Goal: Task Accomplishment & Management: Use online tool/utility

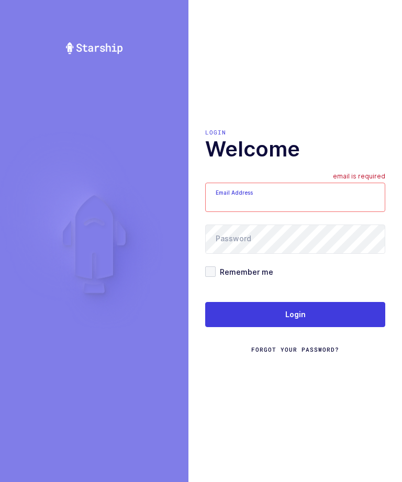
type input "zack1239753@gmail.com"
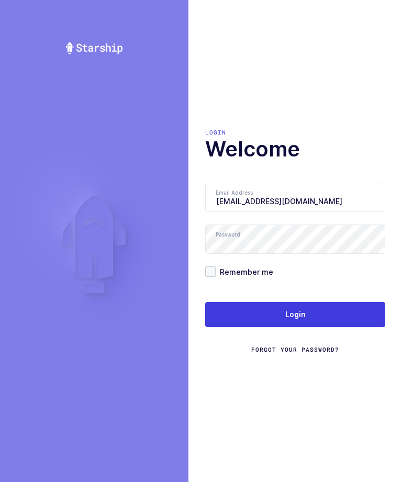
click at [318, 327] on button "Login" at bounding box center [295, 314] width 180 height 25
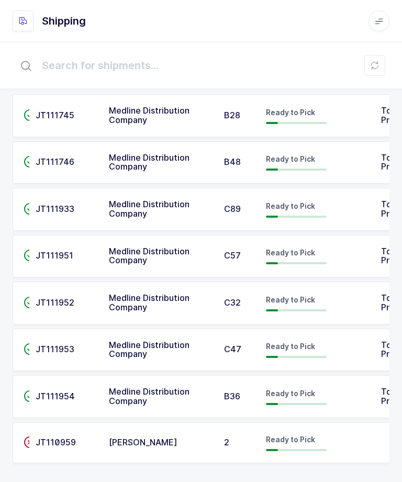
scroll to position [36, 0]
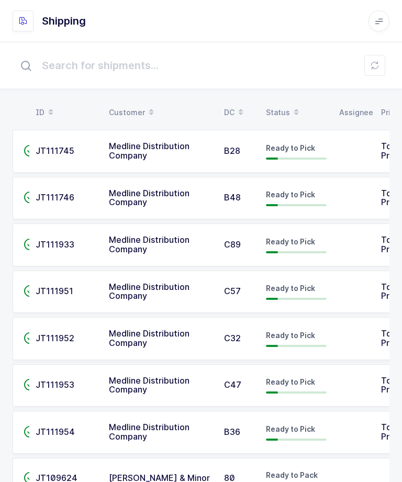
scroll to position [35, 0]
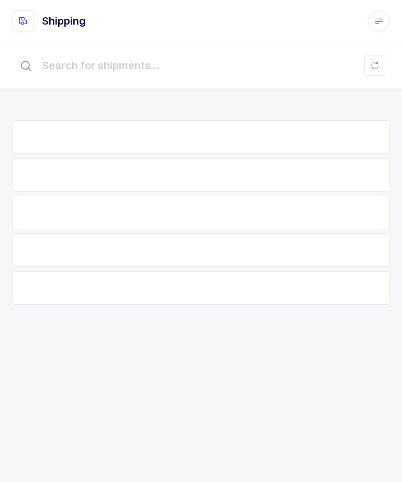
scroll to position [35, 0]
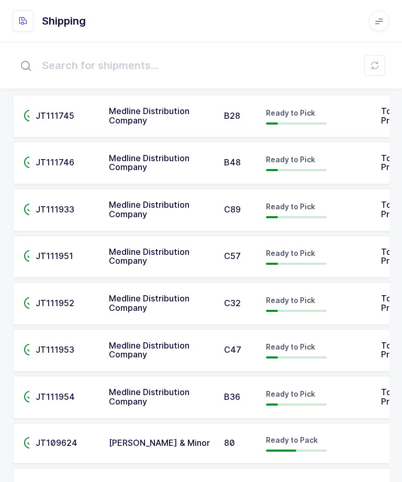
click at [42, 118] on span "JT111745" at bounding box center [55, 115] width 39 height 10
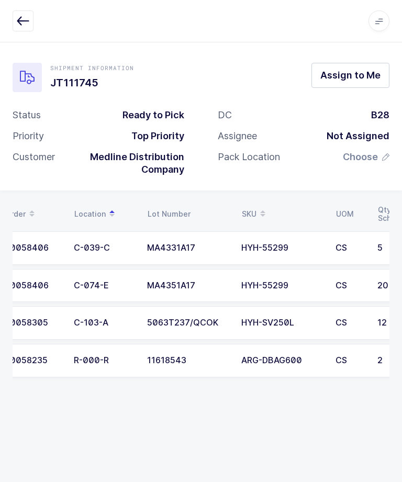
scroll to position [0, 18]
click at [259, 314] on td "HYH-SV250L" at bounding box center [283, 323] width 94 height 34
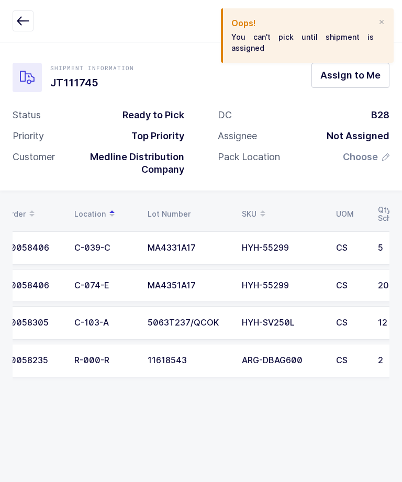
click at [347, 83] on button "Assign to Me" at bounding box center [351, 75] width 78 height 25
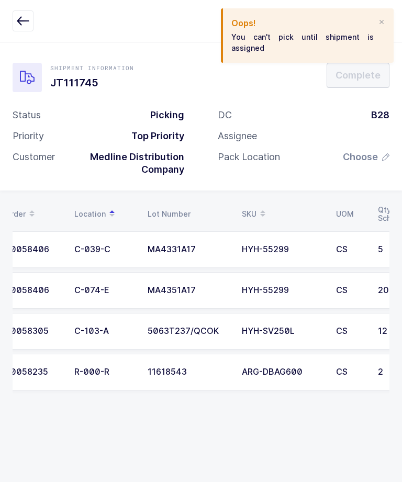
click at [96, 327] on div "C-103-A" at bounding box center [104, 331] width 61 height 9
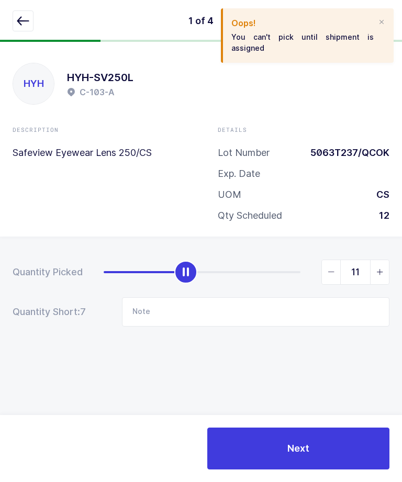
type input "12"
click at [283, 446] on button "Next" at bounding box center [298, 449] width 182 height 42
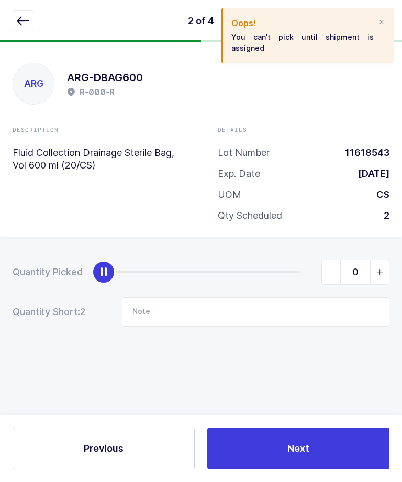
click at [380, 20] on div at bounding box center [381, 22] width 8 height 9
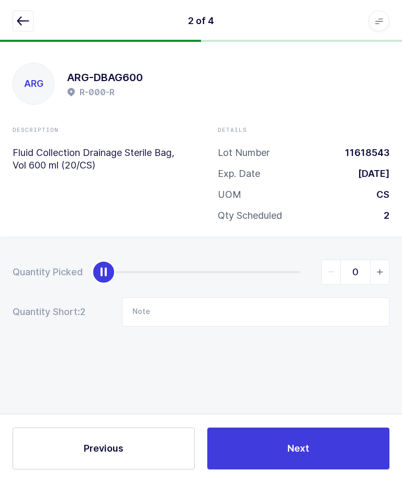
click at [19, 22] on icon "button" at bounding box center [23, 21] width 13 height 13
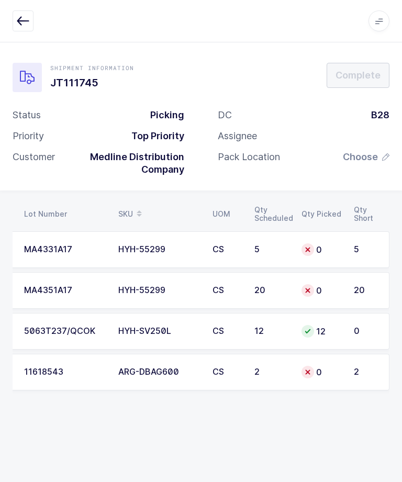
scroll to position [0, 141]
click at [313, 280] on td "0" at bounding box center [321, 290] width 52 height 37
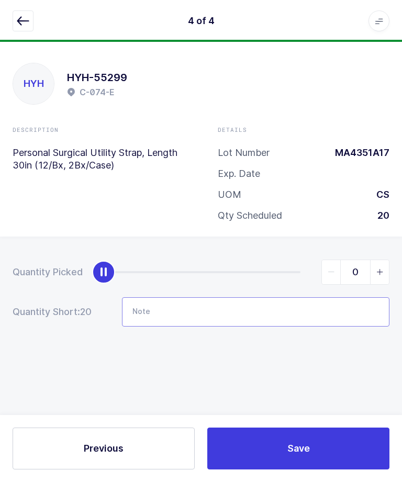
click at [282, 309] on input "Note" at bounding box center [256, 311] width 268 height 29
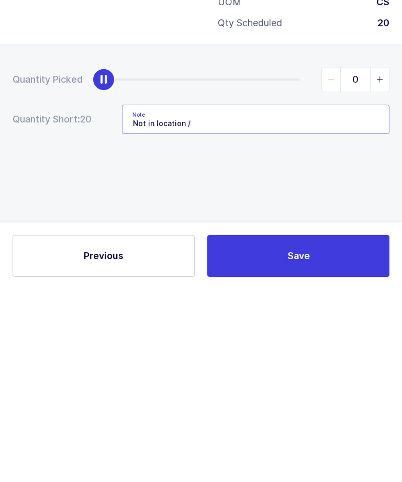
type input "Not in location /"
click at [337, 428] on button "Save" at bounding box center [298, 449] width 182 height 42
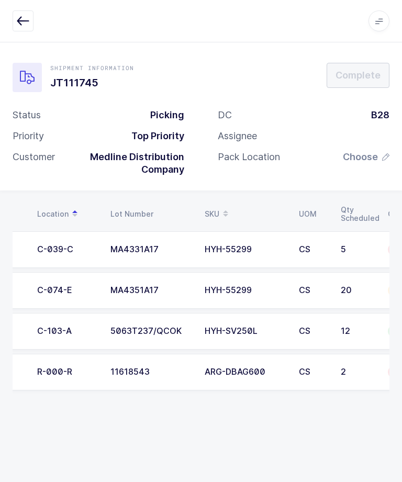
scroll to position [0, 47]
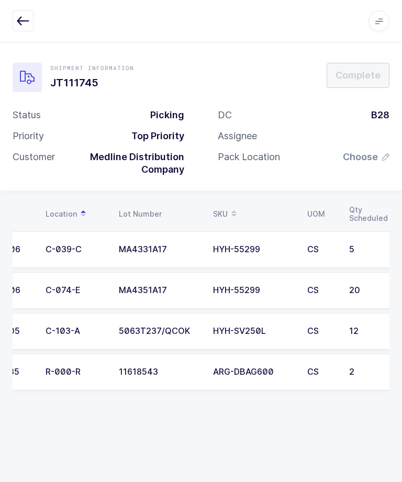
click at [92, 231] on td "C-039-C" at bounding box center [75, 249] width 73 height 37
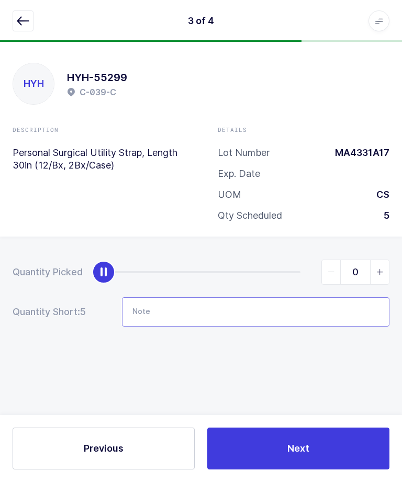
click at [306, 297] on input "Note" at bounding box center [256, 311] width 268 height 29
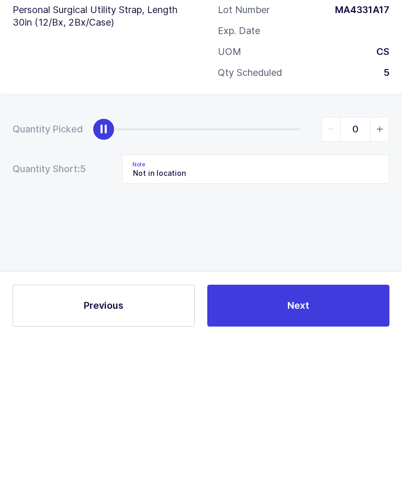
click at [329, 237] on div "Quantity Picked 0 Quantity Short: 5 Note Not in location" at bounding box center [201, 330] width 402 height 186
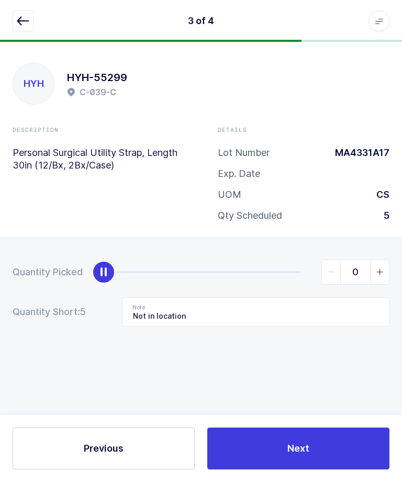
click at [298, 446] on span "Next" at bounding box center [298, 448] width 22 height 13
type input "Not in location /"
click at [25, 18] on icon "button" at bounding box center [23, 21] width 13 height 13
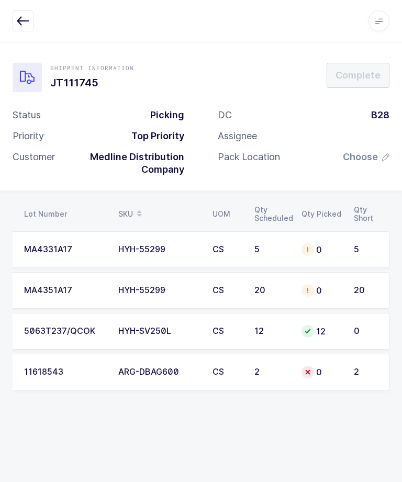
scroll to position [0, 141]
click at [92, 245] on div "MA4331A17" at bounding box center [65, 249] width 82 height 9
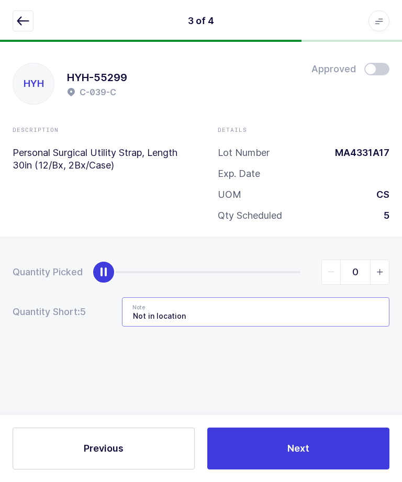
click at [228, 297] on input "Not in location" at bounding box center [256, 311] width 268 height 29
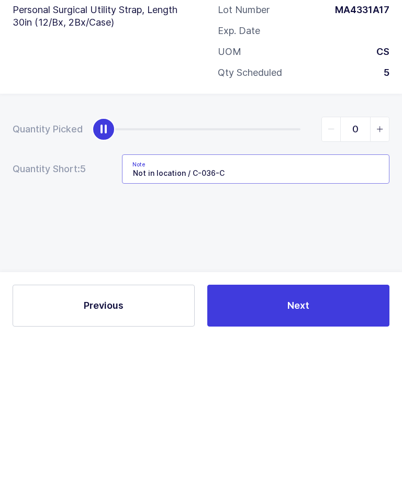
type input "Not in location / C-036-C"
type input "5"
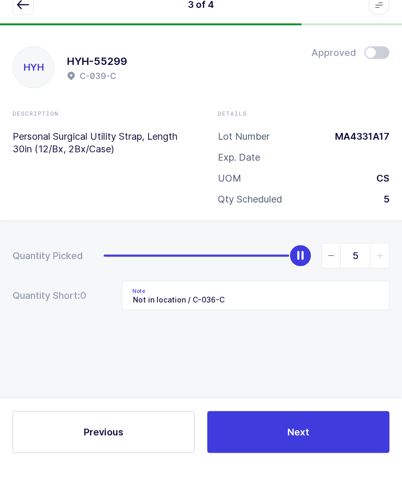
click at [346, 147] on div "MA4331A17" at bounding box center [358, 153] width 63 height 13
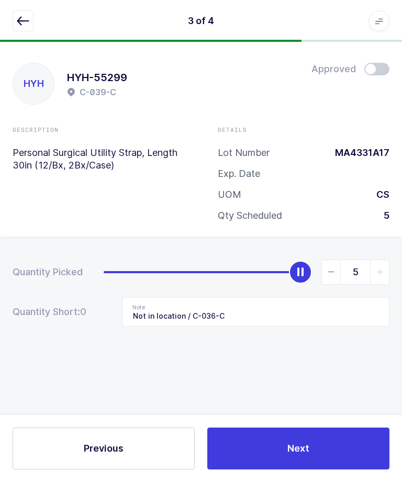
click at [307, 440] on button "Next" at bounding box center [298, 449] width 182 height 42
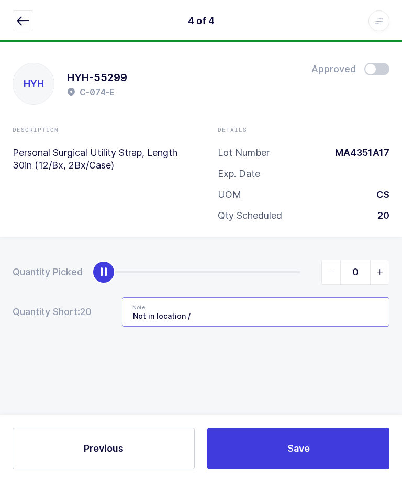
click at [284, 297] on input "Not in location /" at bounding box center [256, 311] width 268 height 29
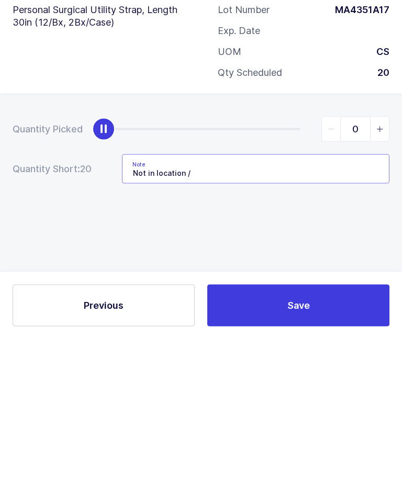
click at [287, 297] on input "Not in location /" at bounding box center [256, 311] width 268 height 29
type input "Not in location / C-036-C - LOT: MA4331A17"
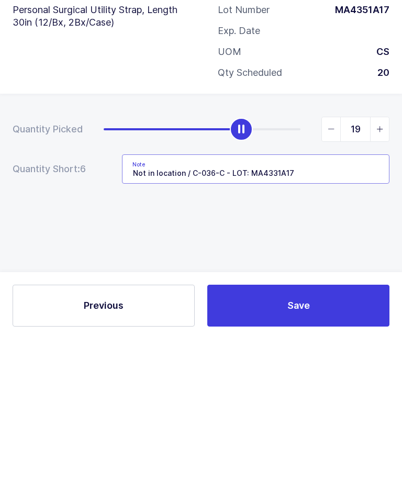
type input "20"
type input "Not in location / C-036-C - LOT: MA4331A17"
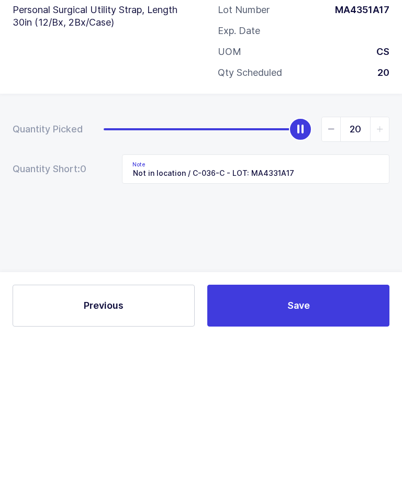
click at [316, 237] on div "Quantity Picked 20 Quantity Short: 0 Note Not in location / C-036-C - LOT: MA43…" at bounding box center [201, 330] width 402 height 186
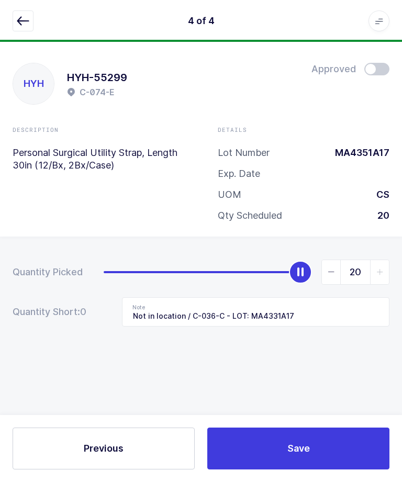
click at [277, 441] on button "Save" at bounding box center [298, 449] width 182 height 42
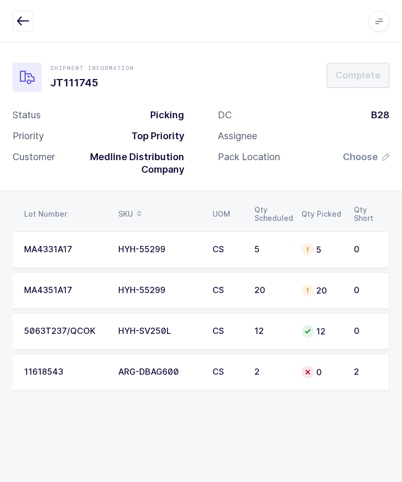
click at [361, 151] on span "Choose" at bounding box center [360, 157] width 35 height 13
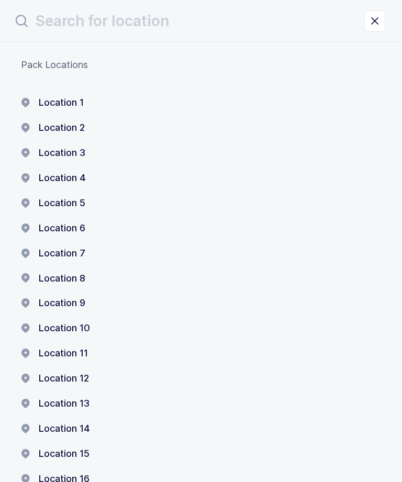
click at [54, 97] on button "Location 1" at bounding box center [52, 102] width 63 height 13
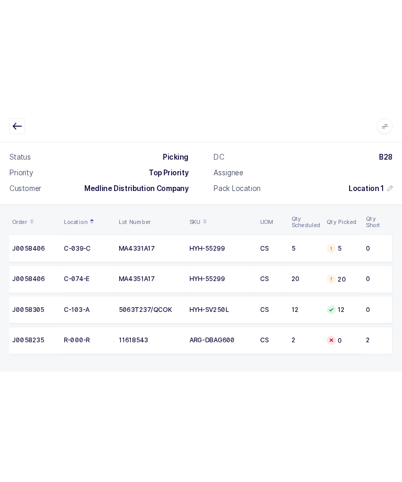
scroll to position [35, 0]
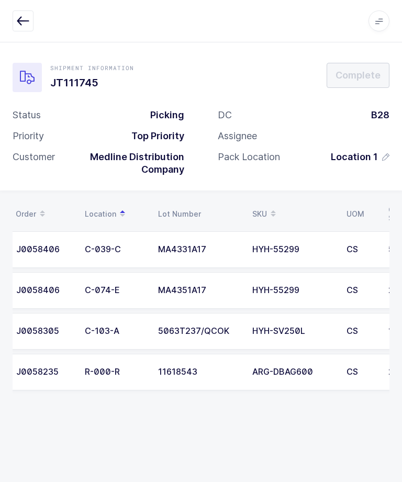
click at [105, 368] on div "R-000-R" at bounding box center [115, 372] width 61 height 9
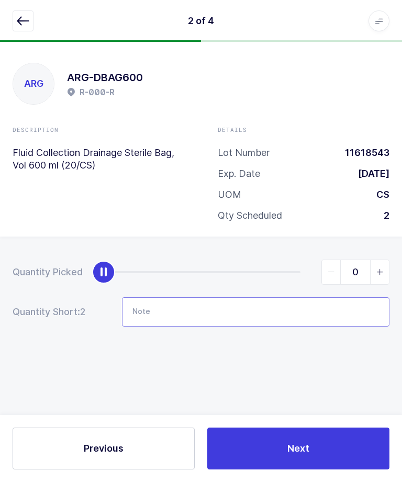
click at [160, 297] on input "Note" at bounding box center [256, 311] width 268 height 29
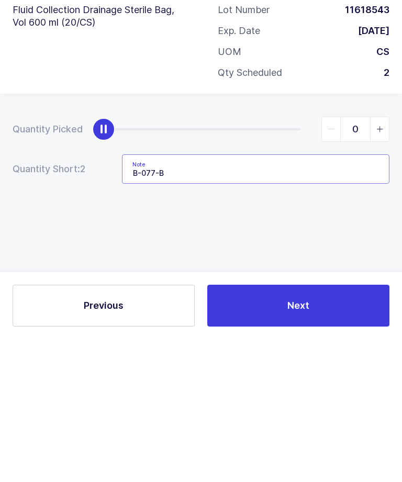
type input "B-077-B"
click at [118, 237] on div "Quantity Picked 0 Quantity Short: 2 Note B-077-B" at bounding box center [201, 330] width 402 height 186
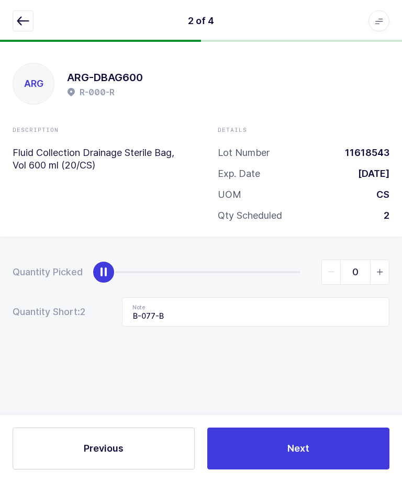
click at [376, 269] on icon "slider between 0 and 2" at bounding box center [379, 272] width 7 height 7
type input "2"
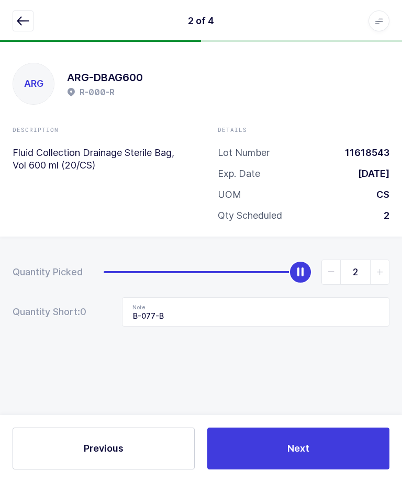
click at [354, 457] on button "Next" at bounding box center [298, 449] width 182 height 42
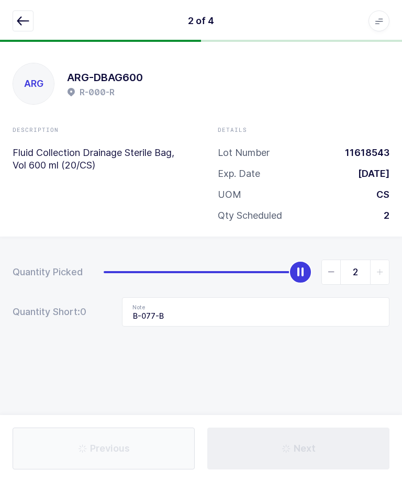
type input "Not in location / C-036-C"
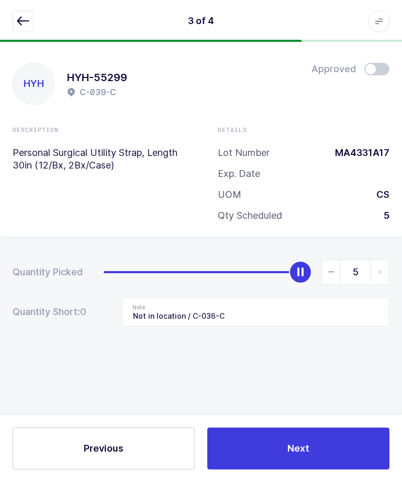
click at [25, 20] on icon "button" at bounding box center [23, 21] width 13 height 13
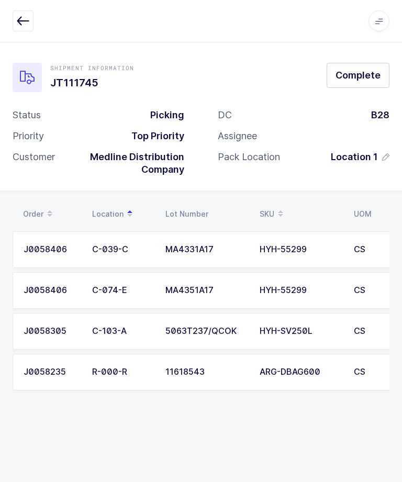
scroll to position [29, 0]
click at [376, 69] on span "Complete" at bounding box center [358, 75] width 45 height 13
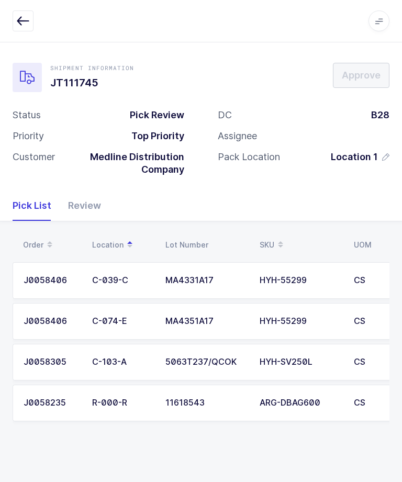
click at [23, 18] on icon "button" at bounding box center [23, 21] width 13 height 13
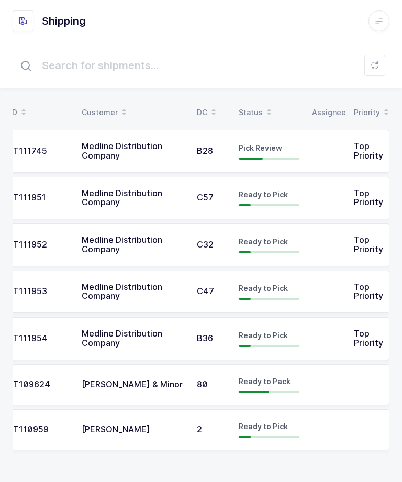
scroll to position [0, 27]
click at [338, 177] on td at bounding box center [327, 198] width 42 height 43
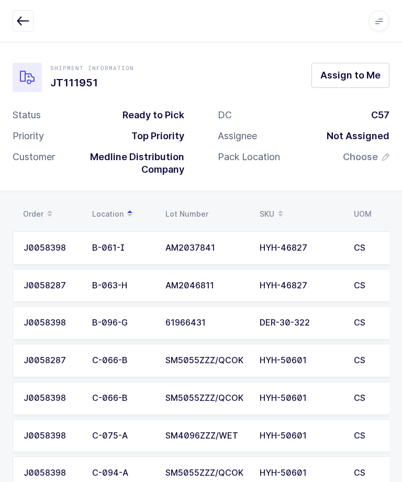
click at [22, 17] on icon "button" at bounding box center [23, 21] width 13 height 13
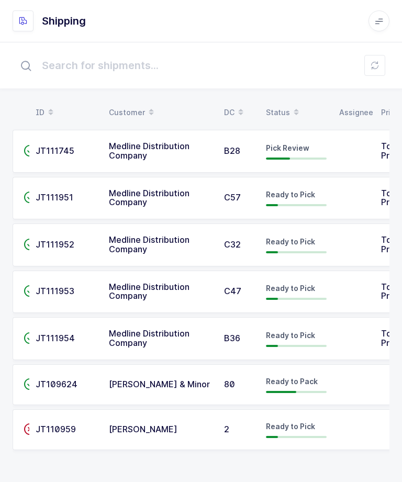
click at [341, 379] on td at bounding box center [354, 384] width 42 height 41
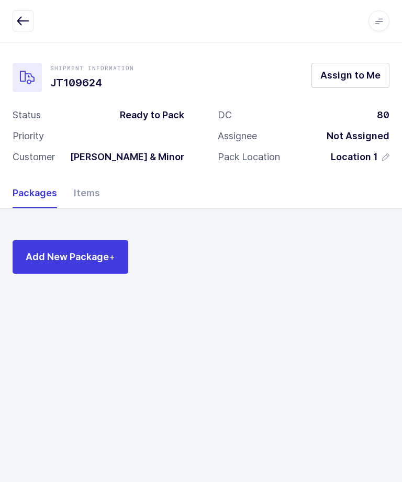
click at [79, 197] on div "Items" at bounding box center [82, 193] width 35 height 30
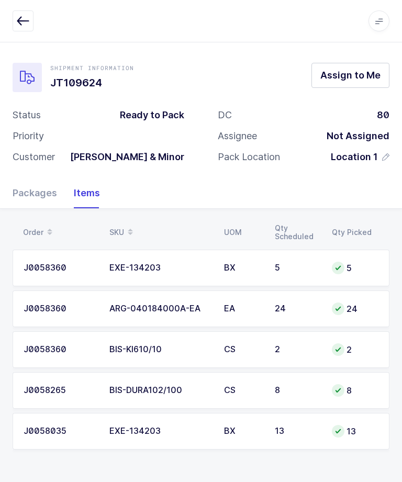
click at [22, 24] on icon "button" at bounding box center [23, 21] width 13 height 13
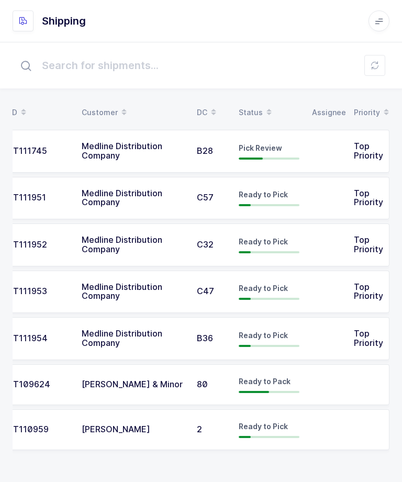
scroll to position [0, 27]
click at [87, 199] on span "Medline Distribution Company" at bounding box center [122, 198] width 81 height 20
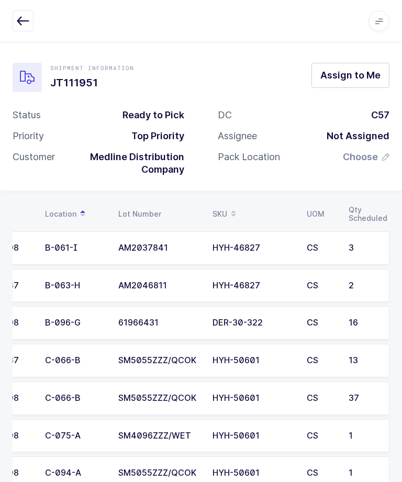
click at [363, 69] on span "Assign to Me" at bounding box center [350, 75] width 60 height 13
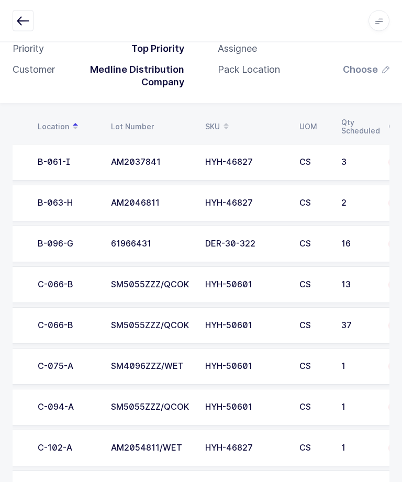
click at [231, 323] on div "HYH-50601" at bounding box center [246, 325] width 82 height 9
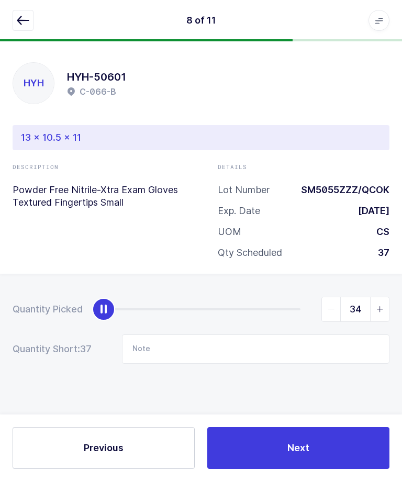
type input "37"
click at [342, 470] on button "Next" at bounding box center [298, 449] width 182 height 42
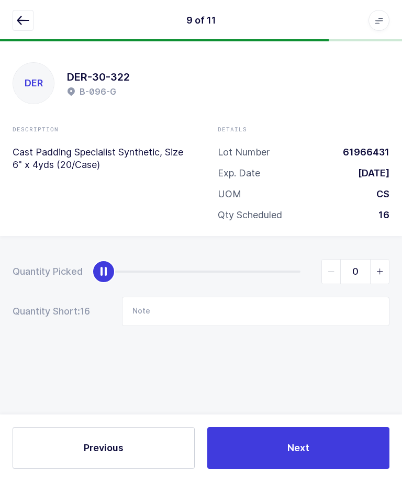
click at [18, 29] on button "button" at bounding box center [23, 20] width 21 height 21
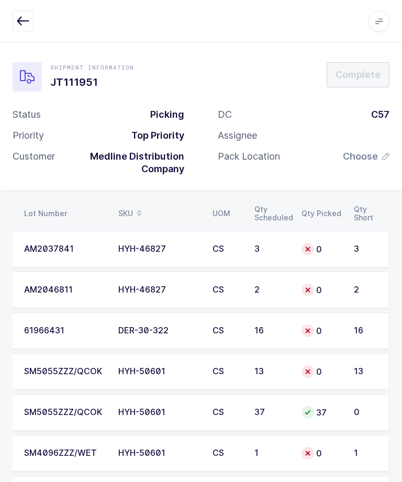
scroll to position [0, 141]
click at [349, 369] on td "13" at bounding box center [369, 371] width 42 height 37
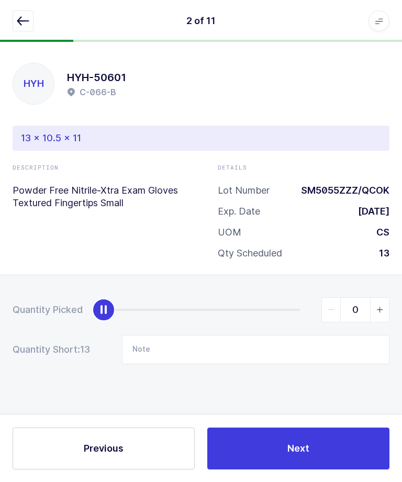
click at [381, 310] on icon "slider between 0 and 13" at bounding box center [379, 309] width 7 height 7
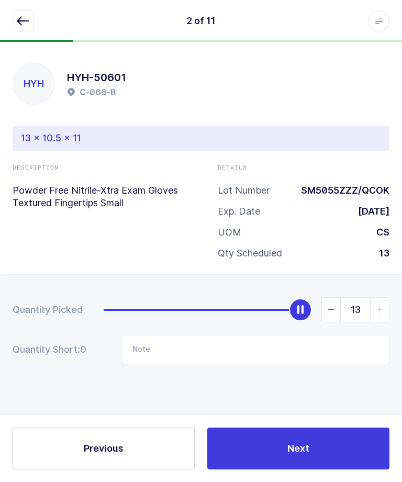
click at [334, 308] on icon "slider between 0 and 13" at bounding box center [331, 309] width 7 height 7
click at [335, 312] on span "slider between 0 and 13" at bounding box center [331, 310] width 19 height 24
type input "11"
click at [339, 470] on button "Next" at bounding box center [298, 449] width 182 height 42
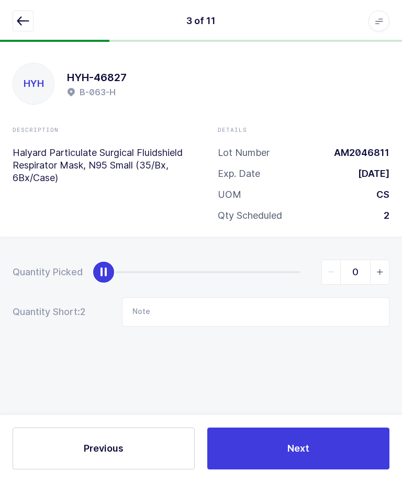
click at [15, 19] on button "button" at bounding box center [23, 20] width 21 height 21
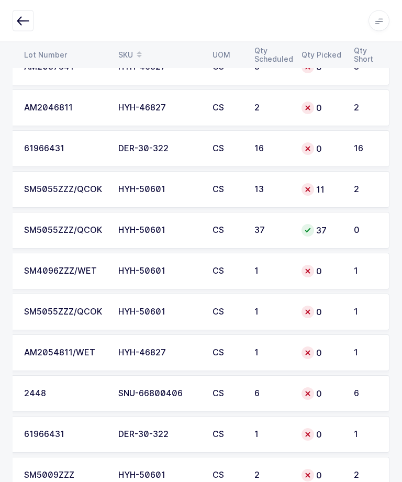
scroll to position [0, 141]
click at [341, 184] on div "11" at bounding box center [322, 190] width 40 height 13
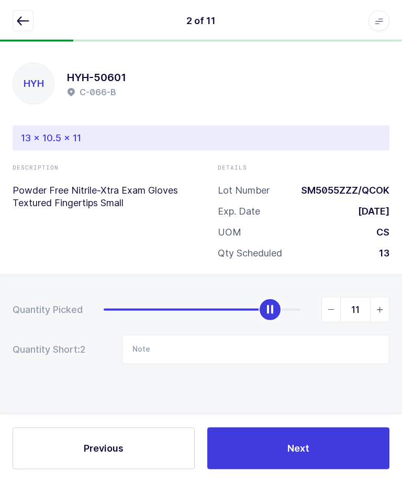
scroll to position [0, 0]
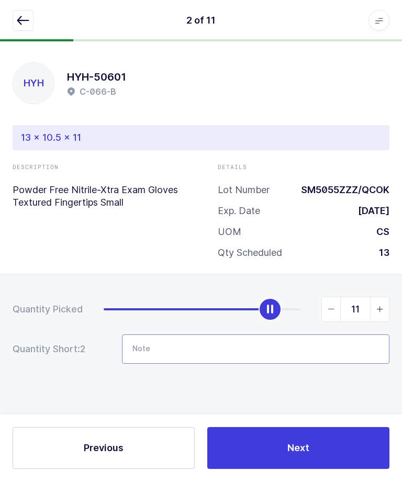
click at [281, 341] on input "Note" at bounding box center [256, 349] width 268 height 29
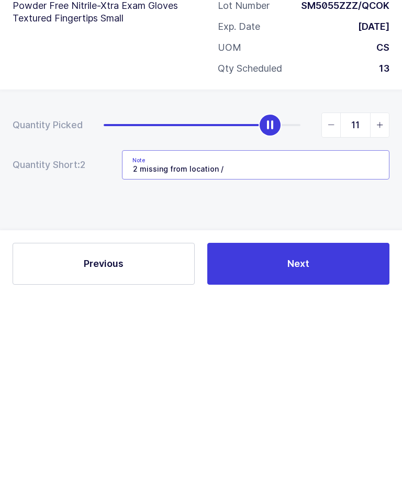
type input "2 missing from location /"
click at [327, 428] on button "Next" at bounding box center [298, 449] width 182 height 42
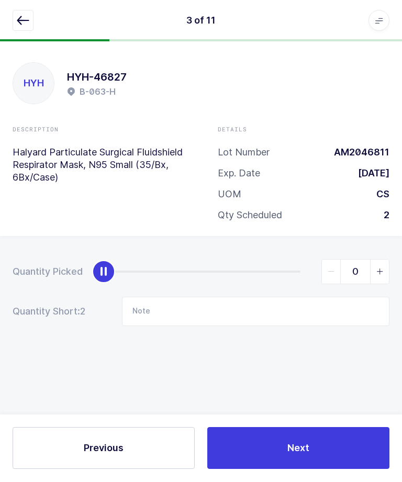
click at [29, 20] on icon "button" at bounding box center [23, 21] width 13 height 13
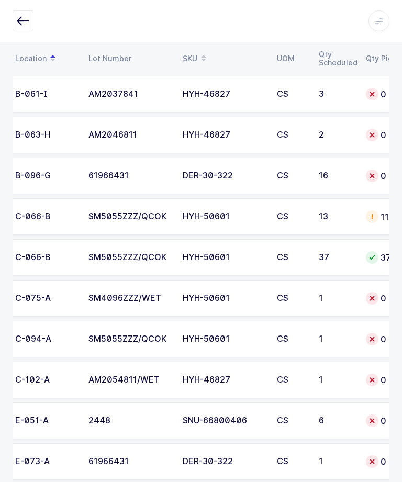
scroll to position [0, 77]
click at [132, 375] on div "AM2054811/WET" at bounding box center [129, 379] width 82 height 9
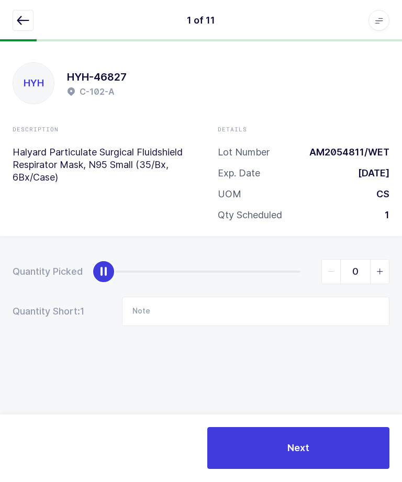
type input "1"
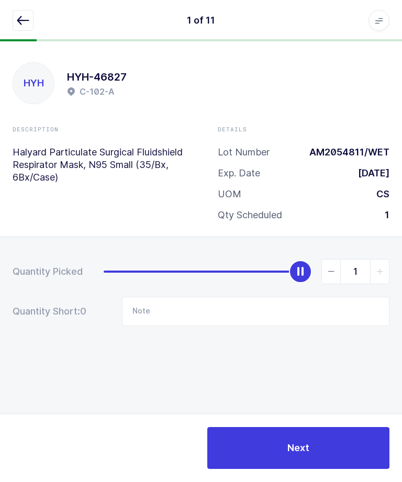
click at [330, 470] on button "Next" at bounding box center [298, 449] width 182 height 42
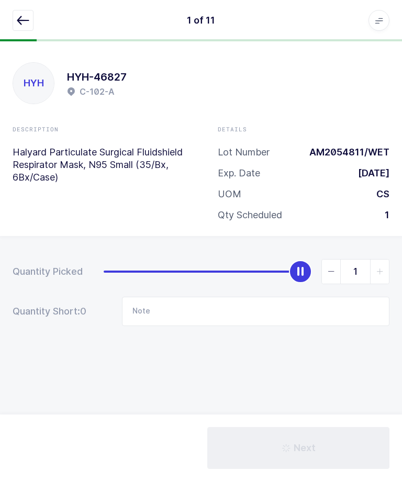
type input "2 missing from location /"
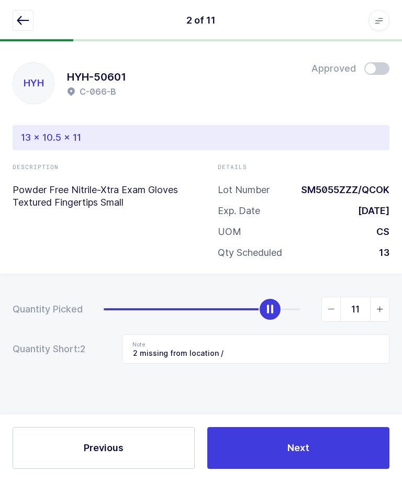
click at [8, 17] on div "2 of 11 Apps Core Warehouse Admin Mission Control Purchasing Ernesto Z. Logout …" at bounding box center [201, 21] width 402 height 42
click at [22, 25] on icon "button" at bounding box center [23, 21] width 13 height 13
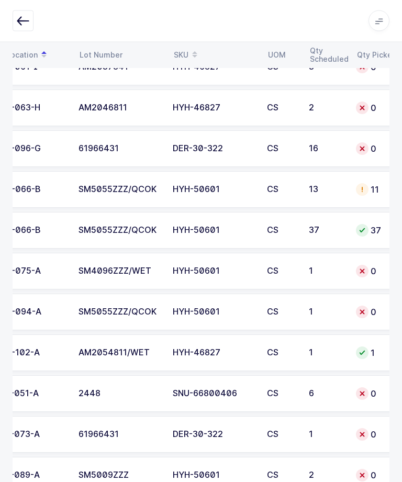
scroll to position [0, 90]
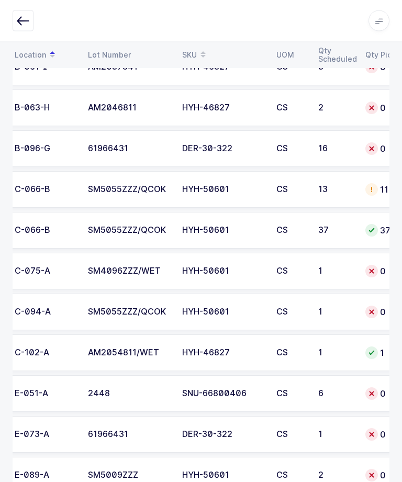
click at [96, 301] on td "SM5055ZZZ/QCOK" at bounding box center [129, 312] width 94 height 37
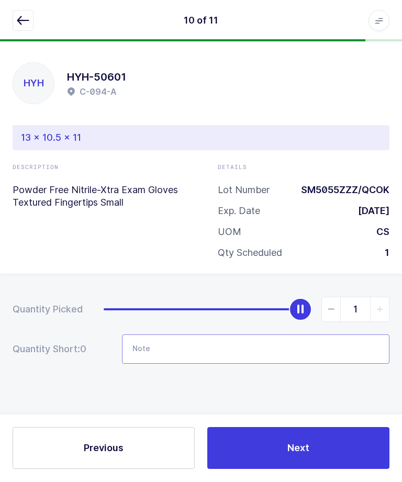
click at [177, 341] on input "Note" at bounding box center [256, 349] width 268 height 29
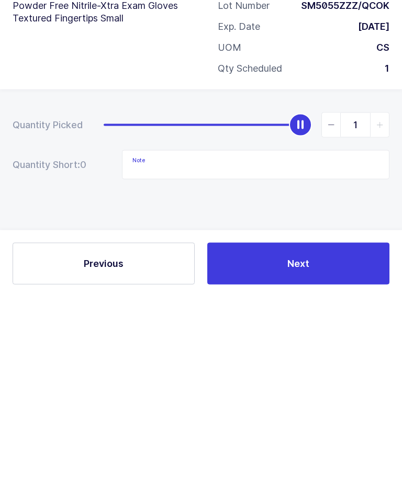
click at [334, 298] on span "slider between 0 and 1" at bounding box center [331, 310] width 19 height 24
type input "0"
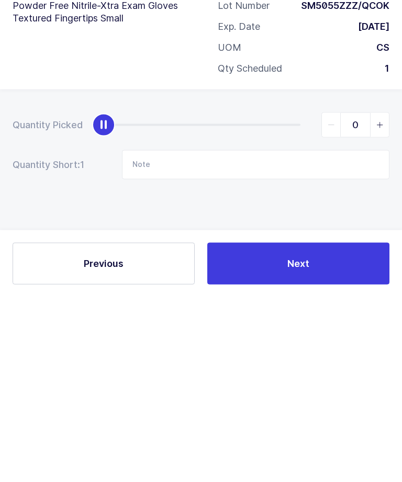
scroll to position [0, 0]
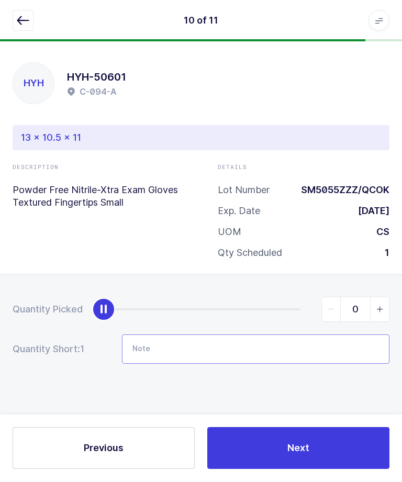
click at [295, 337] on input "Note" at bounding box center [256, 349] width 268 height 29
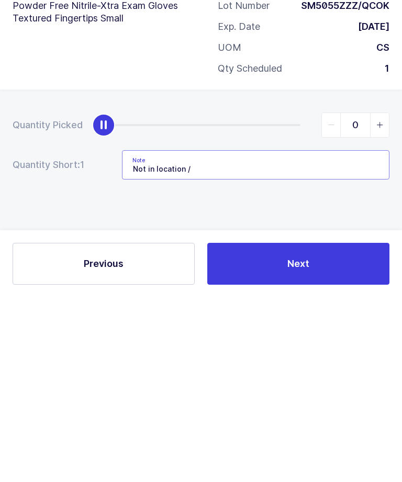
type input "Not in location /"
click at [274, 428] on button "Next" at bounding box center [298, 449] width 182 height 42
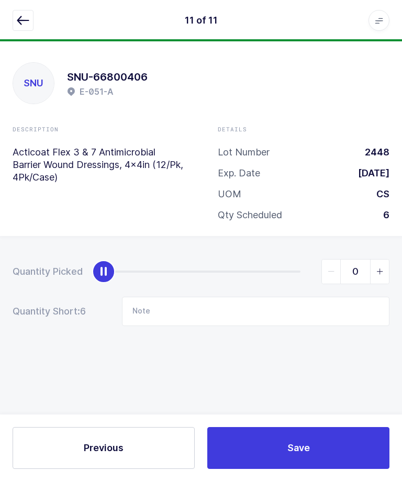
click at [30, 30] on button "button" at bounding box center [23, 20] width 21 height 21
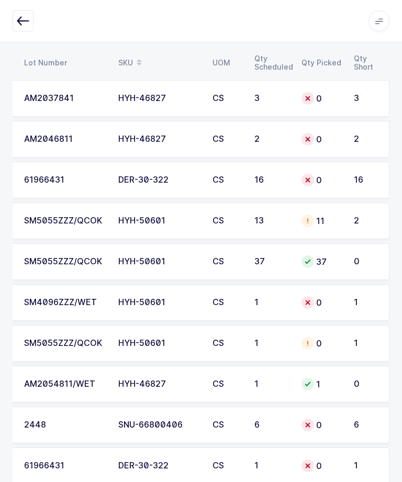
scroll to position [0, 141]
click at [143, 309] on td "HYH-50601" at bounding box center [159, 302] width 94 height 37
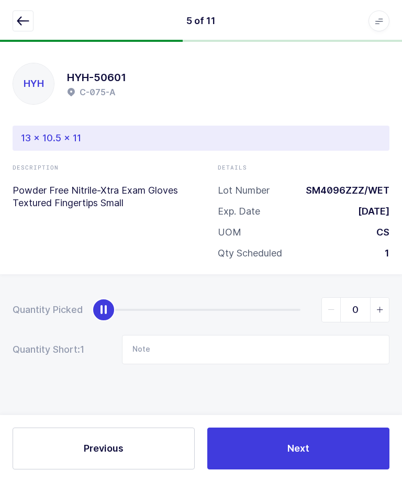
scroll to position [0, 0]
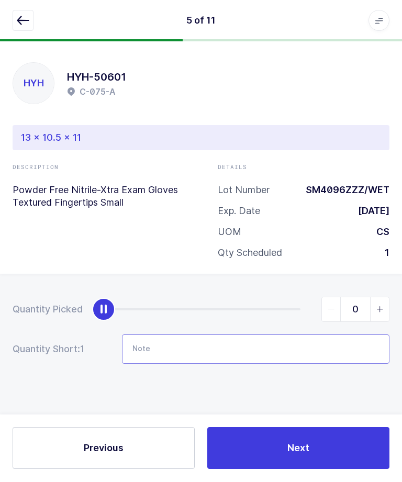
click at [280, 344] on input "Note" at bounding box center [256, 349] width 268 height 29
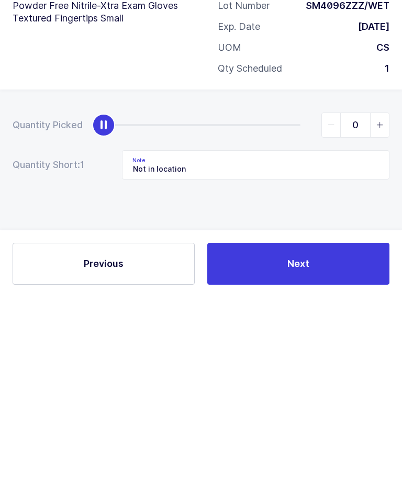
click at [62, 274] on div "Quantity Picked 0 Quantity Short: 1 Note Not in location" at bounding box center [201, 367] width 402 height 186
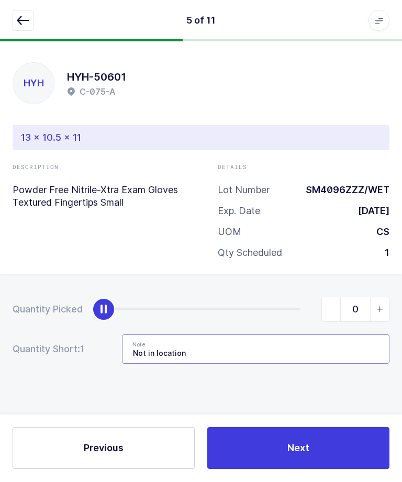
click at [252, 353] on input "Not in location" at bounding box center [256, 349] width 268 height 29
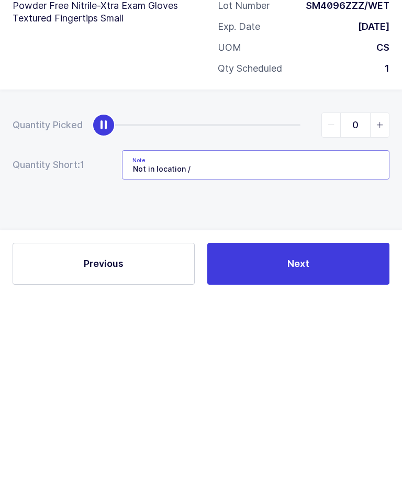
type input "Not in location /"
click at [325, 428] on button "Next" at bounding box center [298, 449] width 182 height 42
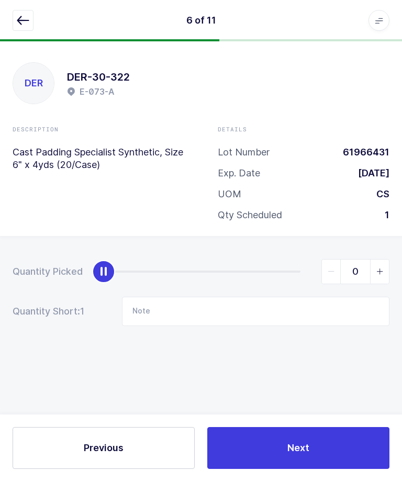
click at [19, 20] on icon "button" at bounding box center [23, 21] width 13 height 13
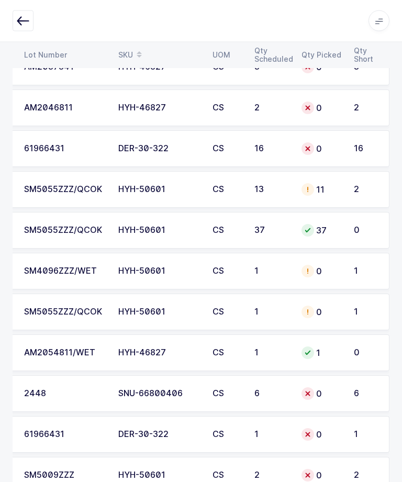
scroll to position [0, 141]
click at [41, 191] on div "SM5055ZZZ/QCOK" at bounding box center [65, 189] width 82 height 9
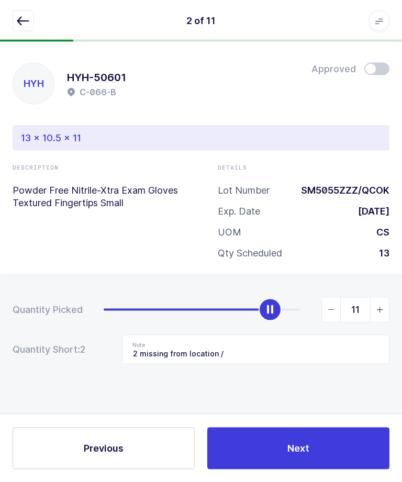
scroll to position [0, 0]
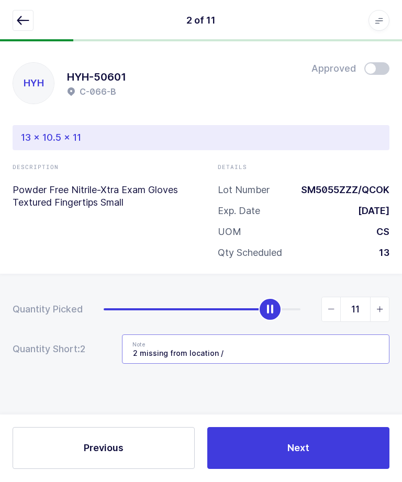
click at [300, 346] on input "2 missing from location /" at bounding box center [256, 349] width 268 height 29
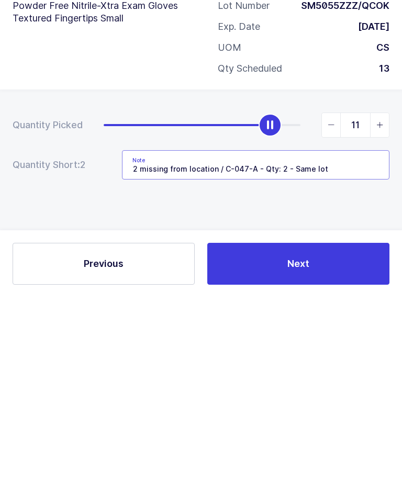
type input "2 missing from location / C-047-A - Qty: 2 - Same lot"
type input "13"
type input "2 missing from location / C-047-A - Qty: 2 - Same lot"
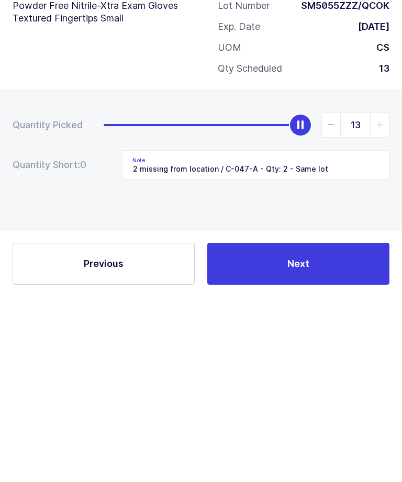
click at [279, 428] on button "Next" at bounding box center [298, 449] width 182 height 42
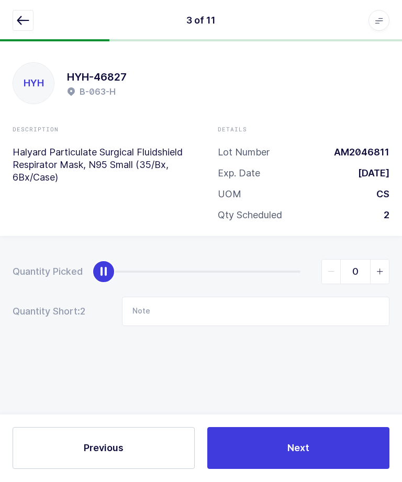
click at [30, 19] on button "button" at bounding box center [23, 20] width 21 height 21
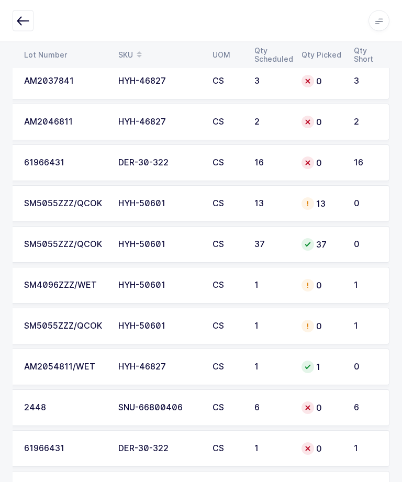
scroll to position [0, 141]
click at [104, 192] on td "SM5055ZZZ/QCOK" at bounding box center [65, 204] width 94 height 37
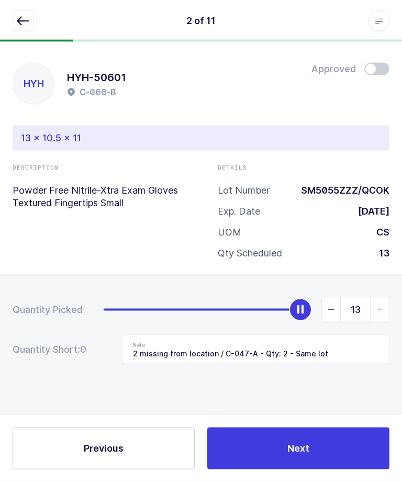
scroll to position [0, 0]
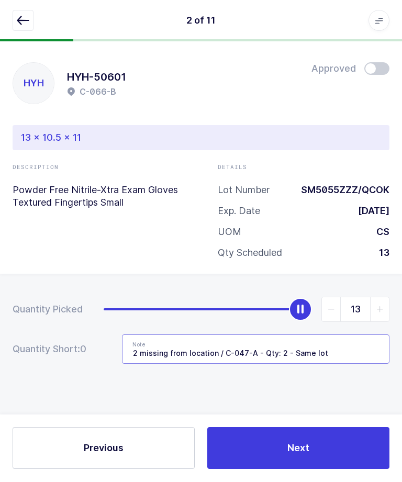
click at [229, 349] on input "2 missing from location / C-047-A - Qty: 2 - Same lot" at bounding box center [256, 349] width 268 height 29
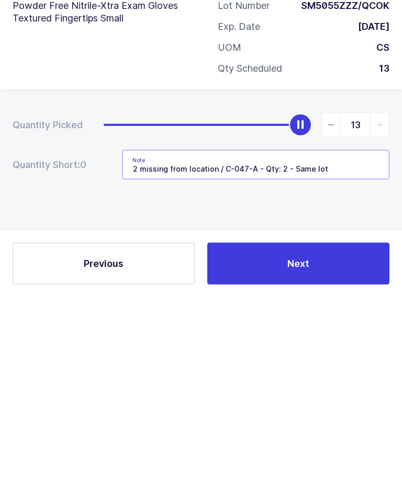
click at [223, 335] on input "2 missing from location / C-047-A - Qty: 2 - Same lot" at bounding box center [256, 349] width 268 height 29
click at [231, 335] on input "2 missing from location / C-047-A - Qty: 2 - Same lot" at bounding box center [256, 349] width 268 height 29
click at [313, 274] on div "Quantity Picked 13 Quantity Short: 0 Note 2 missing from location / C-047-A - Q…" at bounding box center [201, 367] width 402 height 186
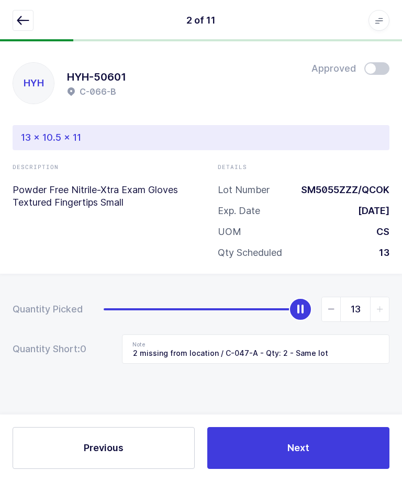
click at [24, 24] on icon "button" at bounding box center [23, 21] width 13 height 13
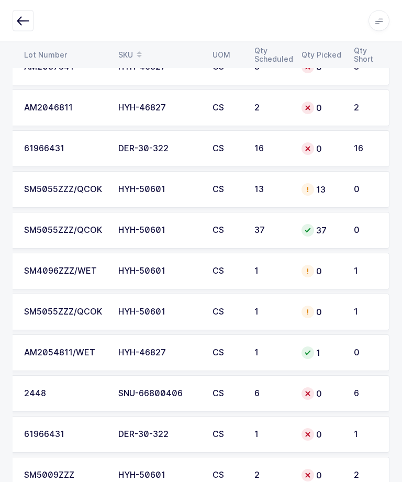
click at [284, 308] on div "1" at bounding box center [271, 312] width 35 height 9
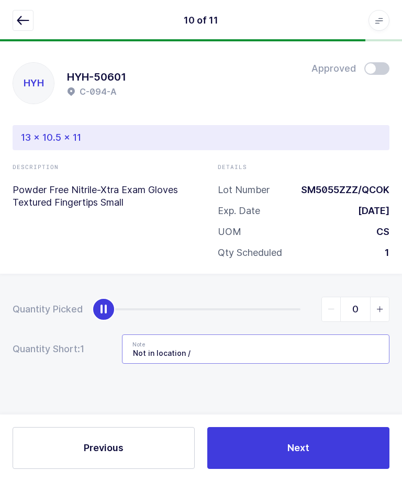
click at [268, 345] on input "Not in location /" at bounding box center [256, 349] width 268 height 29
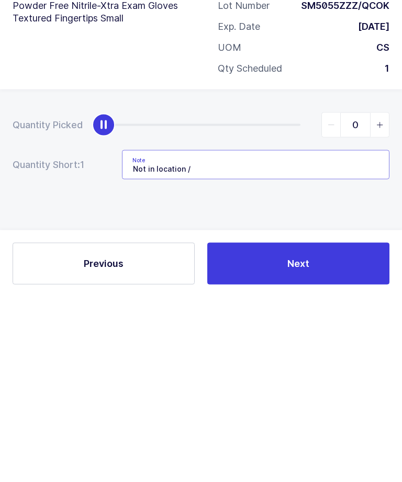
click at [280, 335] on input "Not in location /" at bounding box center [256, 349] width 268 height 29
click at [281, 335] on input "Not in location /" at bounding box center [256, 349] width 268 height 29
paste input "C-047-A - Qty: 2 - Same lot"
click at [254, 335] on input "Not in location / C-047-A - Qty: 2 - Same lot" at bounding box center [256, 349] width 268 height 29
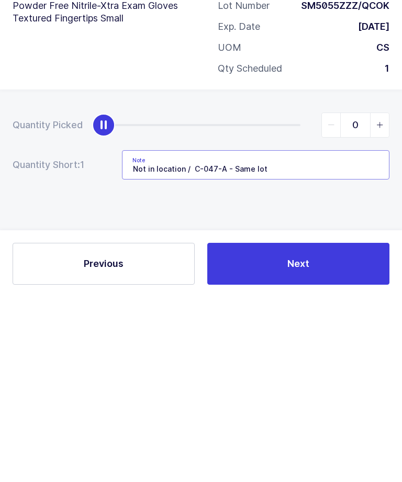
type input "Not in location / C-047-A - Same lot"
click at [339, 274] on div "Quantity Picked 0 Quantity Short: 1 Note Not in location / C-047-A - Same lot" at bounding box center [201, 367] width 402 height 186
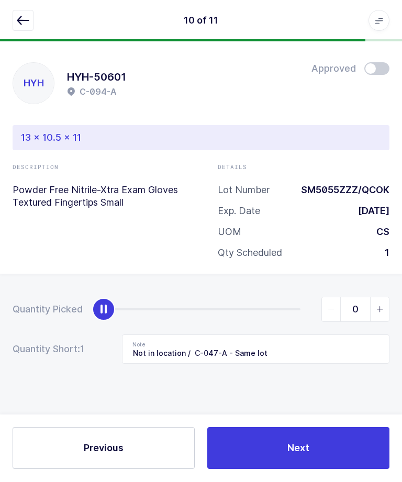
click at [380, 306] on icon "slider between 0 and 1" at bounding box center [379, 309] width 7 height 7
type input "1"
click at [319, 470] on button "Next" at bounding box center [298, 449] width 182 height 42
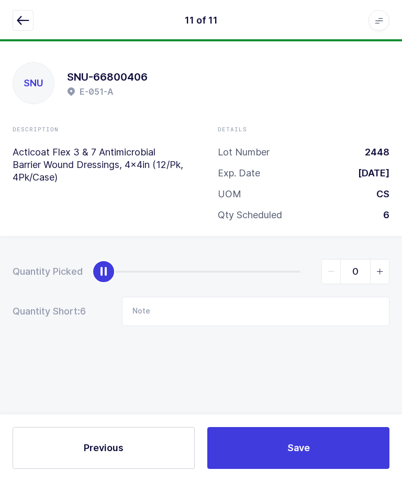
click at [24, 12] on button "button" at bounding box center [23, 20] width 21 height 21
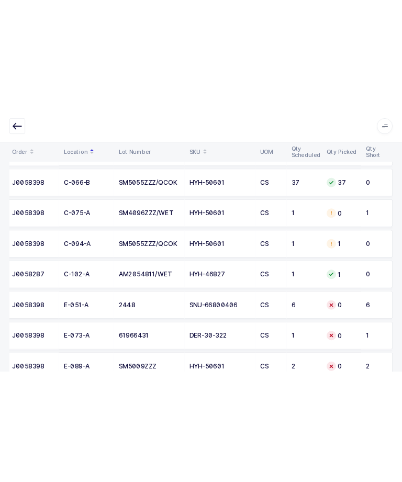
scroll to position [182, 0]
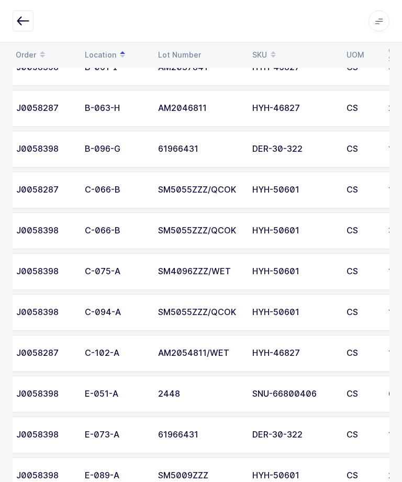
click at [358, 390] on div "CS" at bounding box center [361, 394] width 29 height 9
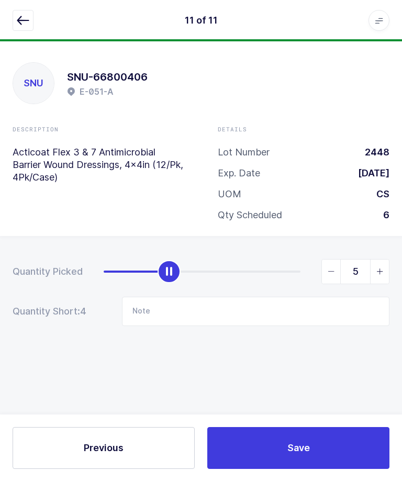
type input "6"
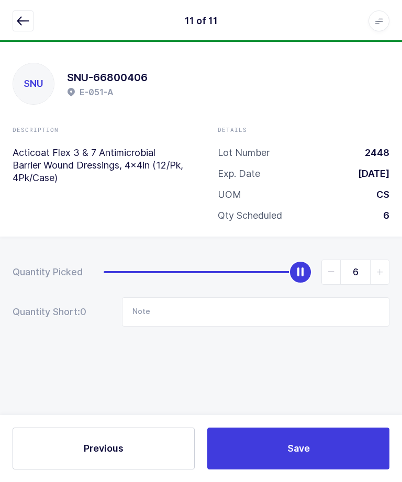
click at [323, 462] on button "Save" at bounding box center [298, 449] width 182 height 42
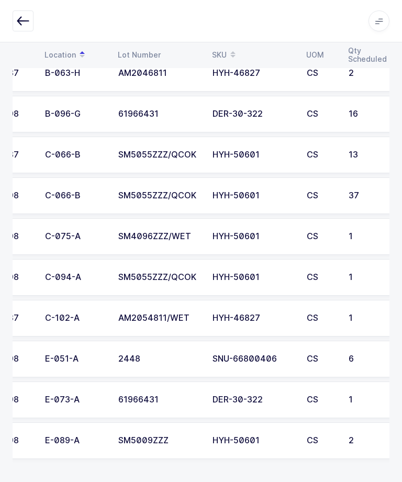
scroll to position [0, 47]
click at [134, 395] on div "61966431" at bounding box center [159, 399] width 82 height 9
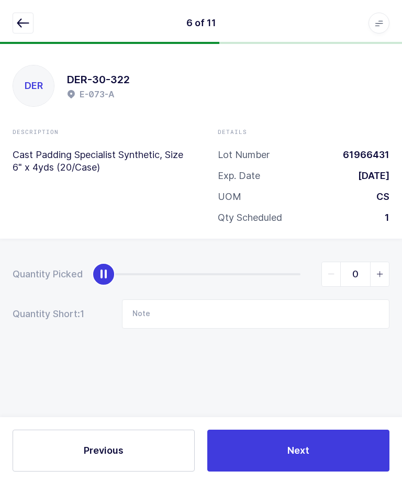
scroll to position [0, 0]
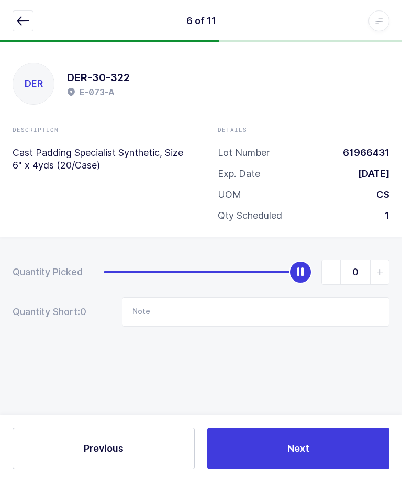
type input "1"
click at [303, 455] on span "Next" at bounding box center [298, 448] width 22 height 13
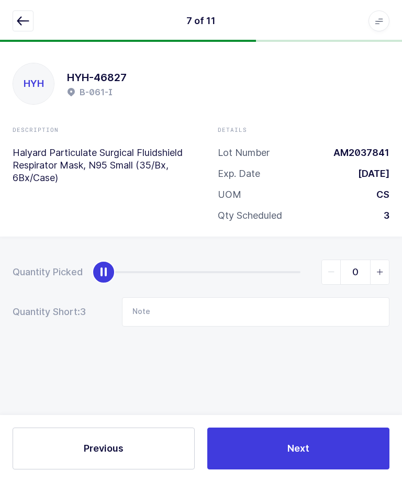
click at [18, 14] on button "button" at bounding box center [23, 20] width 21 height 21
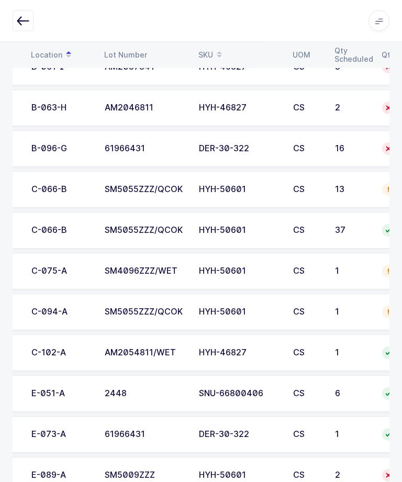
scroll to position [0, 60]
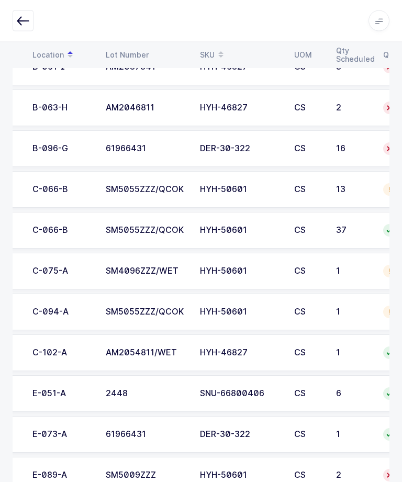
click at [155, 475] on div "SM5009ZZZ" at bounding box center [147, 475] width 82 height 9
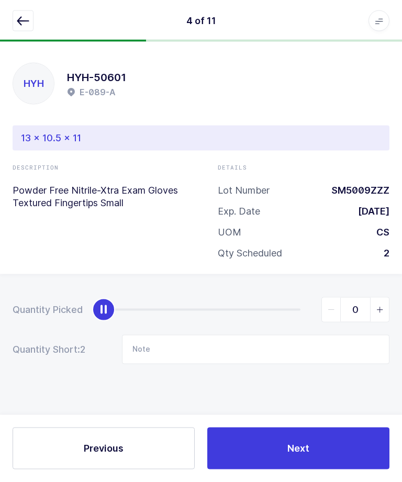
scroll to position [0, 0]
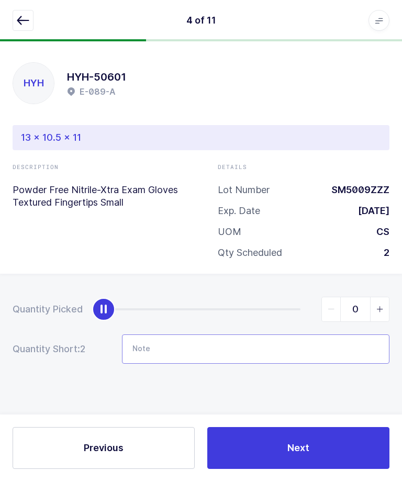
click at [197, 354] on input "Note" at bounding box center [256, 349] width 268 height 29
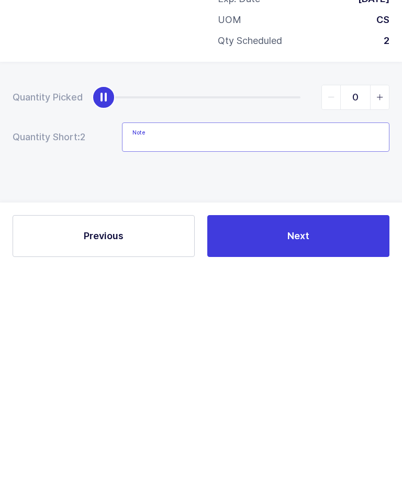
scroll to position [27, 0]
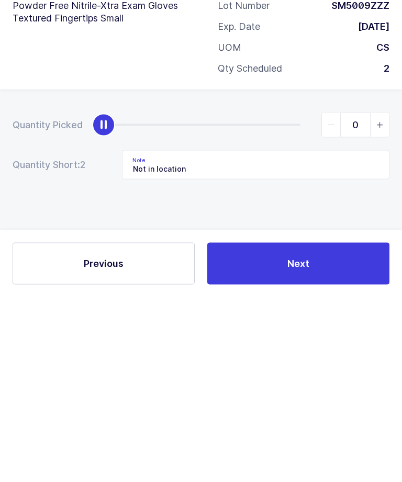
click at [74, 274] on div "Quantity Picked 0 Quantity Short: 2 Note Not in location" at bounding box center [201, 367] width 402 height 186
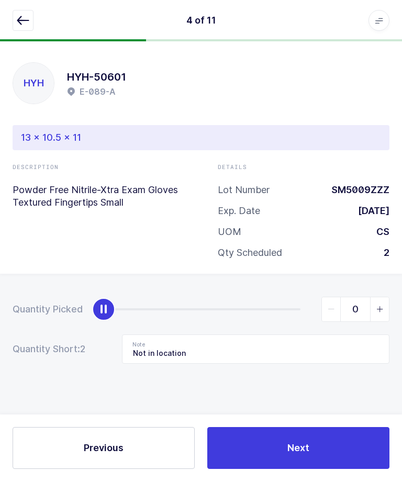
click at [299, 455] on span "Next" at bounding box center [298, 448] width 22 height 13
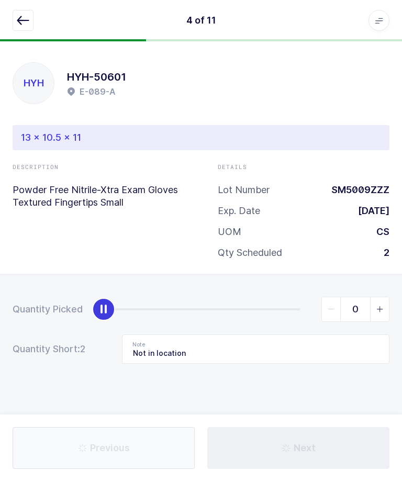
type input "Not in location /"
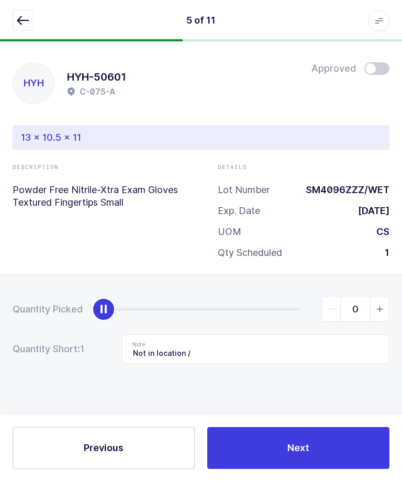
click at [21, 29] on button "button" at bounding box center [23, 20] width 21 height 21
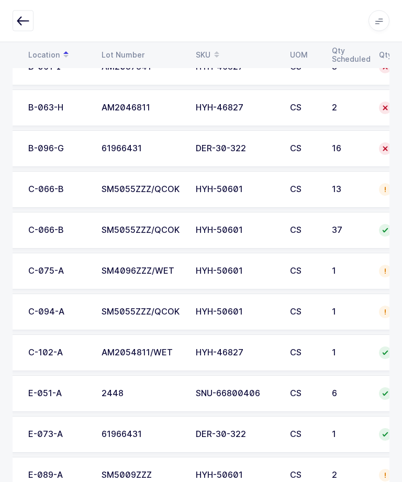
scroll to position [0, 83]
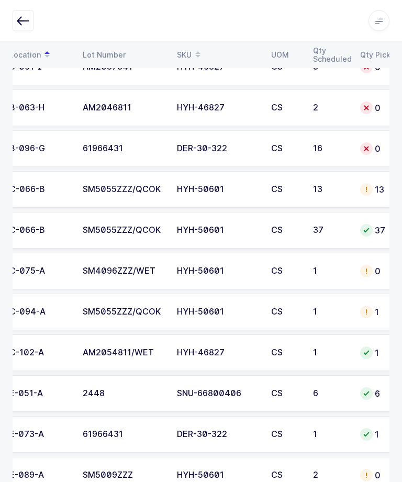
click at [357, 465] on td "0" at bounding box center [380, 476] width 52 height 37
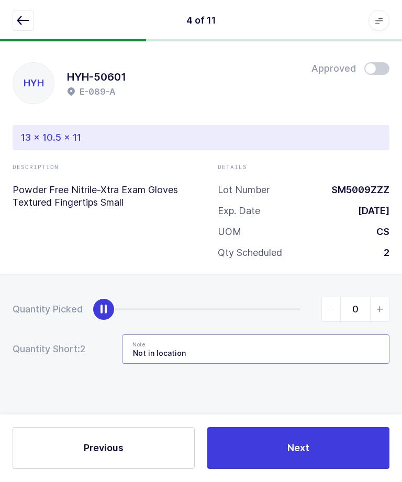
click at [329, 352] on input "Not in location" at bounding box center [256, 349] width 268 height 29
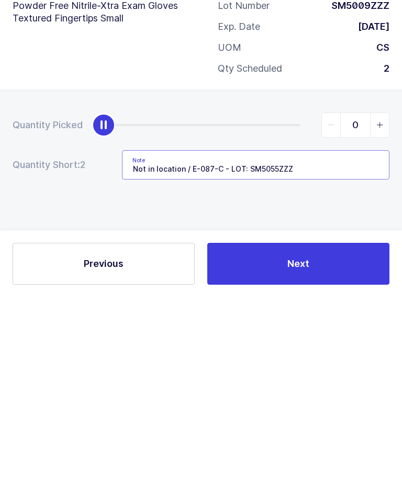
type input "Not in location / E-087-C - LOT: SM5055ZZZ"
type input "2"
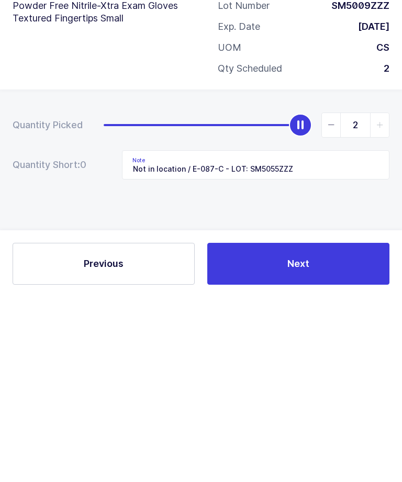
click at [141, 274] on div "Quantity Picked 2 Quantity Short: 0 Note Not in location / E-087-C - LOT: SM505…" at bounding box center [201, 367] width 402 height 186
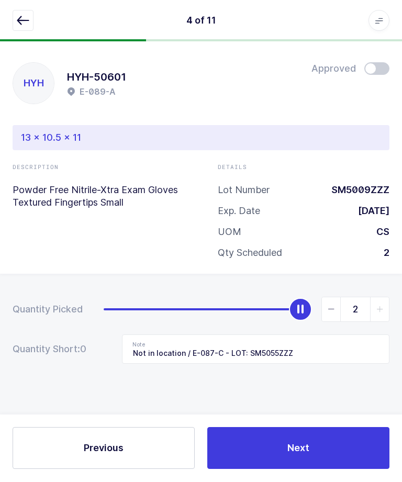
click at [283, 470] on button "Next" at bounding box center [298, 449] width 182 height 42
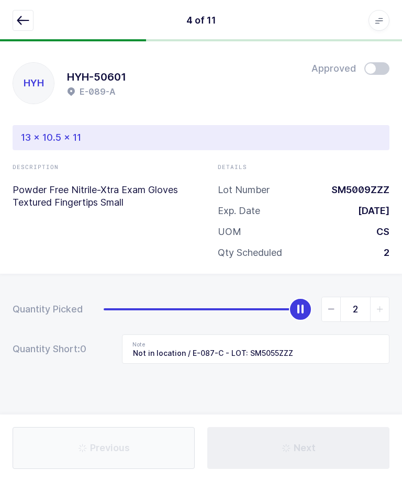
type input "Not in location /"
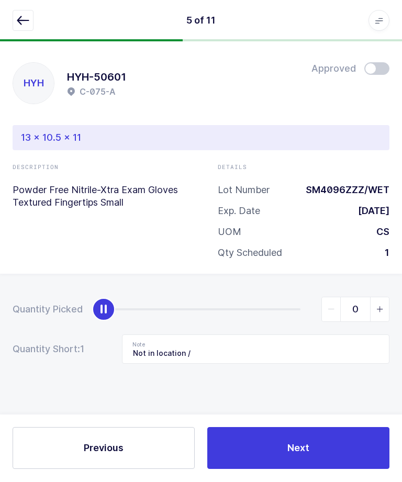
click at [18, 7] on div "5 of 11 Apps Core Warehouse Admin Mission Control Purchasing Ernesto Z. Logout …" at bounding box center [201, 21] width 402 height 42
click at [24, 24] on icon "button" at bounding box center [23, 21] width 13 height 13
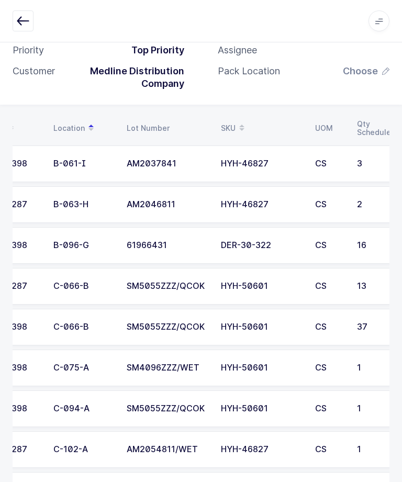
scroll to position [0, 39]
click at [117, 148] on td "B-061-I" at bounding box center [83, 164] width 73 height 37
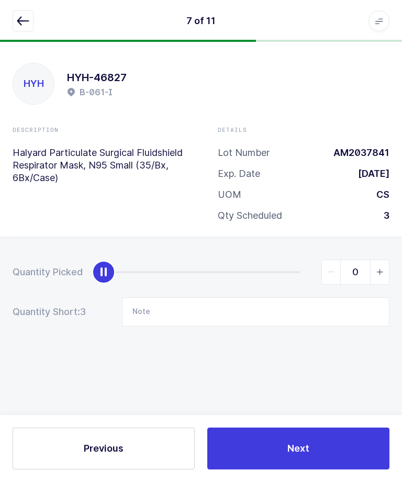
scroll to position [35, 0]
click at [306, 297] on input "Note" at bounding box center [256, 311] width 268 height 29
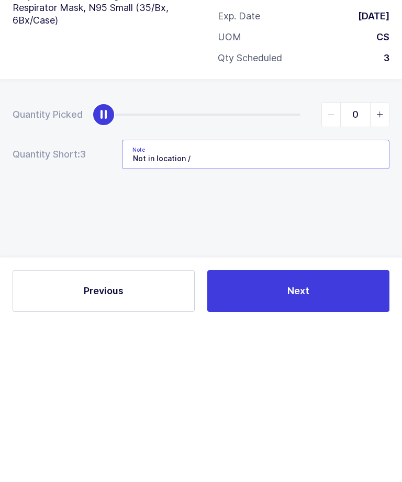
type input "Not in location /"
click at [341, 237] on div "Quantity Picked 0 Quantity Short: 3 Note Not in location /" at bounding box center [201, 330] width 402 height 186
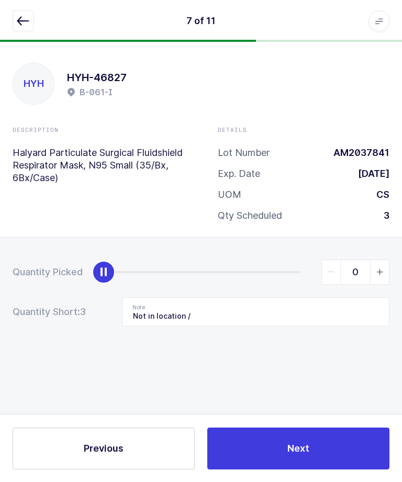
click at [319, 440] on button "Next" at bounding box center [298, 449] width 182 height 42
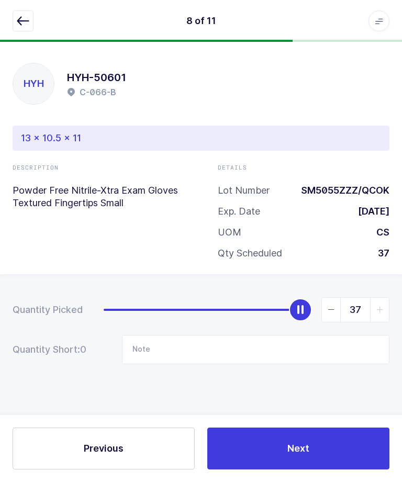
click at [33, 23] on button "button" at bounding box center [23, 20] width 21 height 21
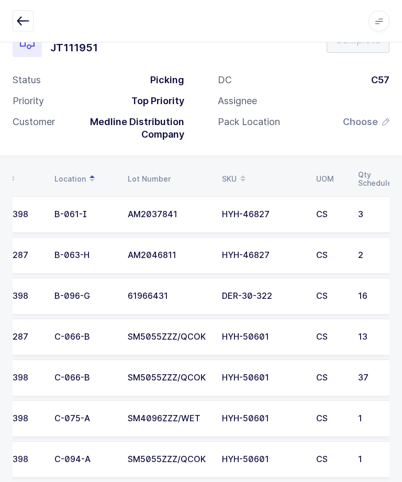
scroll to position [0, 39]
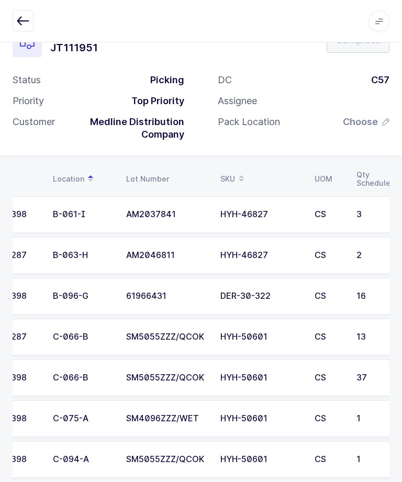
click at [294, 254] on div "HYH-46827" at bounding box center [261, 255] width 82 height 9
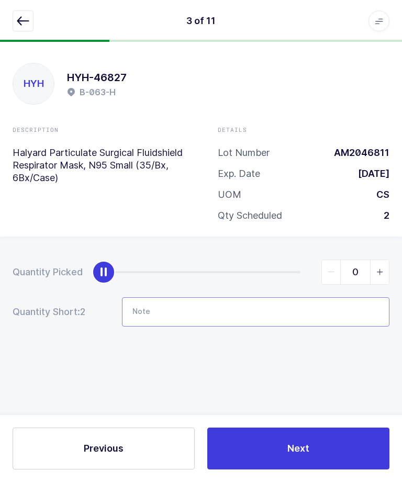
click at [286, 297] on input "Note" at bounding box center [256, 311] width 268 height 29
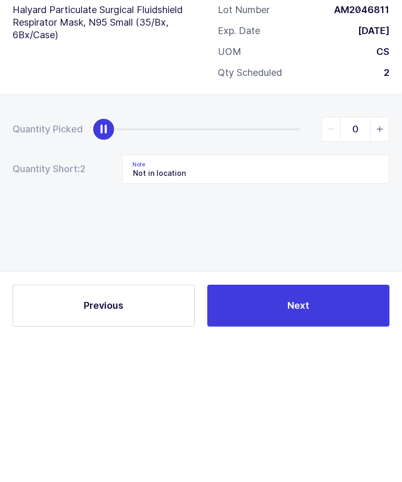
click at [357, 237] on div "Quantity Picked 0 Quantity Short: 2 Note Not in location" at bounding box center [201, 330] width 402 height 186
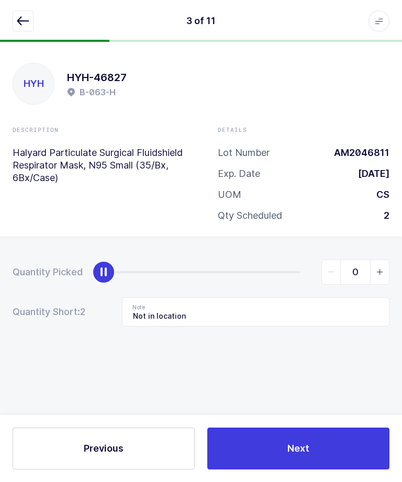
click at [291, 451] on span "Next" at bounding box center [298, 448] width 22 height 13
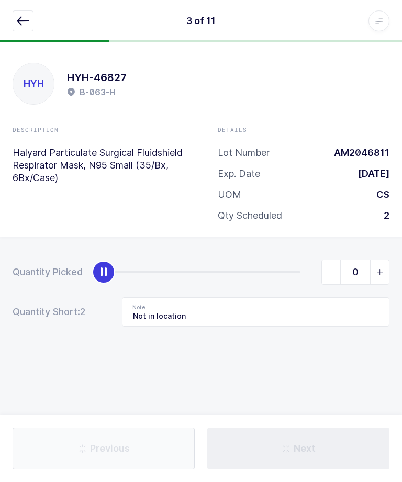
type input "Not in location / E-087-C - LOT: SM5055ZZZ"
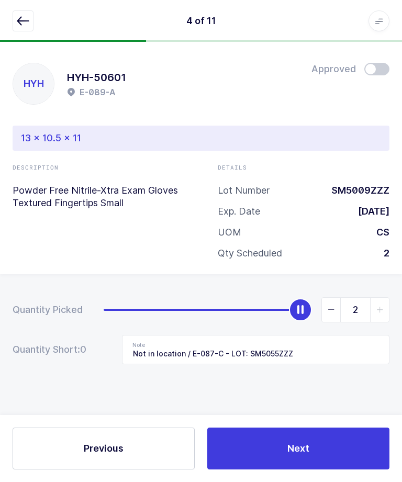
click at [26, 26] on icon "button" at bounding box center [23, 21] width 13 height 13
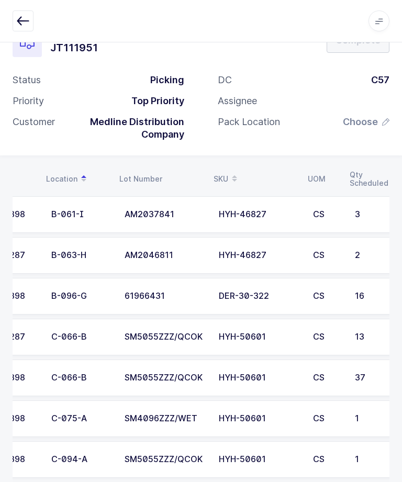
scroll to position [0, 30]
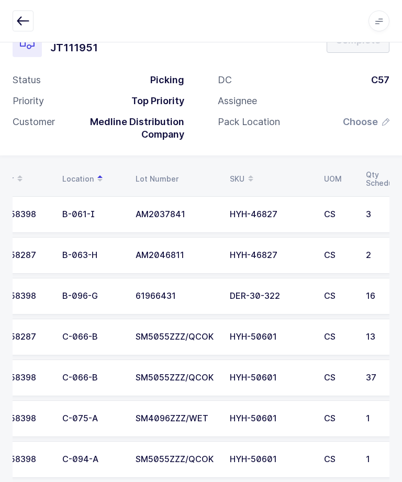
click at [161, 306] on td "61966431" at bounding box center [176, 296] width 94 height 37
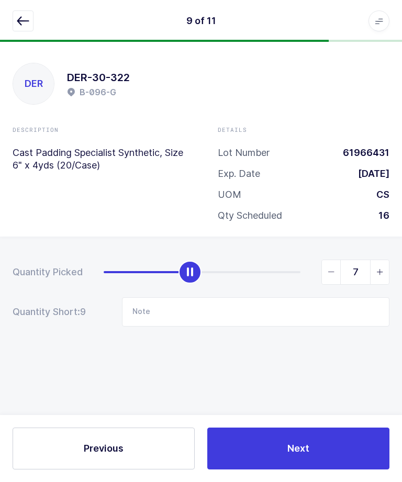
type input "6"
click at [172, 297] on input "Note" at bounding box center [256, 311] width 268 height 29
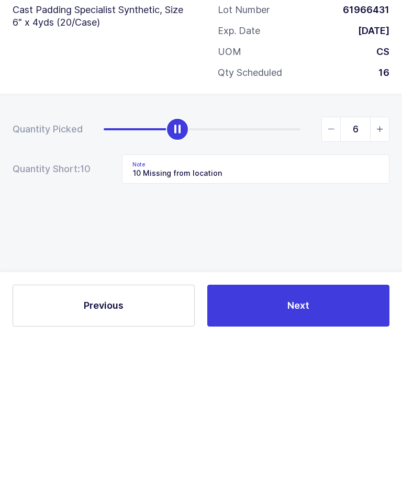
click at [327, 237] on div "Quantity Picked 6 Quantity Short: 10 Note 10 Missing from location" at bounding box center [201, 330] width 402 height 186
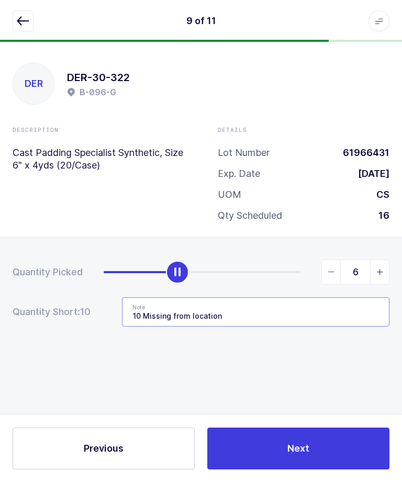
click at [292, 297] on input "10 Missing from location" at bounding box center [256, 311] width 268 height 29
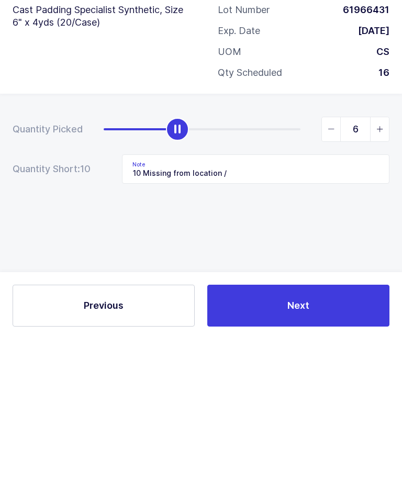
click at [112, 237] on div "Quantity Picked 6 Quantity Short: 10 Note 10 Missing from location /" at bounding box center [201, 330] width 402 height 186
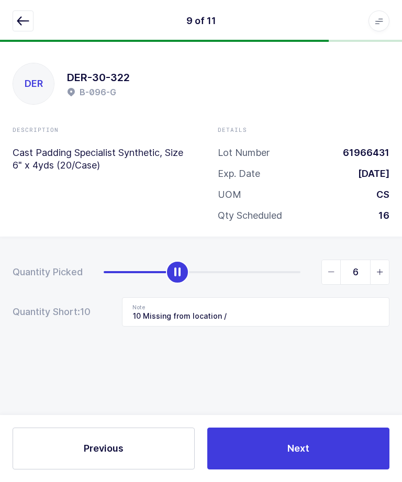
click at [266, 449] on button "Next" at bounding box center [298, 449] width 182 height 42
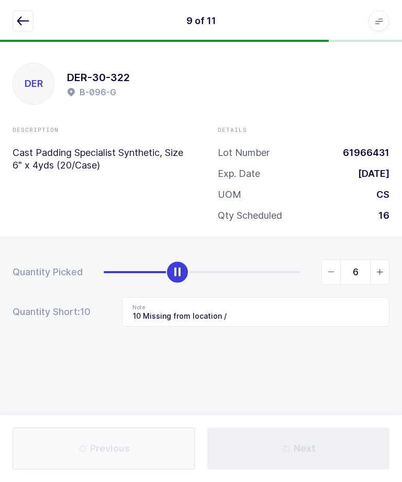
type input "Not in location / C-047-A - Same lot"
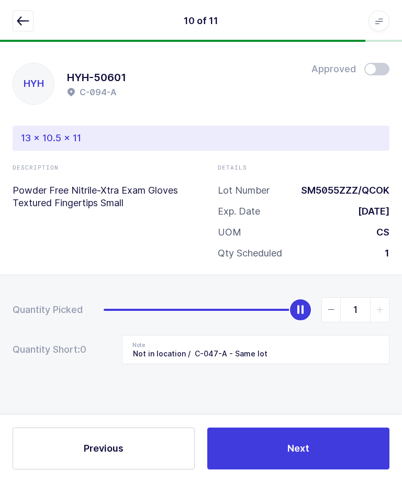
click at [17, 22] on icon "button" at bounding box center [23, 21] width 13 height 13
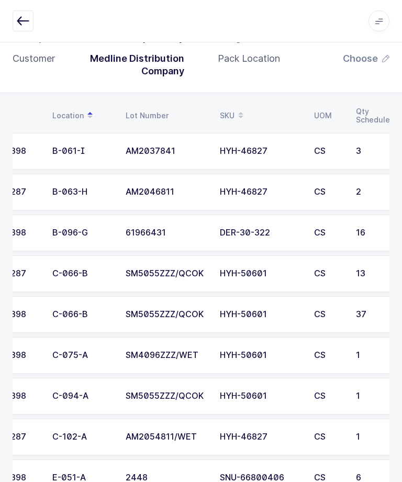
scroll to position [0, 40]
click at [69, 231] on div "B-096-G" at bounding box center [82, 232] width 61 height 9
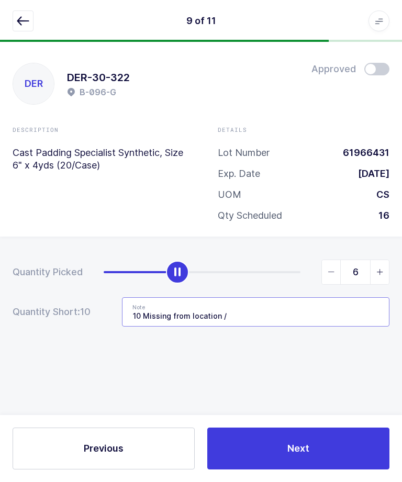
click at [307, 297] on input "10 Missing from location /" at bounding box center [256, 311] width 268 height 29
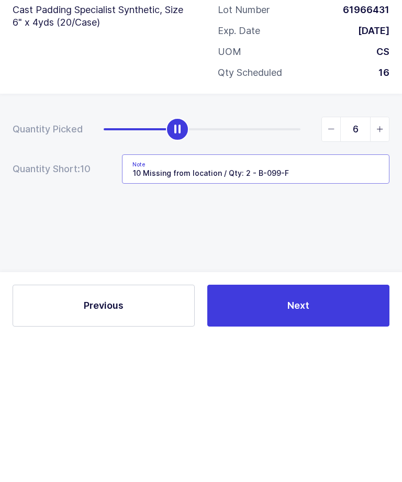
type input "10 Missing from location / Qty: 2 - B-099-F"
click at [357, 237] on div "Quantity Picked 6 Quantity Short: 10 Note 10 Missing from location / Qty: 2 - B…" at bounding box center [201, 330] width 402 height 186
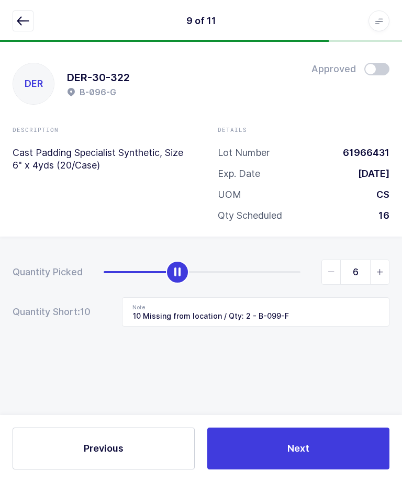
click at [376, 269] on icon "slider between 0 and 16" at bounding box center [379, 272] width 7 height 7
type input "8"
click at [297, 459] on button "Next" at bounding box center [298, 449] width 182 height 42
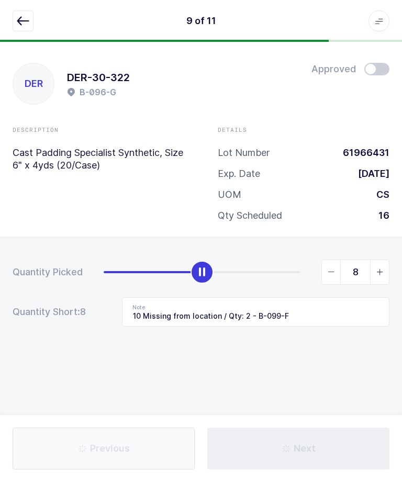
type input "Not in location / C-047-A - Same lot"
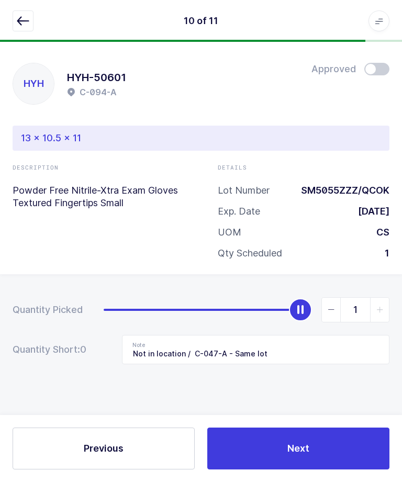
click at [21, 27] on button "button" at bounding box center [23, 20] width 21 height 21
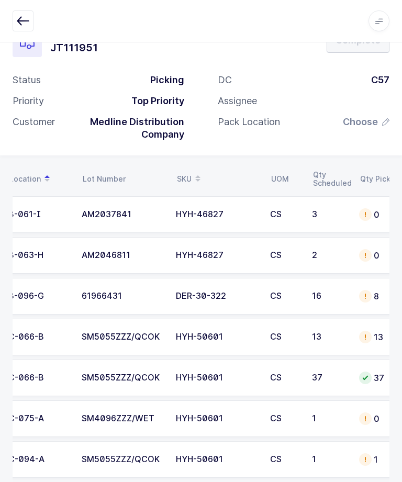
scroll to position [0, 84]
click at [322, 251] on div "2" at bounding box center [329, 255] width 35 height 9
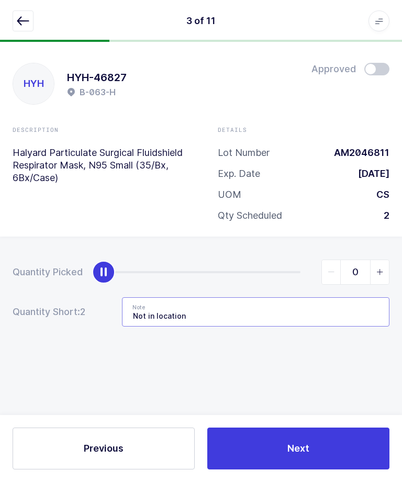
click at [293, 297] on input "Not in location" at bounding box center [256, 311] width 268 height 29
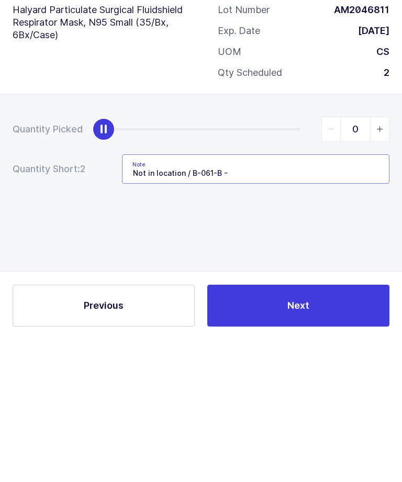
click at [195, 297] on input "Not in location / B-061-B -" at bounding box center [256, 311] width 268 height 29
click at [284, 297] on input "Not in location / Qty: 1 - B-061-B -" at bounding box center [256, 311] width 268 height 29
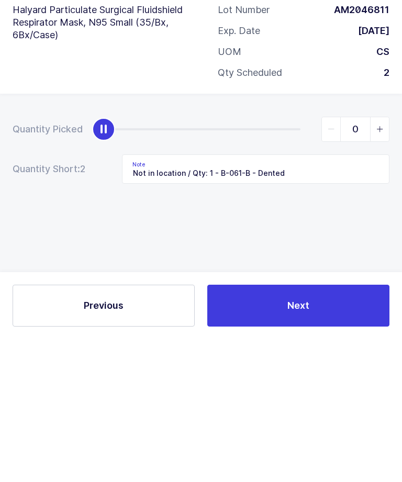
click at [347, 237] on div "Quantity Picked 0 Quantity Short: 2 Note Not in location / Qty: 1 - B-061-B - D…" at bounding box center [201, 330] width 402 height 186
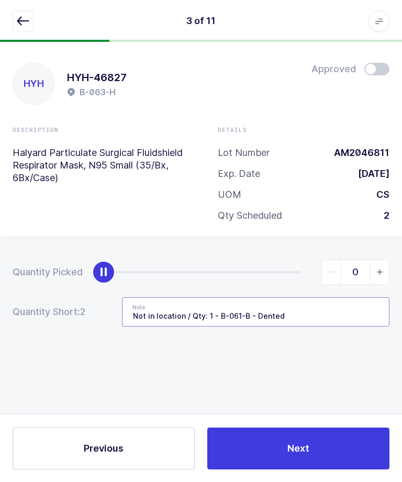
click at [324, 297] on input "Not in location / Qty: 1 - B-061-B - Dented" at bounding box center [256, 311] width 268 height 29
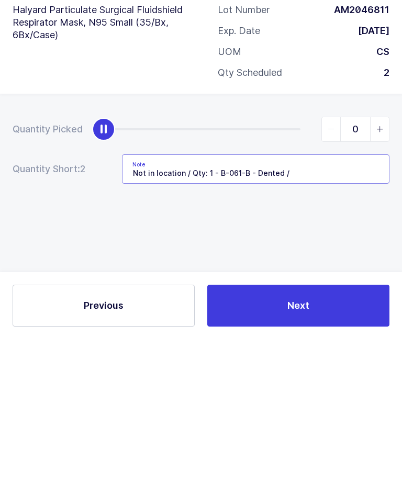
type input "Not in location / Qty: 1 - B-061-B - Dented /"
click at [364, 237] on div "Quantity Picked 0 Quantity Short: 2 Note Not in location / Qty: 1 - B-061-B - D…" at bounding box center [201, 330] width 402 height 186
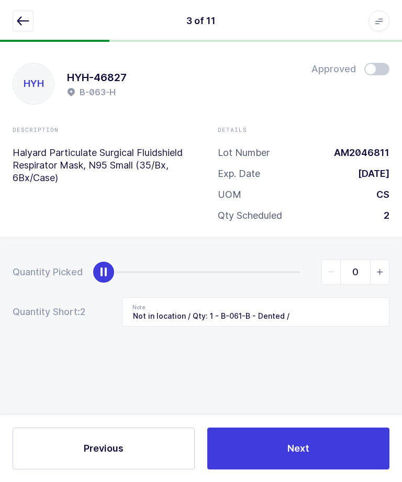
click at [383, 269] on icon "slider between 0 and 2" at bounding box center [379, 272] width 7 height 7
type input "1"
click at [326, 443] on button "Next" at bounding box center [298, 449] width 182 height 42
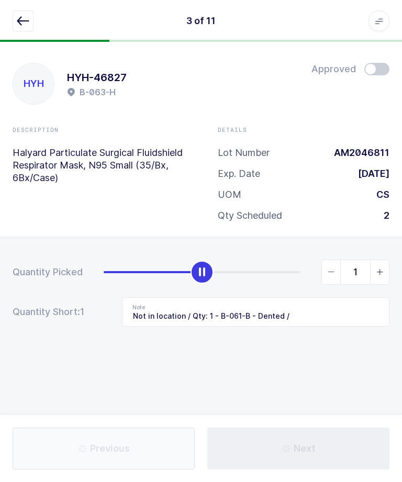
type input "Not in location / E-087-C - LOT: SM5055ZZZ"
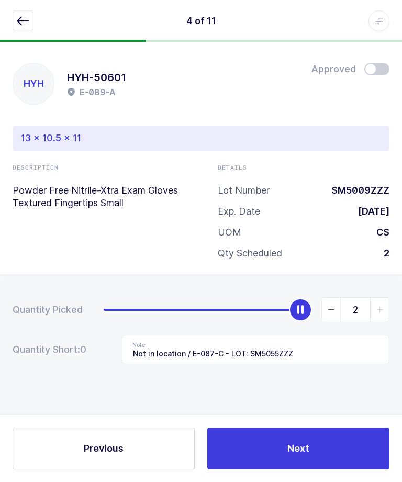
click at [15, 23] on button "button" at bounding box center [23, 20] width 21 height 21
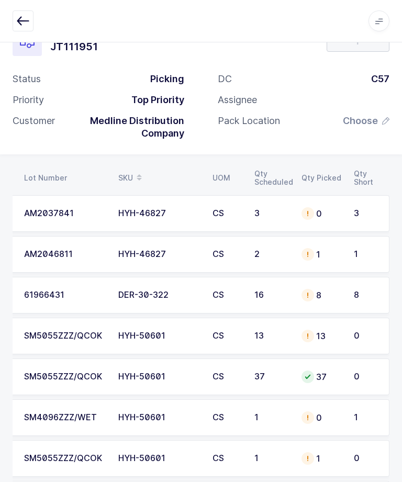
scroll to position [0, 141]
click at [52, 291] on div "61966431" at bounding box center [65, 295] width 82 height 9
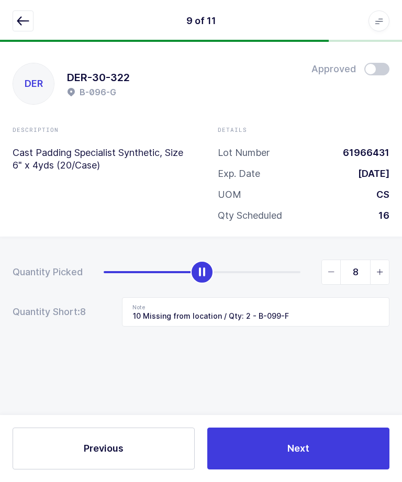
scroll to position [0, 0]
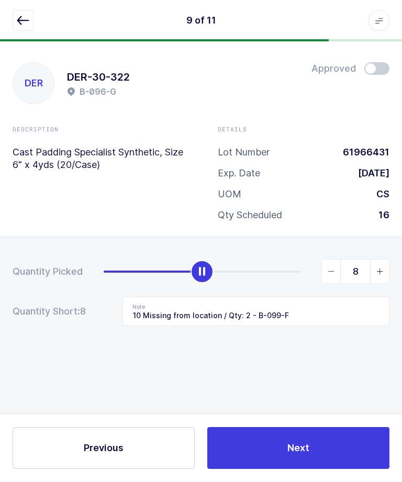
click at [25, 16] on icon "button" at bounding box center [23, 21] width 13 height 13
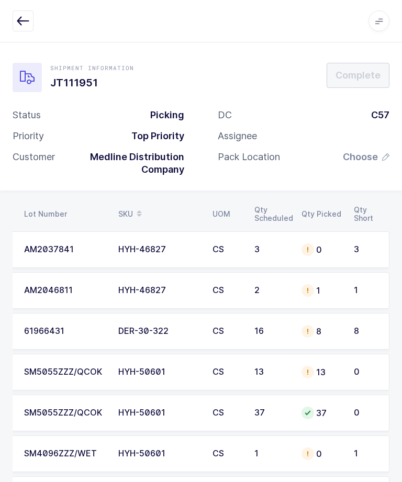
scroll to position [0, 141]
click at [80, 298] on td "AM2046811" at bounding box center [65, 290] width 94 height 37
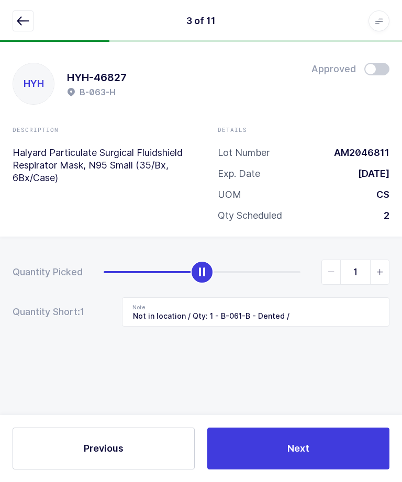
click at [27, 16] on icon "button" at bounding box center [23, 21] width 13 height 13
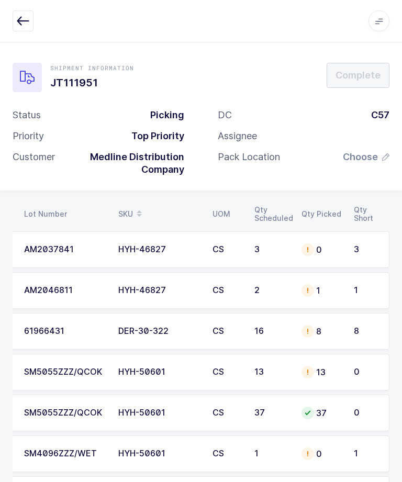
click at [222, 327] on div "CS" at bounding box center [227, 331] width 29 height 9
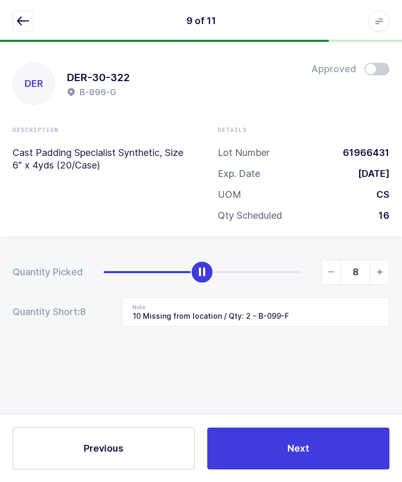
click at [23, 27] on icon "button" at bounding box center [23, 21] width 13 height 13
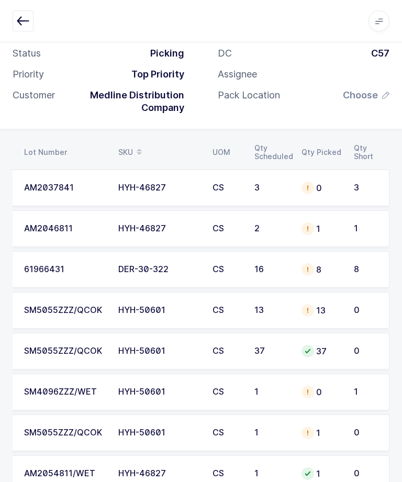
scroll to position [62, 0]
click at [80, 266] on div "61966431" at bounding box center [65, 268] width 82 height 9
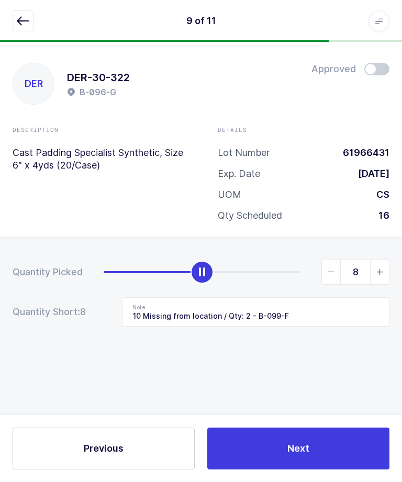
scroll to position [35, 0]
click at [26, 18] on icon "button" at bounding box center [23, 21] width 13 height 13
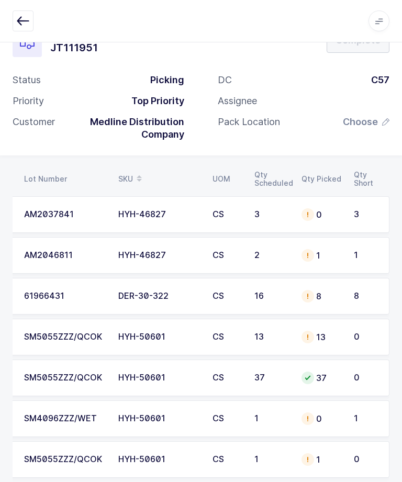
scroll to position [0, 141]
click at [59, 262] on td "AM2046811" at bounding box center [65, 255] width 94 height 37
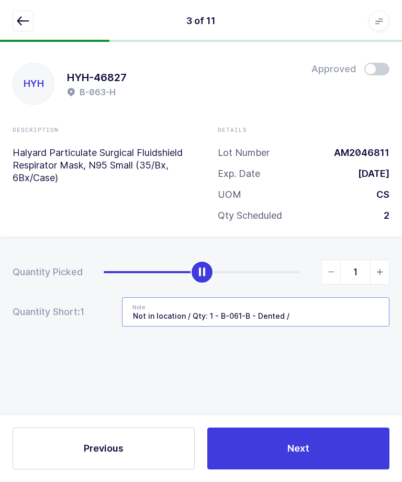
click at [324, 297] on input "Not in location / Qty: 1 - B-061-B - Dented /" at bounding box center [256, 311] width 268 height 29
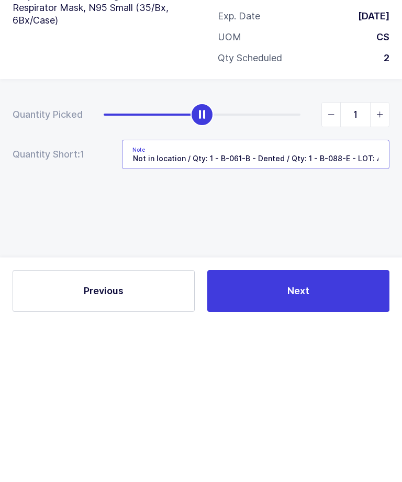
type input "Not in location / Qty: 1 - B-061-B - Dented / Qty: 1 - B-088-E - LOT: AM2044841"
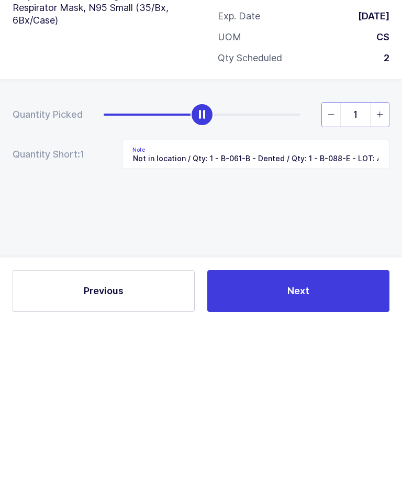
click at [369, 260] on input "1" at bounding box center [355, 272] width 68 height 25
click at [377, 260] on span "slider between 0 and 2" at bounding box center [379, 272] width 19 height 24
type input "2"
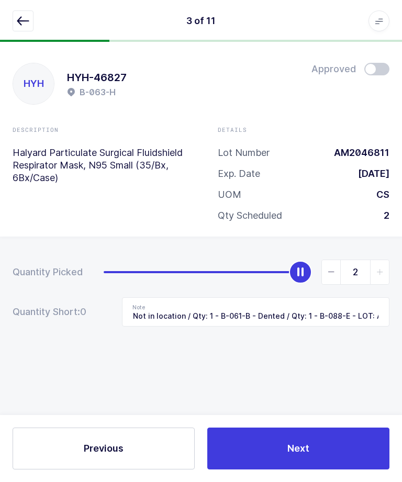
click at [332, 428] on button "Next" at bounding box center [298, 449] width 182 height 42
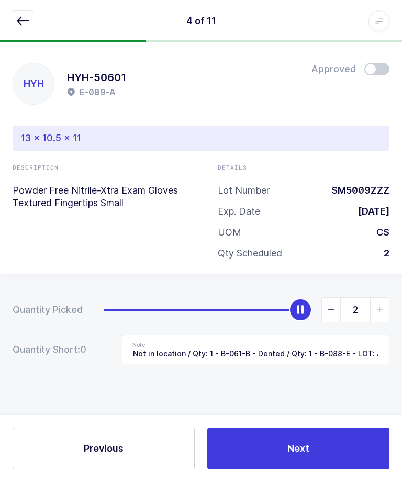
type input "Not in location / E-087-C - LOT: SM5055ZZZ"
click at [25, 20] on icon "button" at bounding box center [23, 21] width 13 height 13
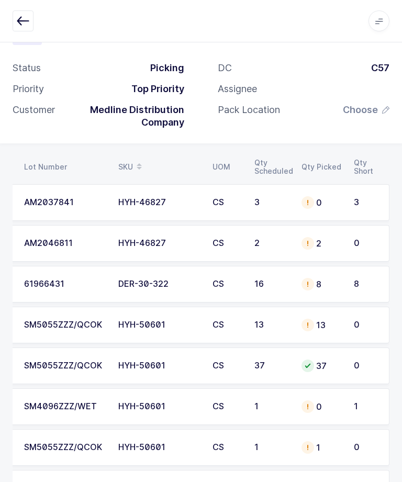
scroll to position [135, 0]
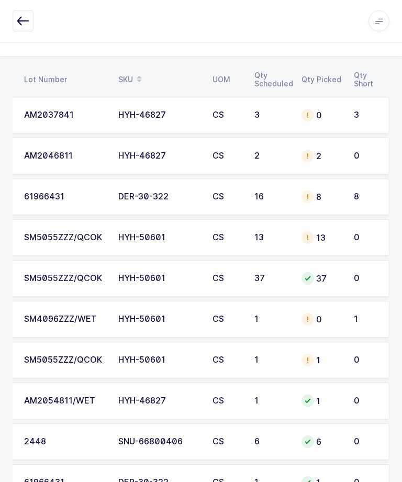
click at [153, 110] on div "HYH-46827" at bounding box center [159, 114] width 82 height 9
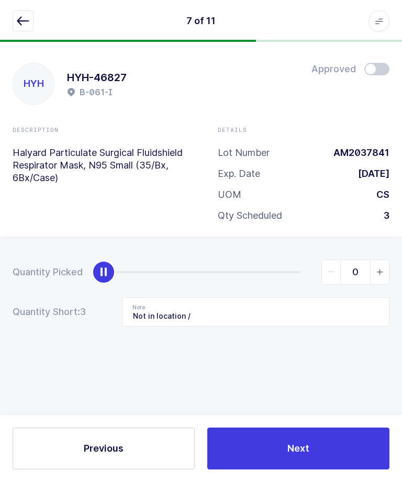
scroll to position [0, 0]
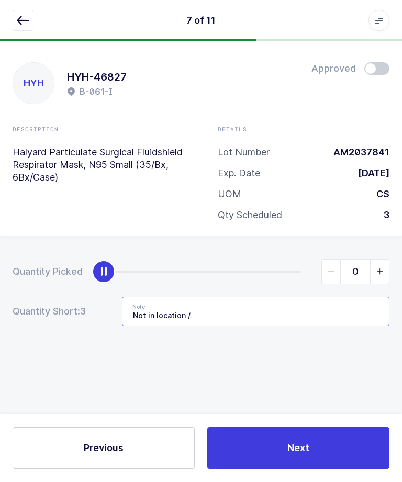
click at [272, 302] on input "Not in location /" at bounding box center [256, 311] width 268 height 29
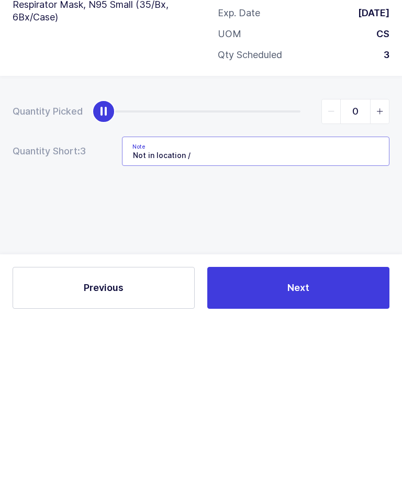
click at [296, 297] on input "Not in location /" at bounding box center [256, 311] width 268 height 29
type input "Not in location / B-053-I - LOT: AM2065841"
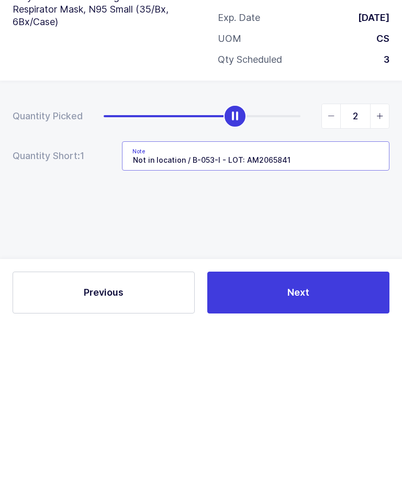
type input "3"
click at [369, 297] on input "Not in location / B-053-I - LOT: AM2065841" at bounding box center [256, 311] width 268 height 29
type input "Not in location / B-053-I - LOT: AM2065841"
click at [335, 237] on div "Quantity Picked 3 Quantity Short: 0 Note Not in location / B-053-I - LOT: AM206…" at bounding box center [201, 330] width 402 height 186
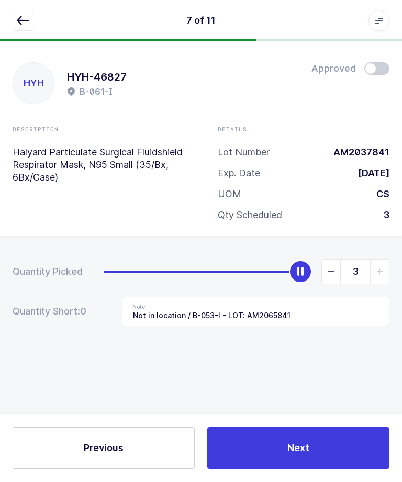
click at [349, 470] on button "Next" at bounding box center [298, 449] width 182 height 42
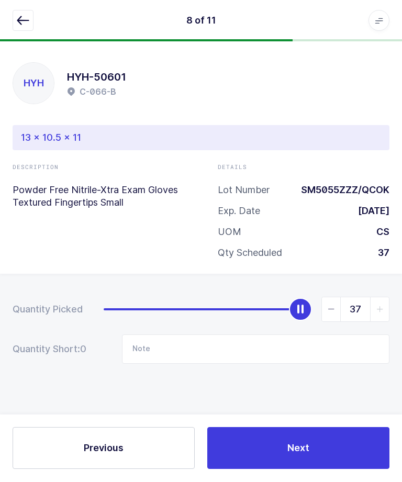
click at [28, 13] on button "button" at bounding box center [23, 20] width 21 height 21
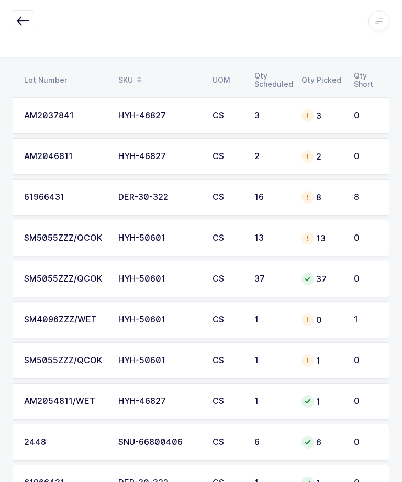
scroll to position [134, 0]
click at [344, 191] on td "8" at bounding box center [321, 198] width 52 height 37
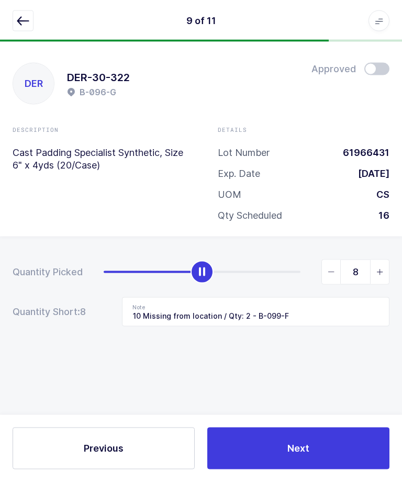
scroll to position [0, 0]
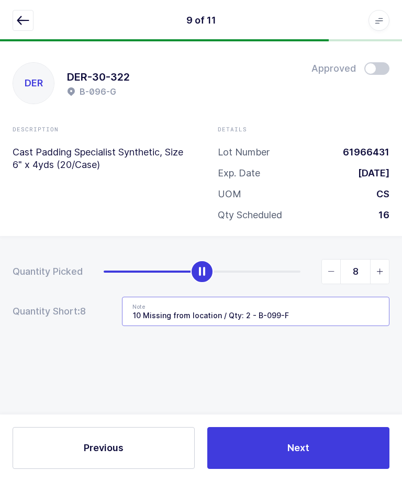
click at [338, 315] on input "10 Missing from location / Qty: 2 - B-099-F" at bounding box center [256, 311] width 268 height 29
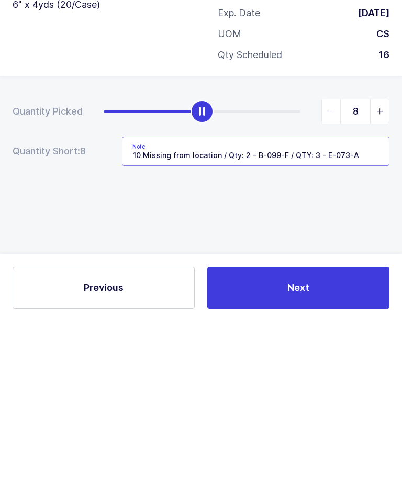
type input "10 Missing from location / Qty: 2 - B-099-F / QTY: 3 - E-073-A"
click at [366, 237] on div "Quantity Picked 8 Quantity Short: 8 Note 10 Missing from location / Qty: 2 - B-…" at bounding box center [201, 330] width 402 height 186
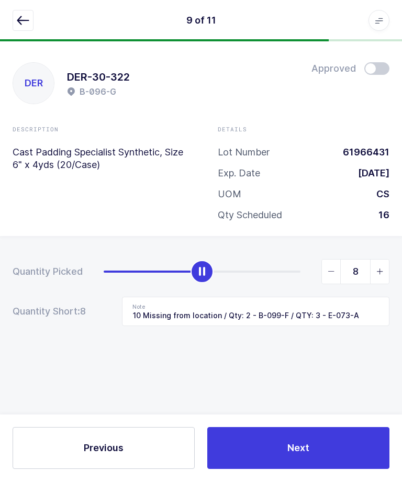
click at [379, 263] on span "slider between 0 and 16" at bounding box center [379, 272] width 19 height 24
click at [377, 269] on icon "slider between 0 and 16" at bounding box center [379, 272] width 7 height 7
click at [376, 269] on icon "slider between 0 and 16" at bounding box center [379, 272] width 7 height 7
type input "11"
click at [327, 470] on button "Next" at bounding box center [298, 449] width 182 height 42
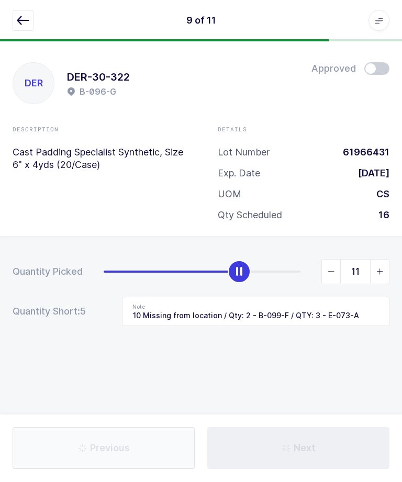
type input "Not in location / C-047-A - Same lot"
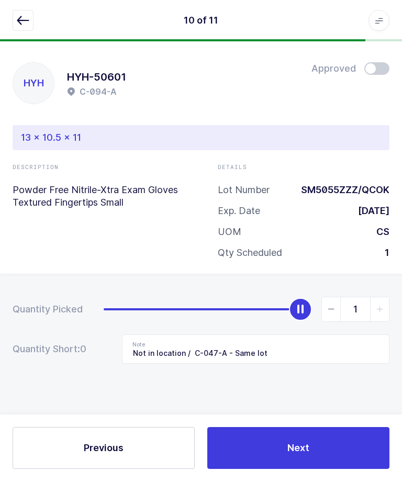
click at [26, 22] on icon "button" at bounding box center [23, 21] width 13 height 13
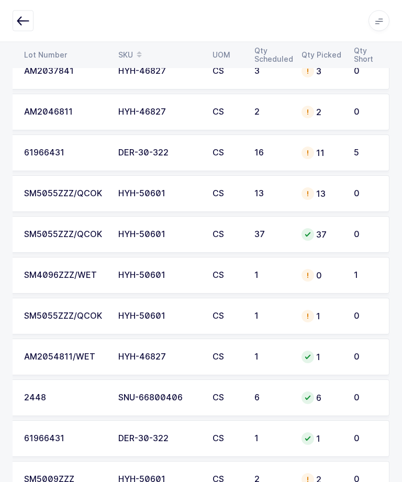
scroll to position [182, 0]
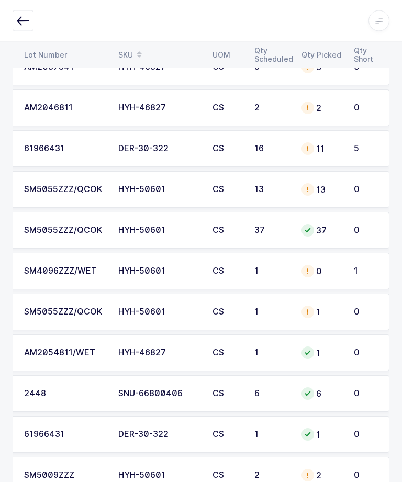
click at [146, 140] on td "DER-30-322" at bounding box center [159, 149] width 94 height 37
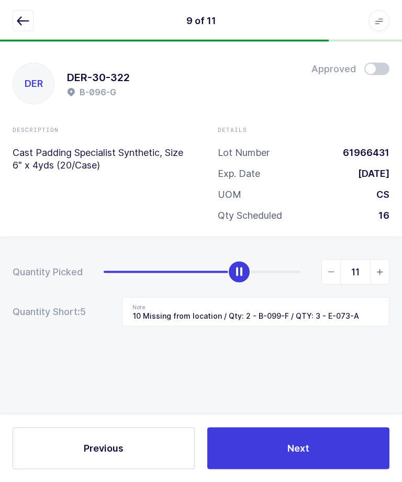
scroll to position [0, 0]
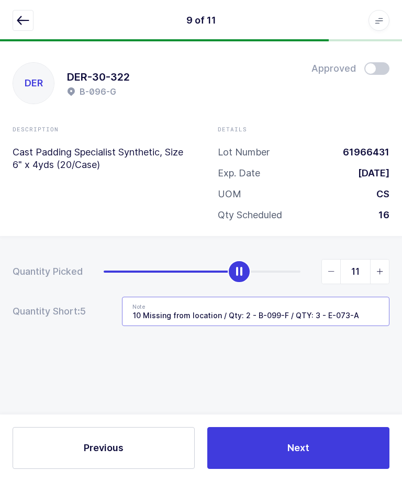
click at [370, 308] on input "10 Missing from location / Qty: 2 - B-099-F / QTY: 3 - E-073-A" at bounding box center [256, 311] width 268 height 29
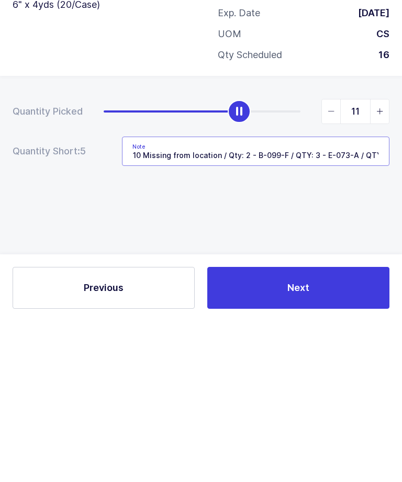
type input "10 Missing from location / Qty: 2 - B-099-F / QTY: 3 - E-073-A / QTY: 5 - E-053…"
type input "16"
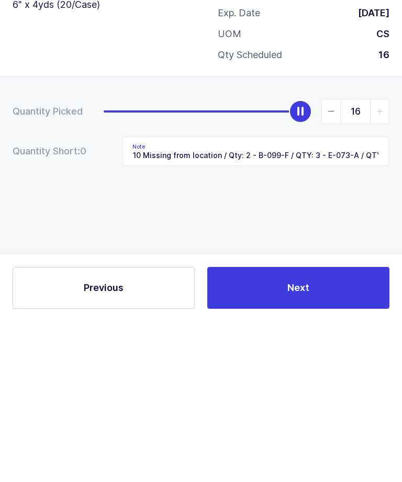
click at [342, 237] on div "Quantity Picked 16 Quantity Short: 0 Note 10 Missing from location / Qty: 2 - B…" at bounding box center [201, 330] width 402 height 186
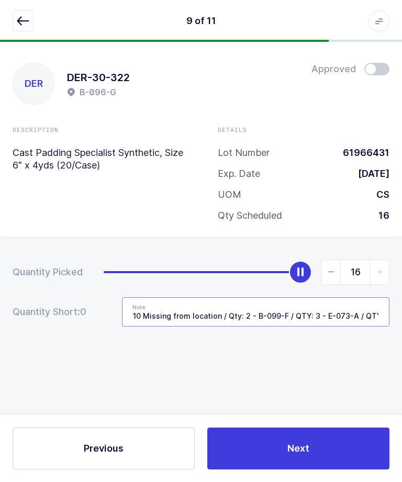
click at [351, 297] on input "10 Missing from location / Qty: 2 - B-099-F / QTY: 3 - E-073-A / QTY: 5 - E-053…" at bounding box center [256, 311] width 268 height 29
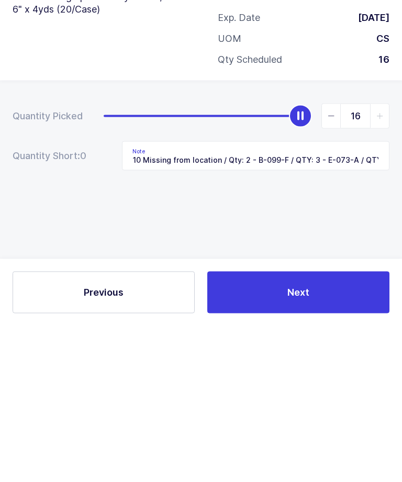
click at [336, 237] on div "Quantity Picked 16 Quantity Short: 0 Note 10 Missing from location / Qty: 2 - B…" at bounding box center [201, 330] width 402 height 186
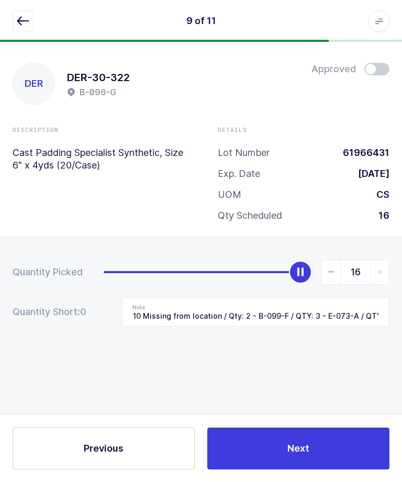
click at [329, 439] on button "Next" at bounding box center [298, 449] width 182 height 42
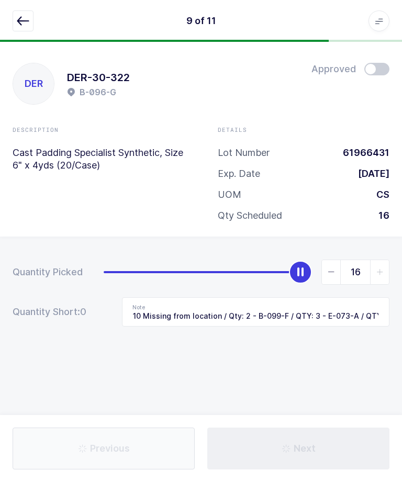
type input "Not in location / C-047-A - Same lot"
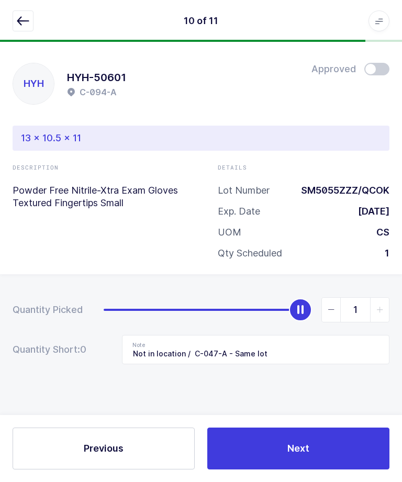
click at [21, 30] on button "button" at bounding box center [23, 20] width 21 height 21
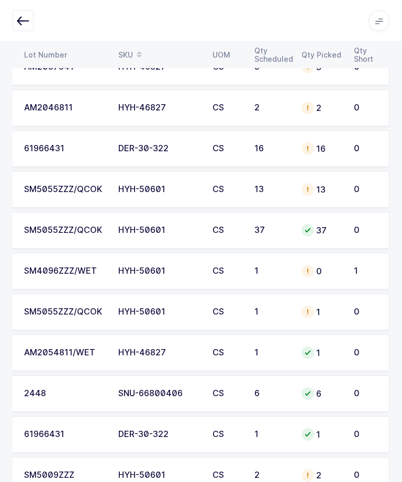
scroll to position [0, 141]
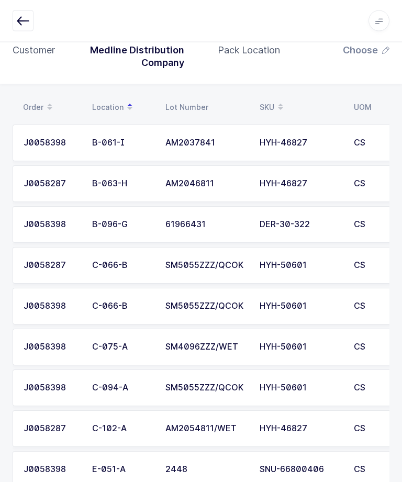
click at [19, 19] on icon "button" at bounding box center [23, 21] width 13 height 13
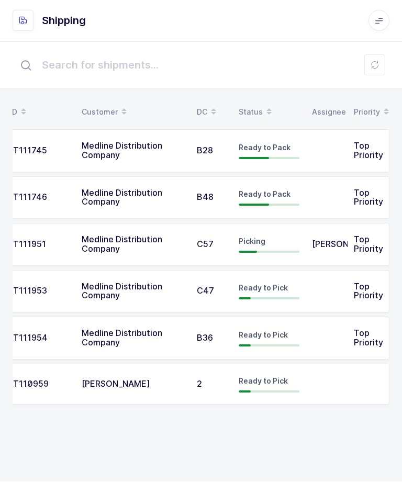
click at [72, 239] on td "JT111951" at bounding box center [38, 245] width 73 height 43
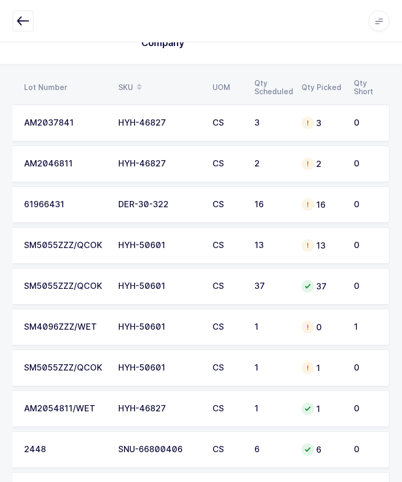
scroll to position [0, 141]
click at [231, 413] on td "CS" at bounding box center [227, 409] width 42 height 37
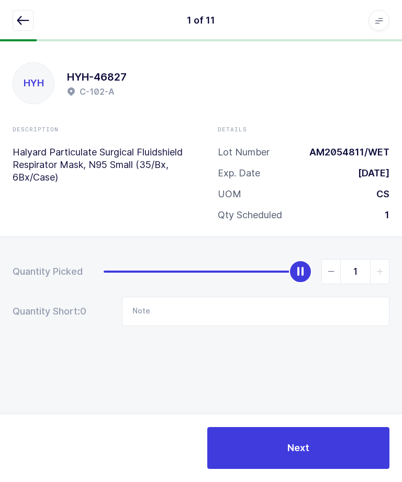
type input "0"
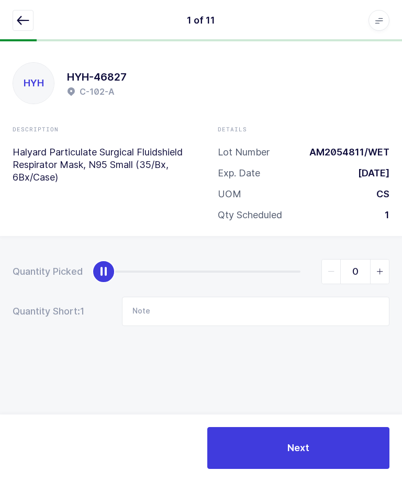
click at [304, 455] on span "Next" at bounding box center [298, 448] width 22 height 13
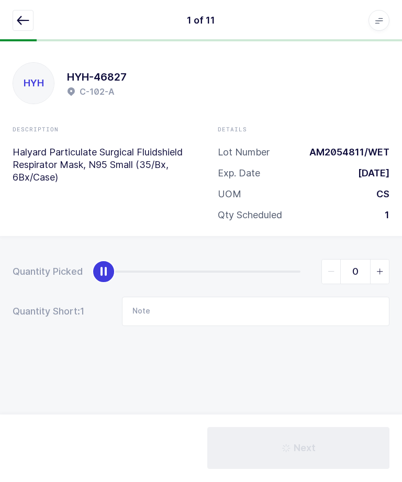
type input "2 missing from location / C-047-A - Qty: 2 - Same lot"
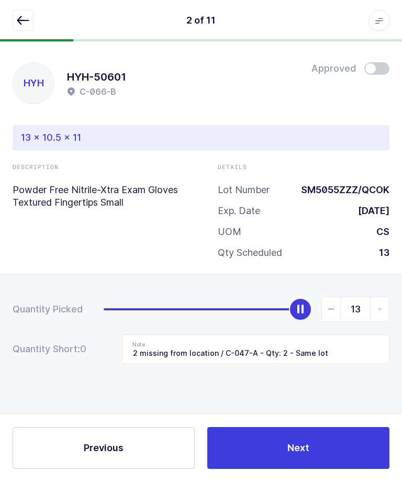
click at [8, 23] on div "2 of 11 Apps Core Warehouse Admin Mission Control Purchasing Ernesto Z. Logout …" at bounding box center [201, 21] width 402 height 42
click at [16, 26] on button "button" at bounding box center [23, 20] width 21 height 21
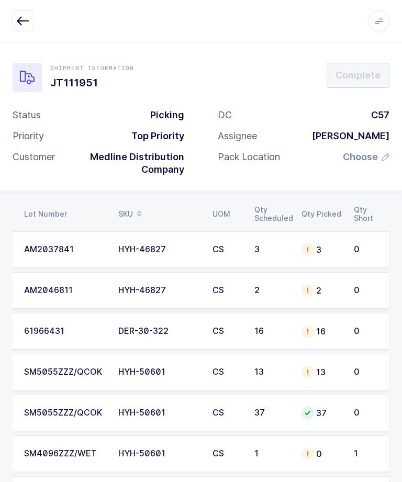
click at [25, 28] on button "button" at bounding box center [23, 20] width 21 height 21
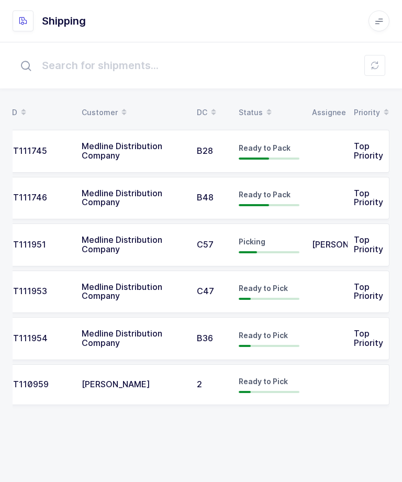
scroll to position [0, 27]
click at [306, 287] on td at bounding box center [327, 292] width 42 height 43
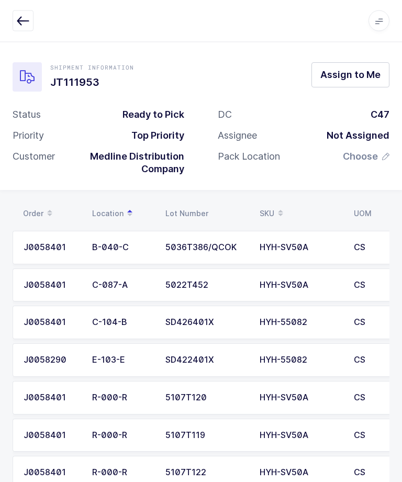
click at [25, 27] on button "button" at bounding box center [23, 20] width 21 height 21
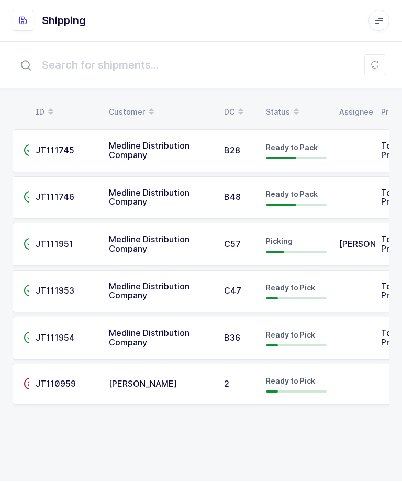
click at [349, 290] on td at bounding box center [354, 292] width 42 height 43
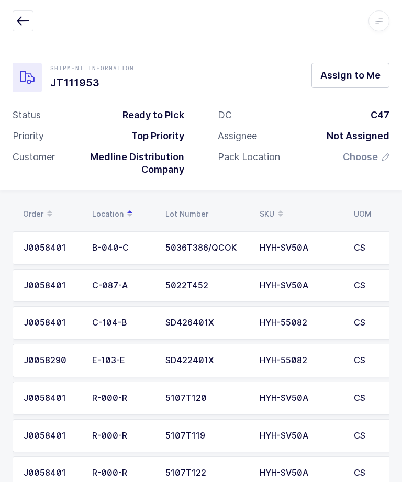
click at [369, 74] on span "Assign to Me" at bounding box center [350, 75] width 60 height 13
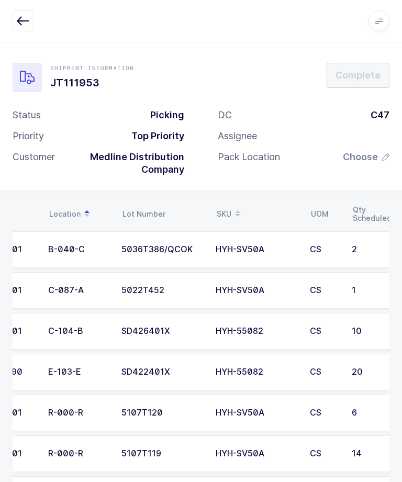
scroll to position [0, 44]
click at [105, 247] on div "B-040-C" at bounding box center [78, 249] width 61 height 9
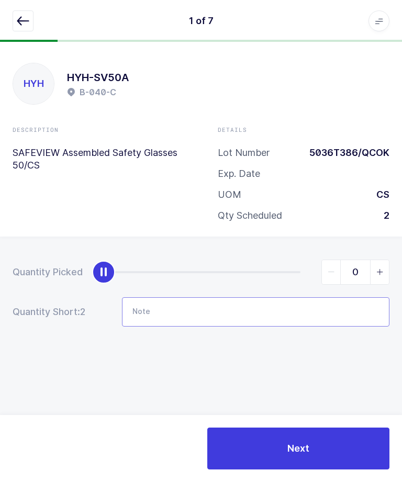
click at [285, 313] on input "Note" at bounding box center [256, 311] width 268 height 29
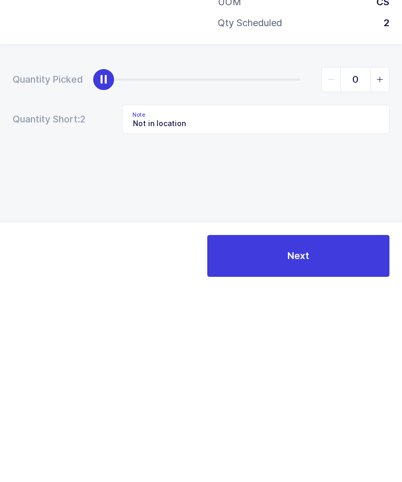
click at [372, 237] on div "Quantity Picked 0 Quantity Short: 2 Note Not in location" at bounding box center [201, 330] width 402 height 186
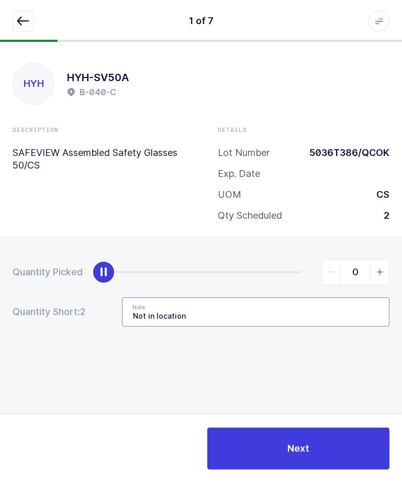
click at [302, 297] on input "Not in location" at bounding box center [256, 311] width 268 height 29
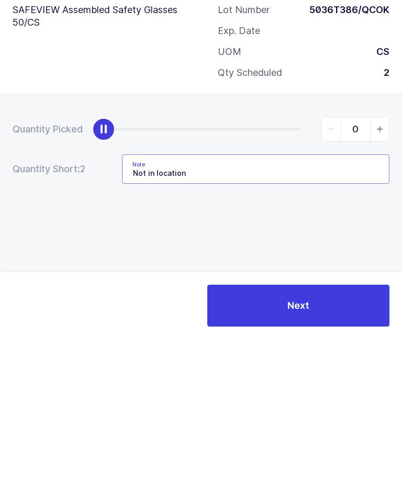
click at [312, 297] on input "Not in location" at bounding box center [256, 311] width 268 height 29
type input "Not in location /"
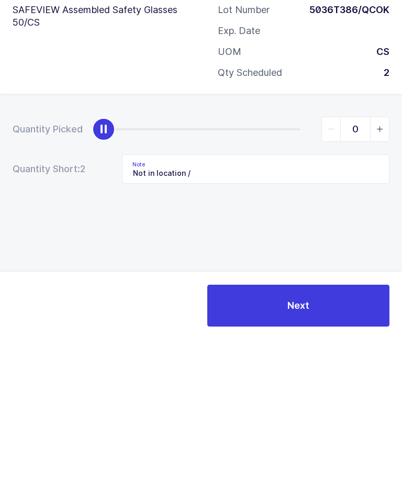
click at [359, 237] on div "Quantity Picked 0 Quantity Short: 2 Note Not in location /" at bounding box center [201, 330] width 402 height 186
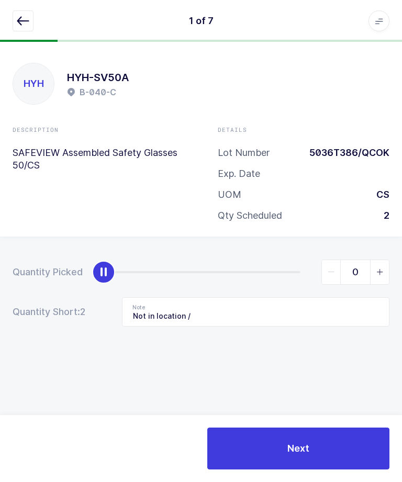
click at [318, 451] on button "Next" at bounding box center [298, 449] width 182 height 42
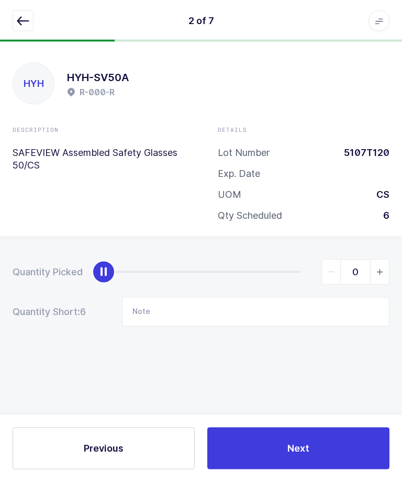
scroll to position [9, 0]
click at [27, 22] on icon "button" at bounding box center [23, 21] width 13 height 13
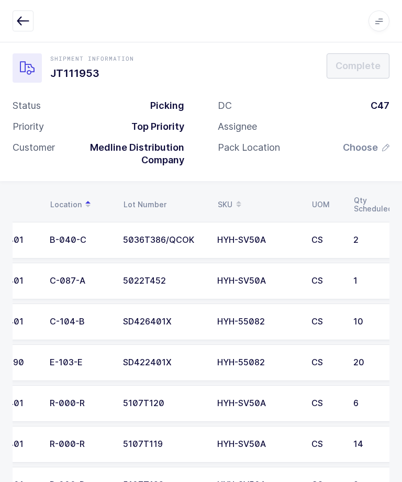
scroll to position [0, 44]
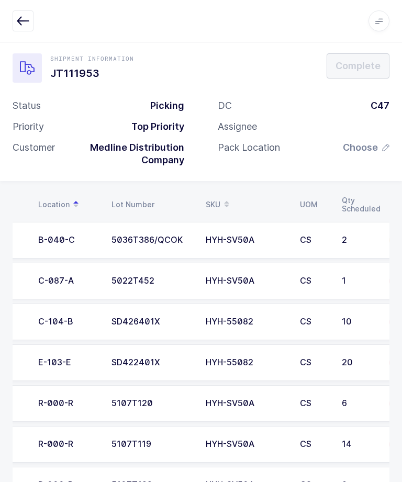
click at [151, 230] on td "5036T386/QCOK" at bounding box center [152, 240] width 94 height 37
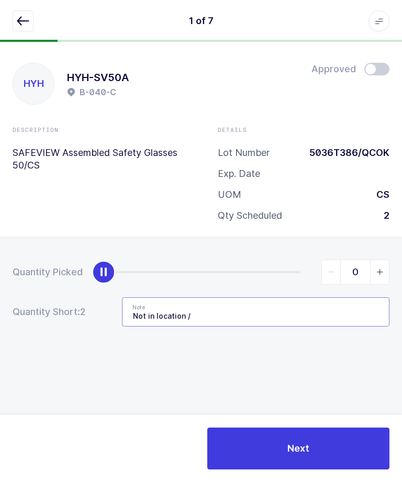
click at [254, 303] on input "Not in location /" at bounding box center [256, 311] width 268 height 29
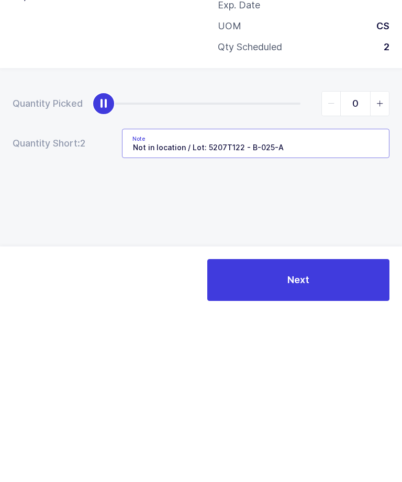
type input "Not in location / Lot: 5207T122 - B-025-A"
click at [376, 260] on span "slider between 0 and 2" at bounding box center [379, 272] width 19 height 24
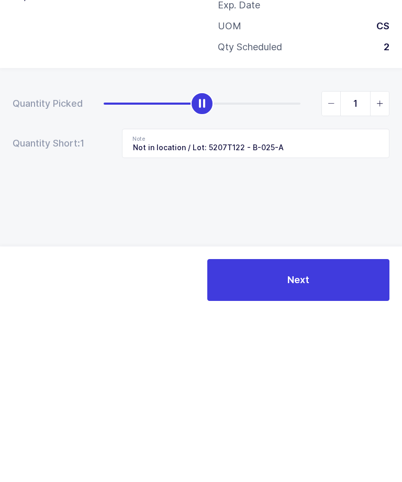
scroll to position [35, 0]
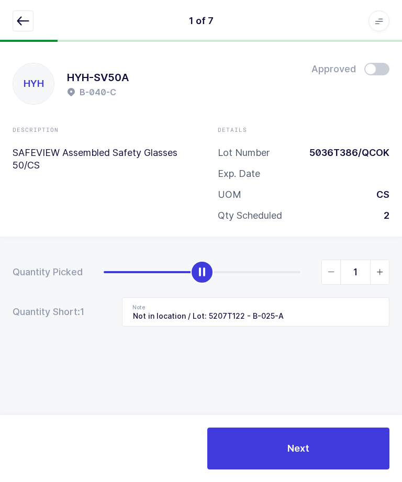
click at [379, 260] on span "slider between 0 and 2" at bounding box center [379, 272] width 19 height 24
type input "2"
click at [308, 454] on span "Next" at bounding box center [298, 448] width 22 height 13
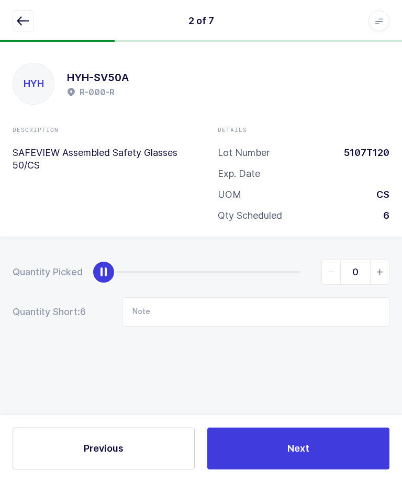
click at [33, 20] on button "button" at bounding box center [23, 20] width 21 height 21
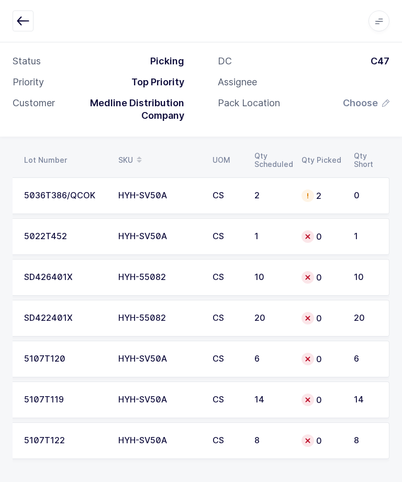
scroll to position [0, 141]
click at [352, 194] on td "0" at bounding box center [369, 195] width 42 height 37
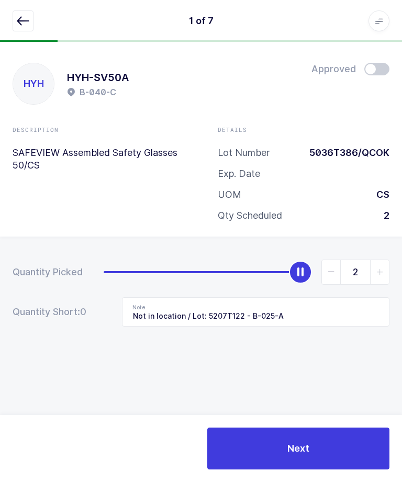
scroll to position [35, 0]
click at [330, 297] on input "Not in location / Lot: 5207T122 - B-025-A" at bounding box center [256, 311] width 268 height 29
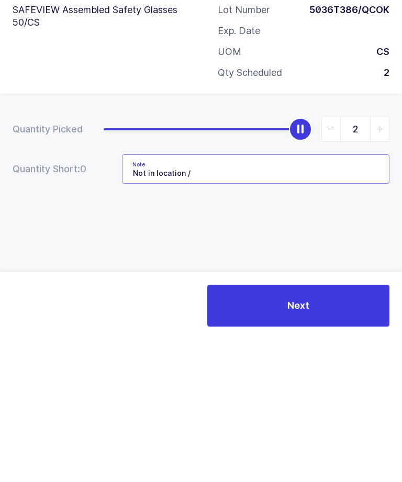
type input "Not in location /"
click at [329, 269] on icon "slider between 0 and 2" at bounding box center [331, 272] width 7 height 7
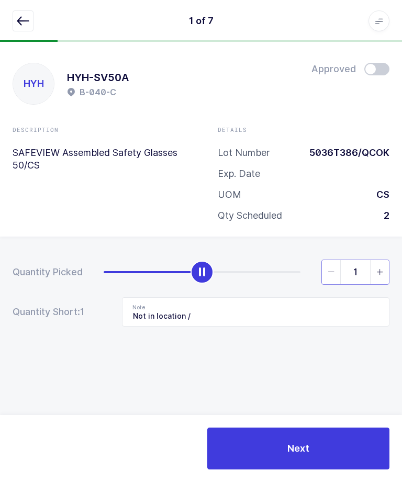
click at [341, 260] on input "1" at bounding box center [355, 272] width 68 height 25
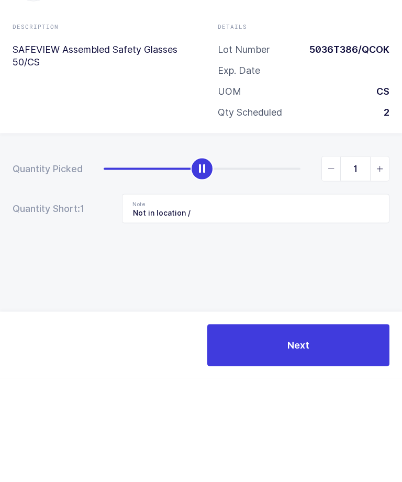
click at [336, 260] on span "slider between 0 and 2" at bounding box center [331, 272] width 19 height 24
type input "0"
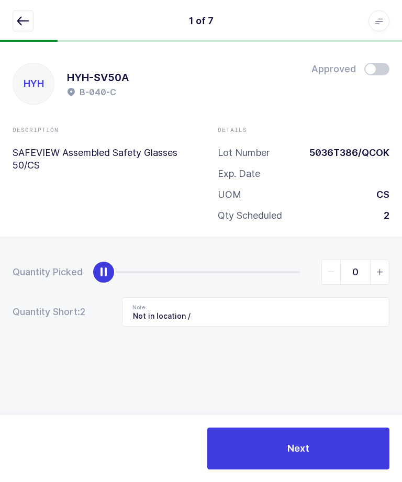
click at [319, 440] on button "Next" at bounding box center [298, 449] width 182 height 42
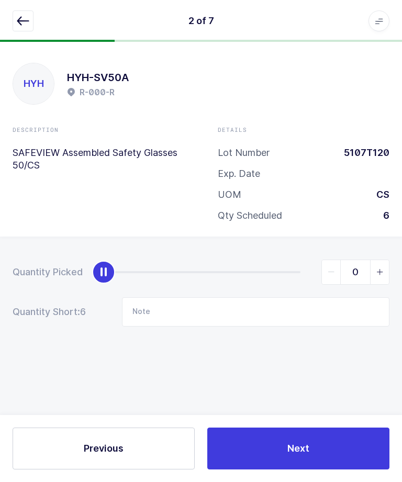
click at [22, 11] on button "button" at bounding box center [23, 20] width 21 height 21
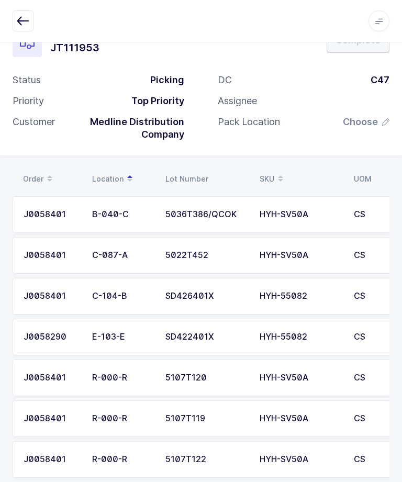
scroll to position [54, 0]
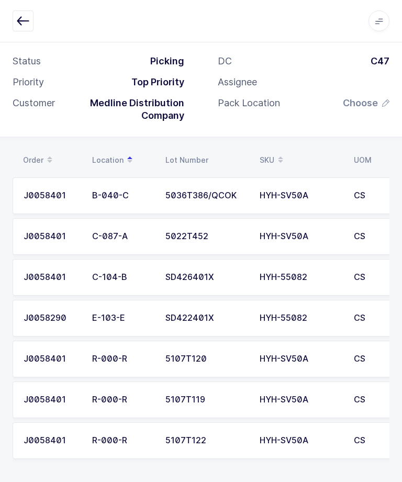
click at [293, 443] on div "HYH-SV50A" at bounding box center [301, 440] width 82 height 9
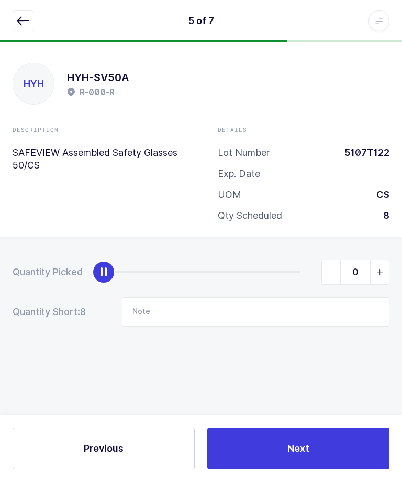
scroll to position [35, 0]
click at [297, 297] on input "Note" at bounding box center [256, 311] width 268 height 29
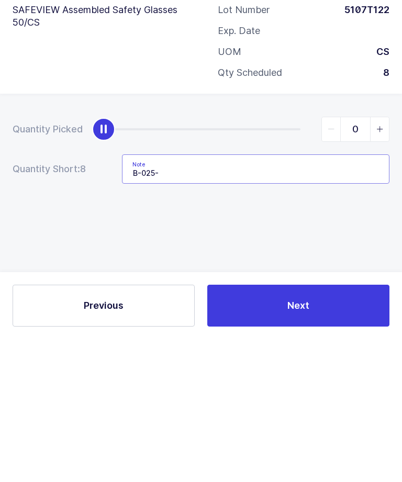
type input "B-025-A"
type input "8"
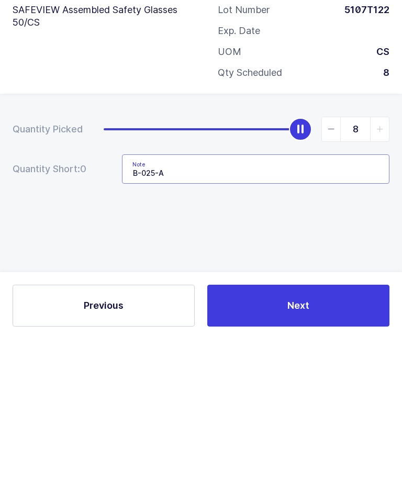
type input "B-025-A"
click at [331, 237] on div "Quantity Picked 8 Quantity Short: 0 Note B-025-A" at bounding box center [201, 330] width 402 height 186
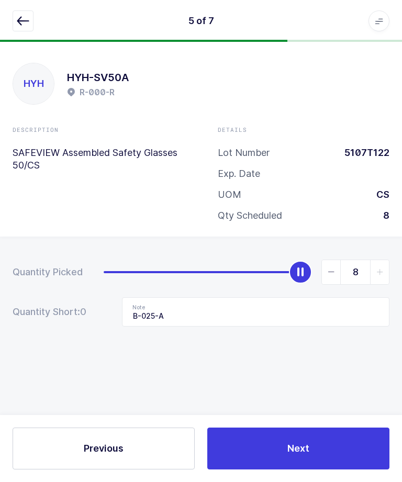
click at [354, 456] on button "Next" at bounding box center [298, 449] width 182 height 42
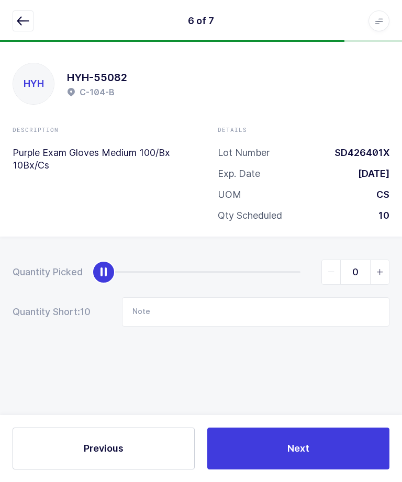
click at [25, 19] on icon "button" at bounding box center [23, 21] width 13 height 13
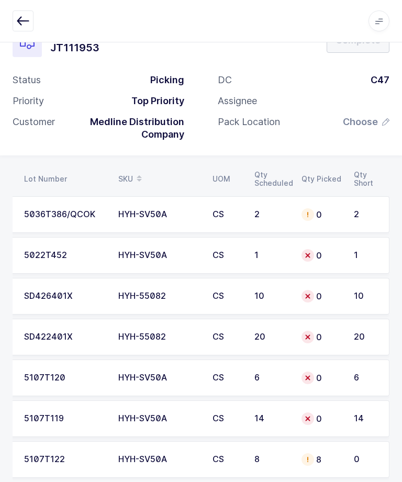
scroll to position [0, 141]
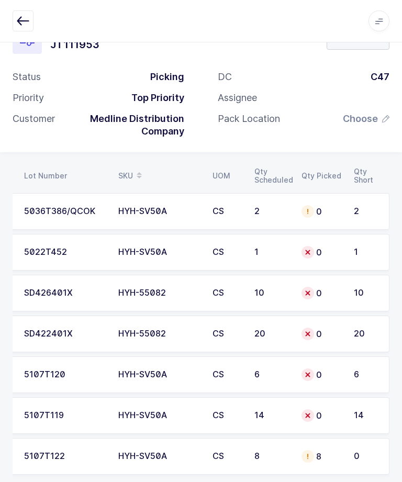
click at [140, 199] on td "HYH-SV50A" at bounding box center [159, 211] width 94 height 37
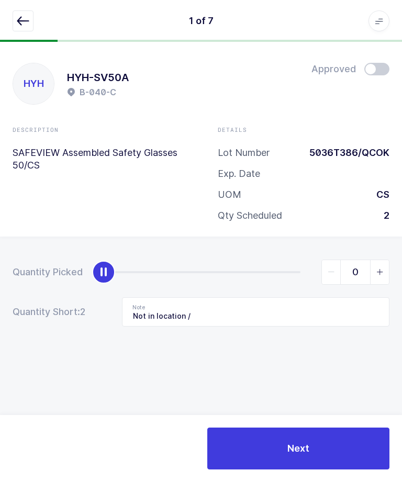
click at [23, 16] on icon "button" at bounding box center [23, 21] width 13 height 13
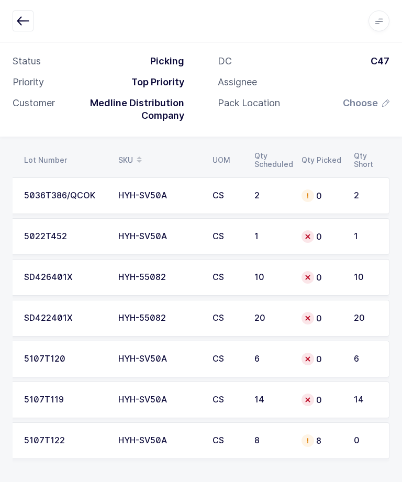
scroll to position [0, 141]
click at [322, 396] on div "0" at bounding box center [322, 400] width 40 height 13
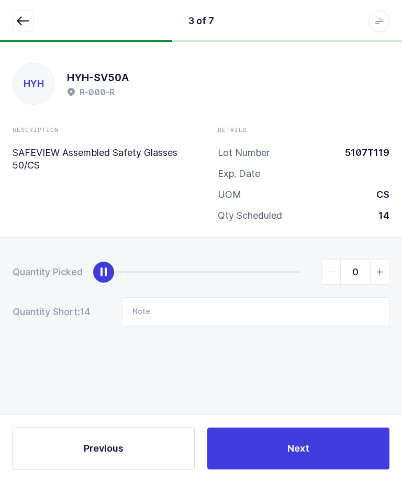
scroll to position [35, 0]
click at [250, 297] on input "Note" at bounding box center [256, 311] width 268 height 29
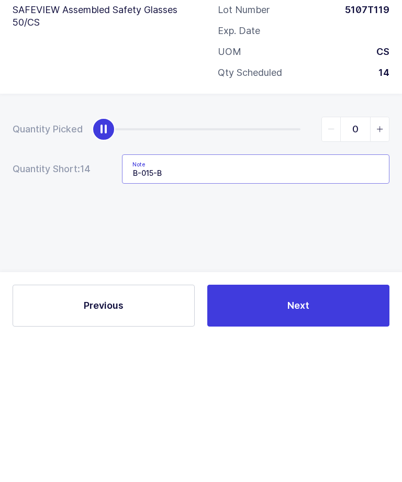
type input "B-015-B"
click at [366, 237] on div "Quantity Picked 0 Quantity Short: 14 Note B-015-B" at bounding box center [201, 330] width 402 height 186
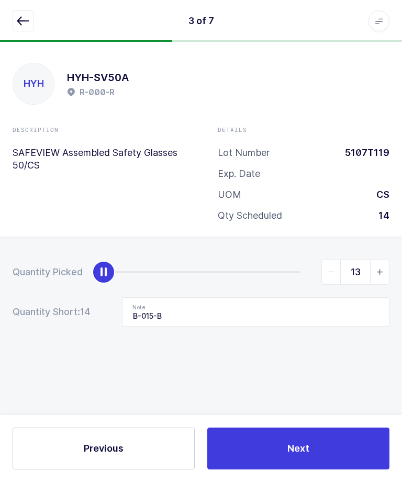
type input "14"
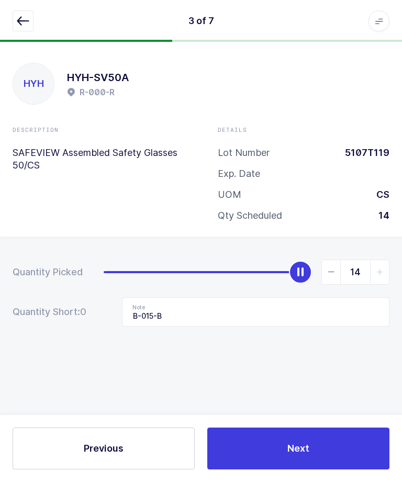
click at [288, 460] on button "Next" at bounding box center [298, 449] width 182 height 42
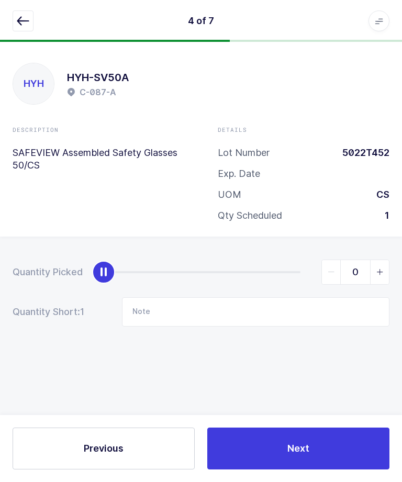
click at [28, 20] on icon "button" at bounding box center [23, 21] width 13 height 13
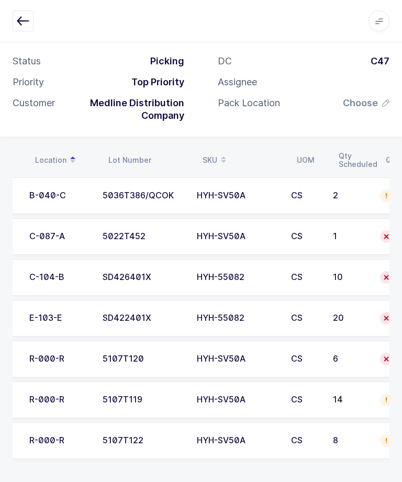
scroll to position [0, 63]
click at [102, 354] on div "5107T120" at bounding box center [143, 358] width 82 height 9
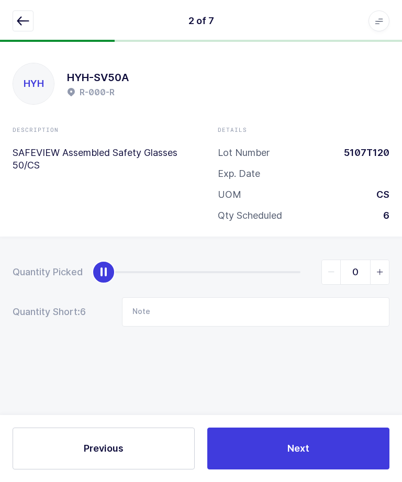
scroll to position [35, 0]
type input "6"
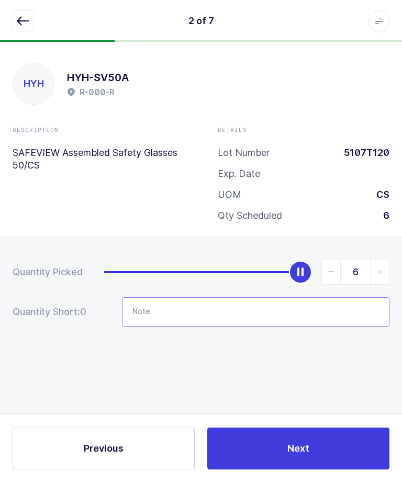
click at [216, 297] on input "Note" at bounding box center [256, 311] width 268 height 29
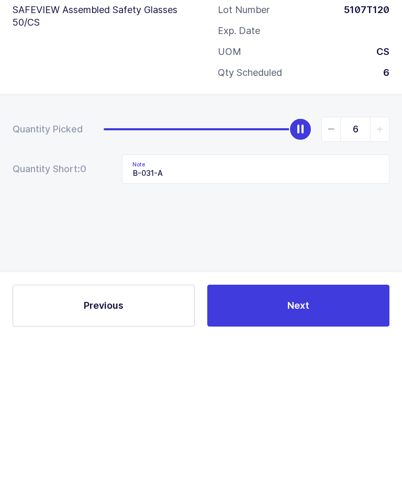
click at [311, 237] on div "Quantity Picked 6 Quantity Short: 0 Note B-031-A" at bounding box center [201, 330] width 402 height 186
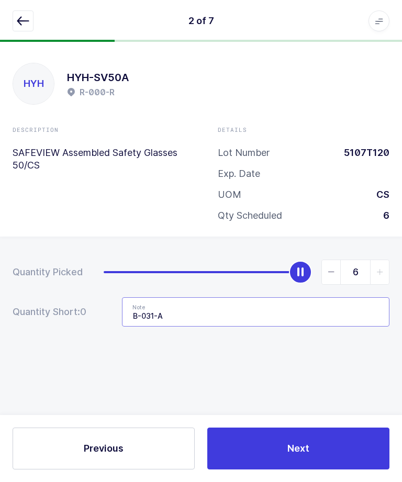
click at [221, 297] on input "B-031-A" at bounding box center [256, 311] width 268 height 29
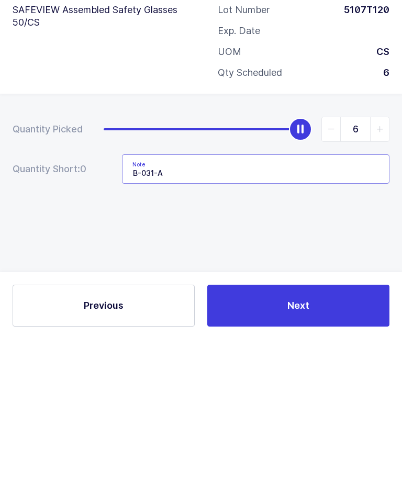
click at [303, 297] on input "B-031-A" at bounding box center [256, 311] width 268 height 29
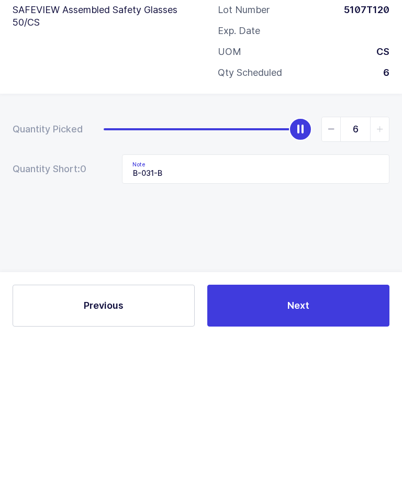
click at [366, 237] on div "Quantity Picked 6 Quantity Short: 0 Note B-031-B" at bounding box center [201, 330] width 402 height 186
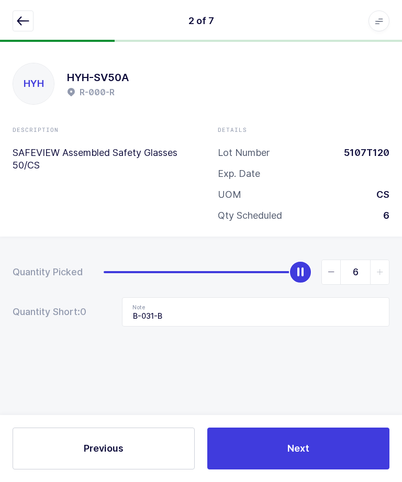
click at [338, 459] on button "Next" at bounding box center [298, 449] width 182 height 42
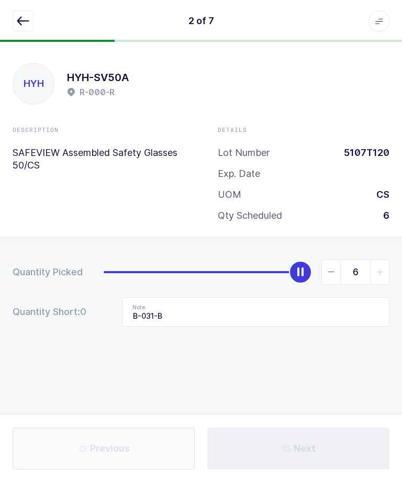
type input "B-015-B"
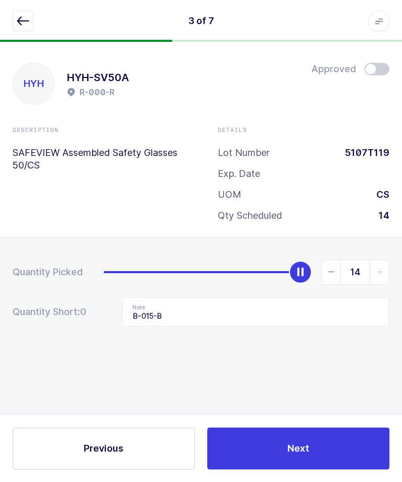
click at [20, 25] on icon "button" at bounding box center [23, 21] width 13 height 13
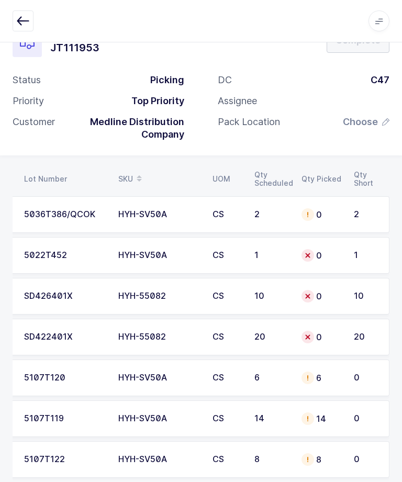
scroll to position [54, 0]
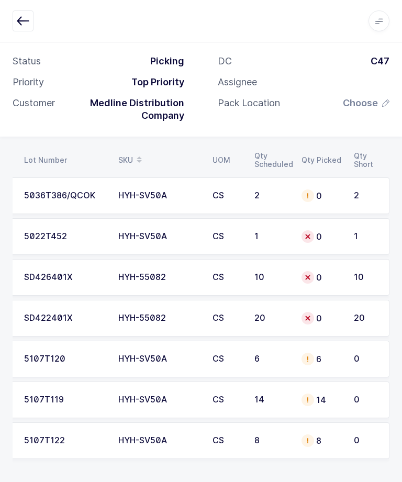
click at [329, 395] on div "14" at bounding box center [322, 400] width 40 height 13
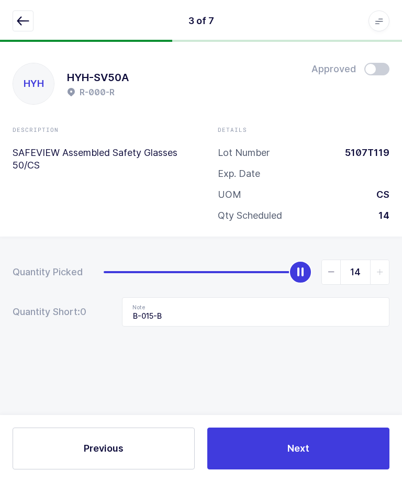
click at [19, 17] on icon "button" at bounding box center [23, 21] width 13 height 13
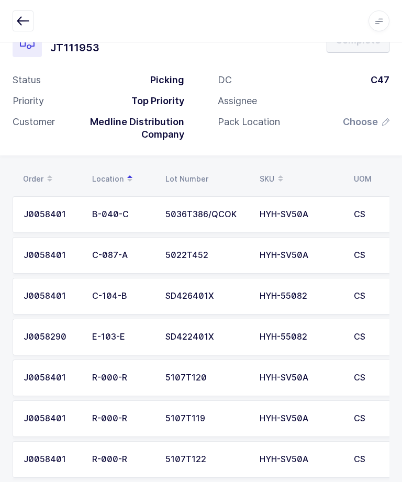
scroll to position [54, 0]
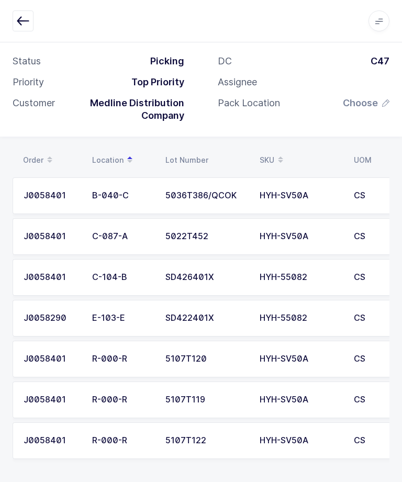
click at [259, 441] on td "HYH-SV50A" at bounding box center [300, 441] width 94 height 37
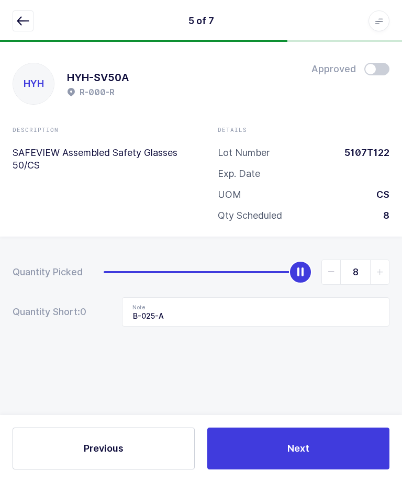
scroll to position [35, 0]
click at [22, 25] on icon "button" at bounding box center [23, 21] width 13 height 13
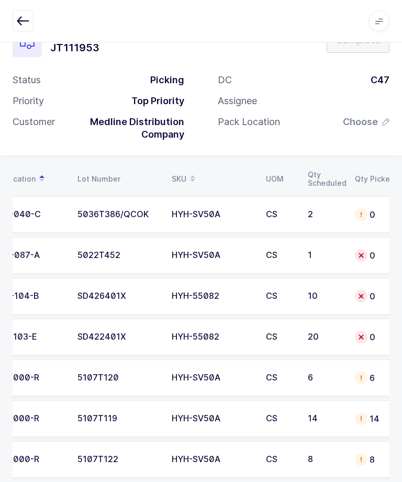
scroll to position [0, 87]
click at [143, 220] on td "5036T386/QCOK" at bounding box center [119, 214] width 94 height 37
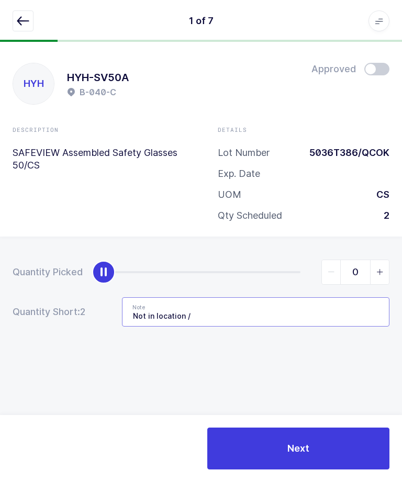
click at [295, 297] on input "Not in location /" at bounding box center [256, 311] width 268 height 29
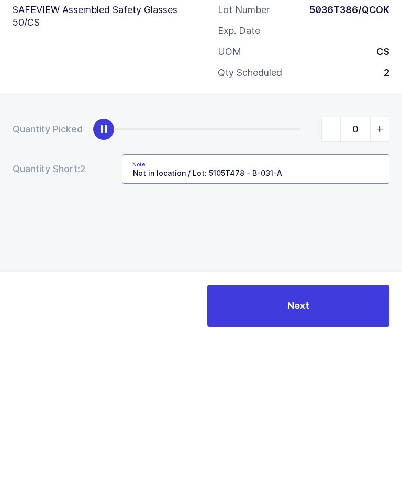
type input "Not in location / Lot: 5105T478 - B-031-A"
type input "2"
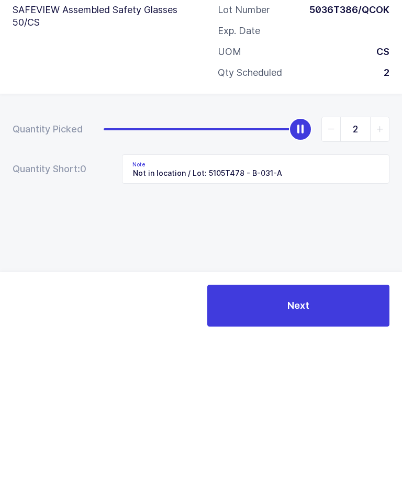
click at [154, 237] on div "Quantity Picked 2 Quantity Short: 0 Note Not in location / Lot: 5105T478 - B-03…" at bounding box center [201, 330] width 402 height 186
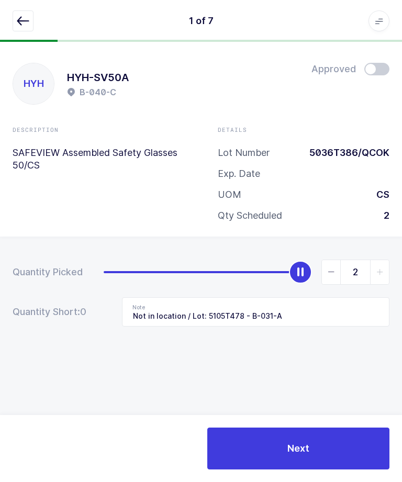
click at [263, 429] on button "Next" at bounding box center [298, 449] width 182 height 42
type input "B-031-B"
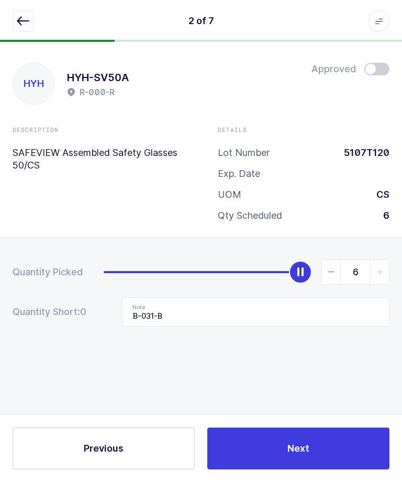
click at [20, 14] on button "button" at bounding box center [23, 20] width 21 height 21
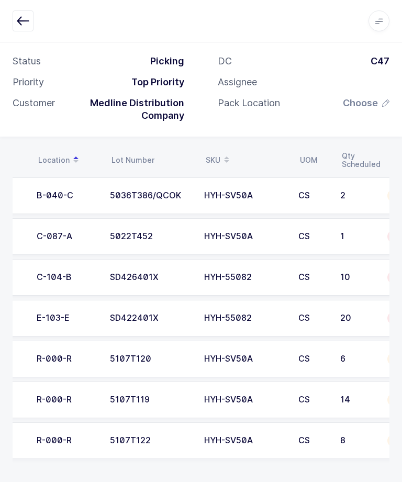
scroll to position [0, 53]
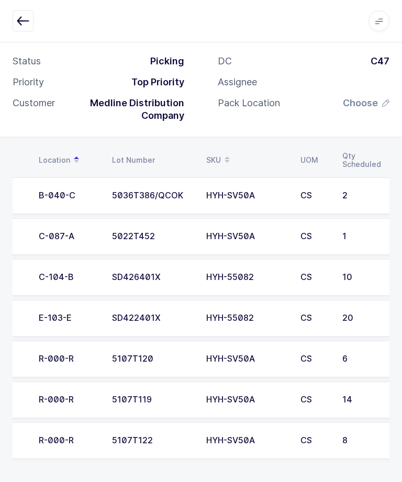
click at [152, 275] on div "SD426401X" at bounding box center [153, 277] width 82 height 9
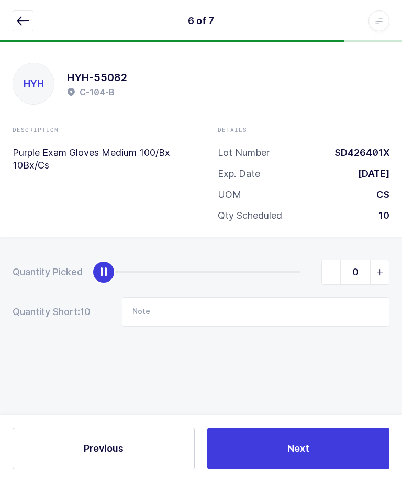
scroll to position [35, 0]
click at [285, 297] on input "Note" at bounding box center [256, 311] width 268 height 29
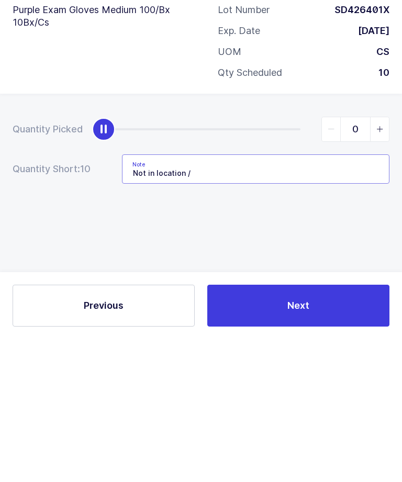
type input "Not in location /"
click at [357, 237] on div "Quantity Picked 0 Quantity Short: 10 Note Not in location /" at bounding box center [201, 330] width 402 height 186
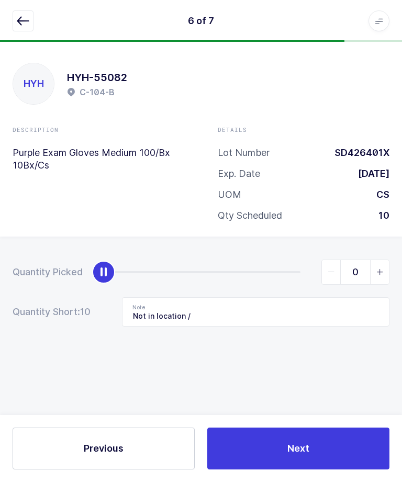
click at [291, 438] on button "Next" at bounding box center [298, 449] width 182 height 42
click at [26, 25] on icon "button" at bounding box center [23, 21] width 13 height 13
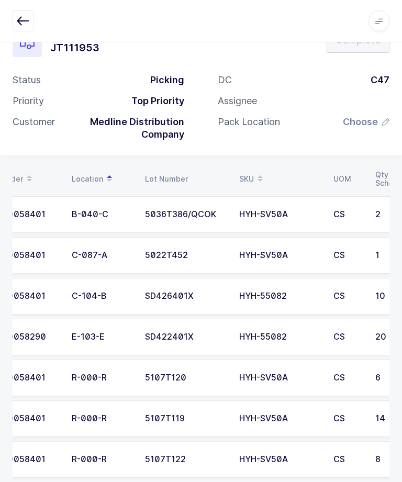
scroll to position [0, 21]
click at [132, 244] on td "C-087-A" at bounding box center [101, 255] width 73 height 37
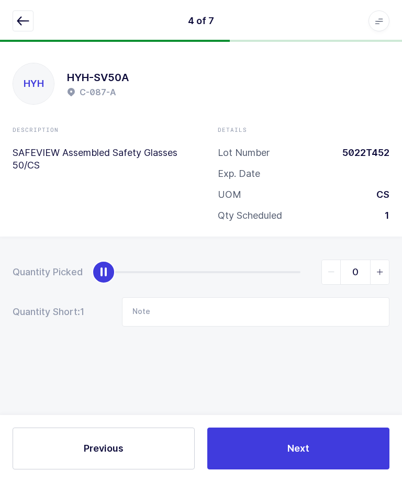
type input "1"
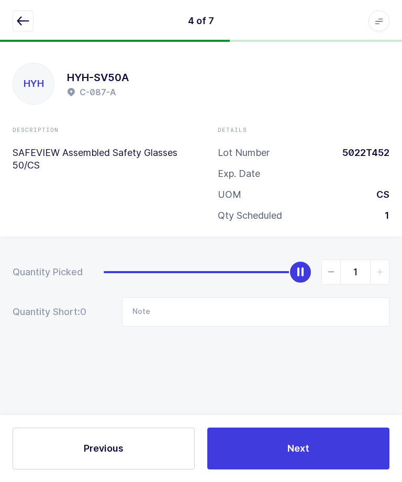
click at [320, 425] on div "Previous Next" at bounding box center [201, 448] width 402 height 67
click at [277, 450] on button "Next" at bounding box center [298, 449] width 182 height 42
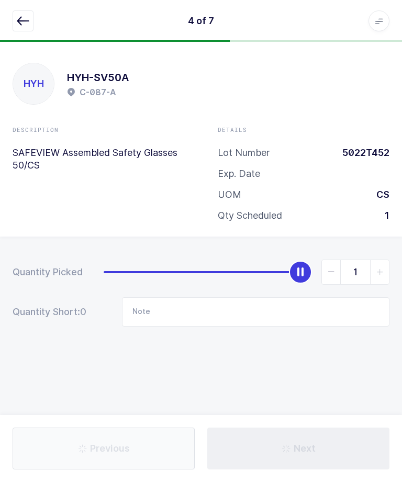
type input "B-025-A"
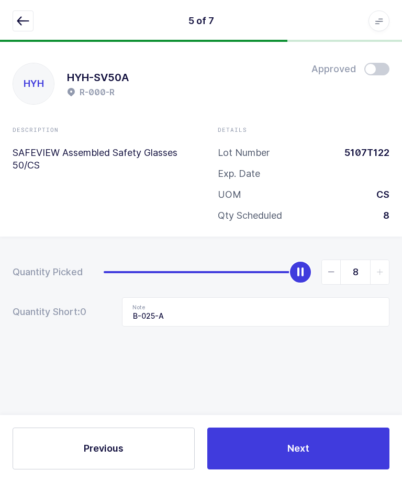
click at [33, 24] on button "button" at bounding box center [23, 20] width 21 height 21
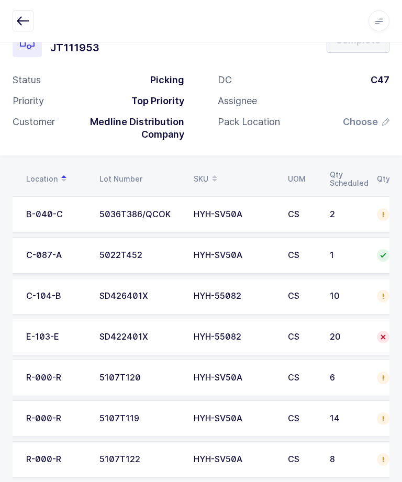
scroll to position [54, 0]
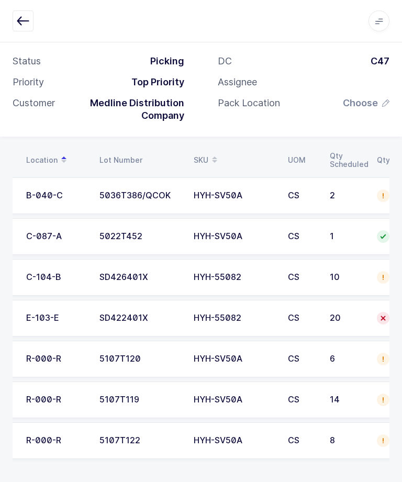
click at [118, 277] on div "SD426401X" at bounding box center [140, 277] width 82 height 9
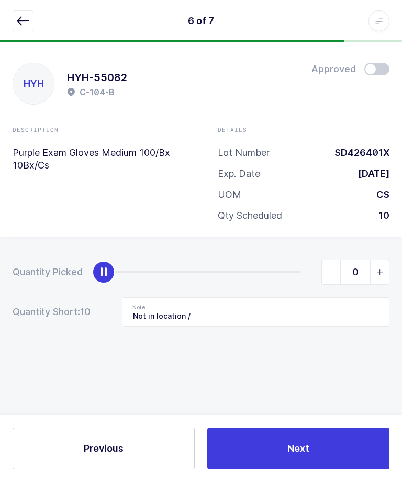
scroll to position [35, 0]
click at [23, 23] on icon "button" at bounding box center [23, 21] width 13 height 13
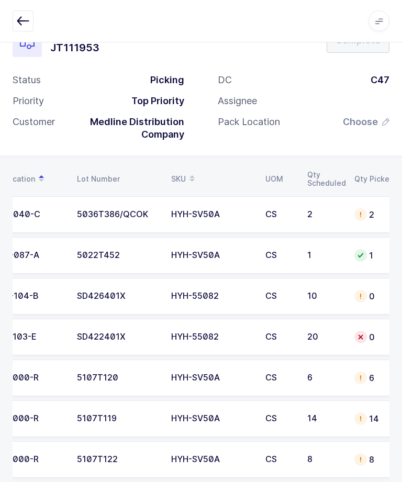
scroll to position [0, 88]
click at [97, 342] on td "SD422401X" at bounding box center [118, 337] width 94 height 37
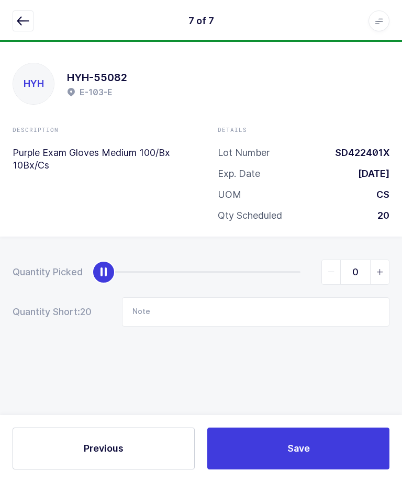
copy div "SD422401X"
click at [19, 22] on icon "button" at bounding box center [23, 21] width 13 height 13
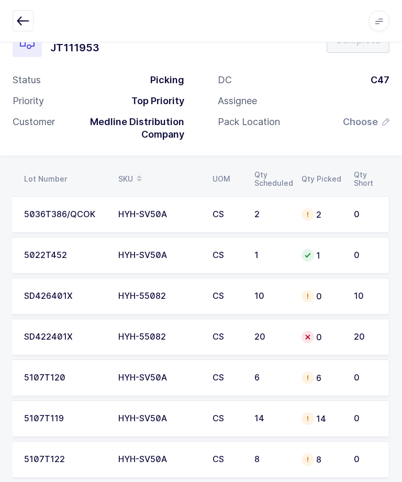
scroll to position [0, 141]
click at [312, 300] on div "0" at bounding box center [322, 296] width 40 height 13
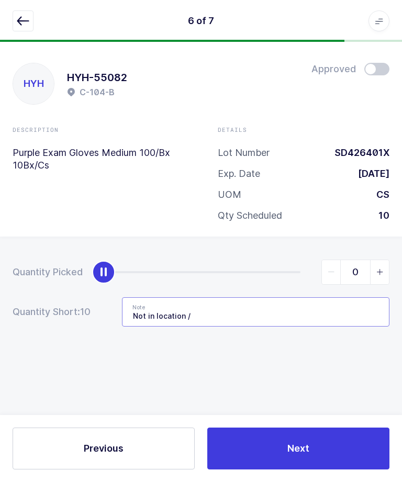
click at [291, 297] on input "Not in location /" at bounding box center [256, 311] width 268 height 29
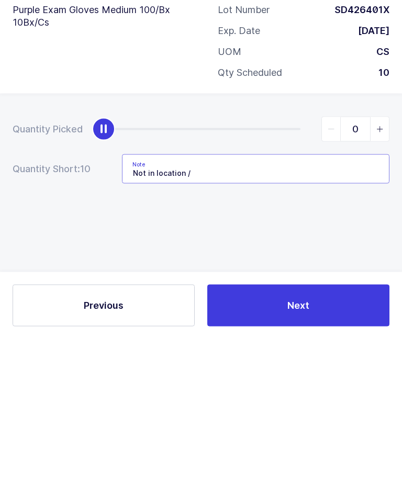
click at [333, 297] on input "Not in location /" at bounding box center [256, 311] width 268 height 29
click at [228, 297] on input "Not in location / Lot:" at bounding box center [256, 311] width 268 height 29
paste input "SD422401X"
type input "Not in location / Lot: SD422401X - E-103-E"
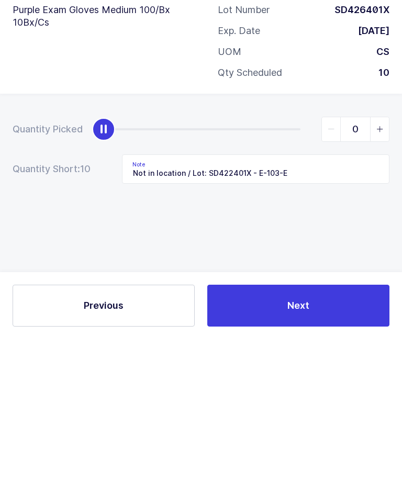
click at [325, 237] on div "Quantity Picked 0 Quantity Short: 10 Note Not in location / Lot: SD422401X - E-…" at bounding box center [201, 330] width 402 height 186
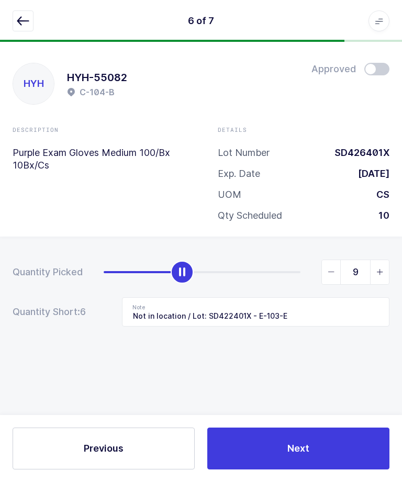
type input "10"
click at [279, 450] on button "Next" at bounding box center [298, 449] width 182 height 42
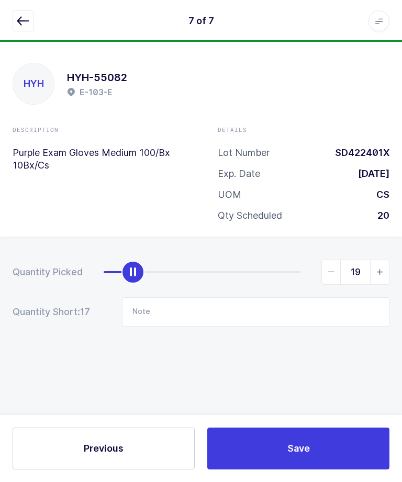
type input "20"
click at [304, 450] on span "Save" at bounding box center [298, 448] width 23 height 13
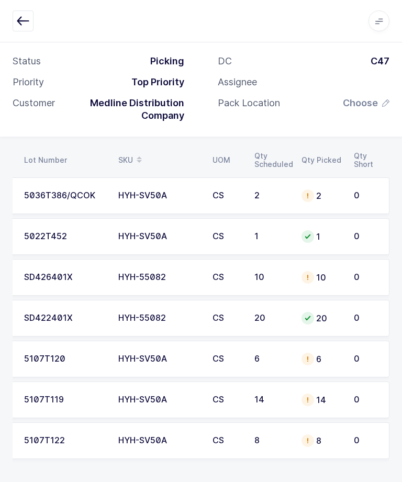
click at [351, 107] on span "Choose" at bounding box center [360, 103] width 35 height 13
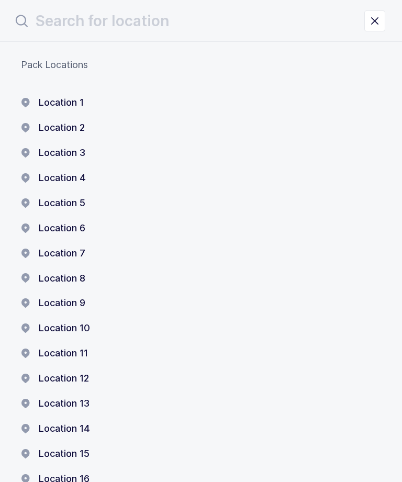
click at [66, 97] on button "Location 1" at bounding box center [52, 102] width 63 height 13
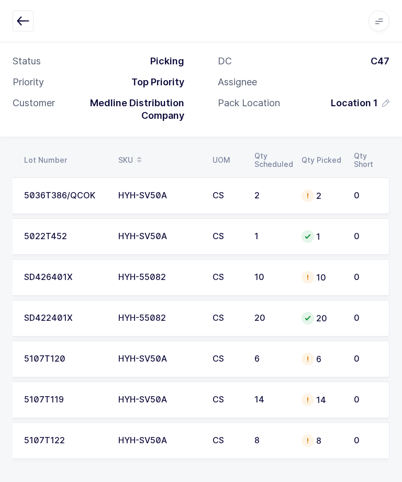
click at [25, 30] on button "button" at bounding box center [23, 20] width 21 height 21
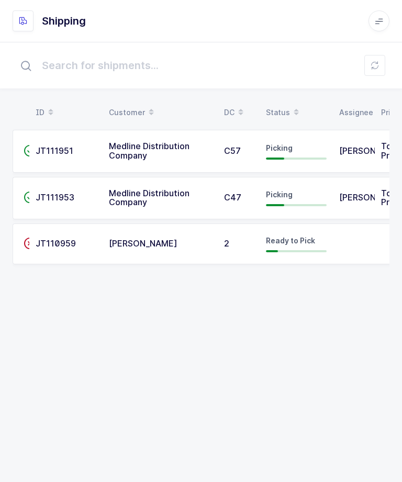
click at [141, 141] on span "Medline Distribution Company" at bounding box center [149, 151] width 81 height 20
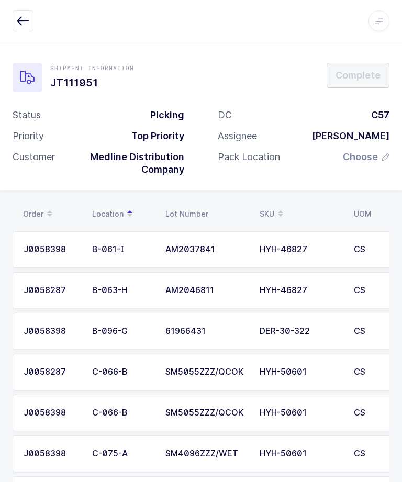
click at [373, 159] on span "Choose" at bounding box center [360, 157] width 35 height 13
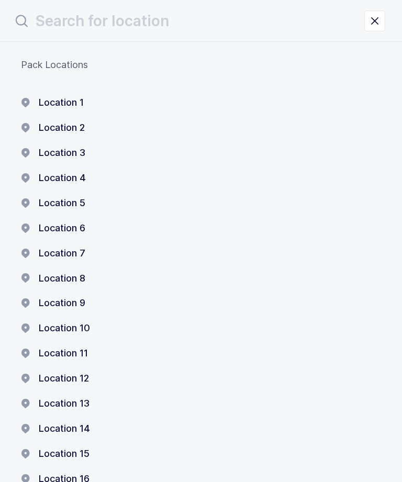
click at [59, 102] on button "Location 1" at bounding box center [52, 102] width 63 height 13
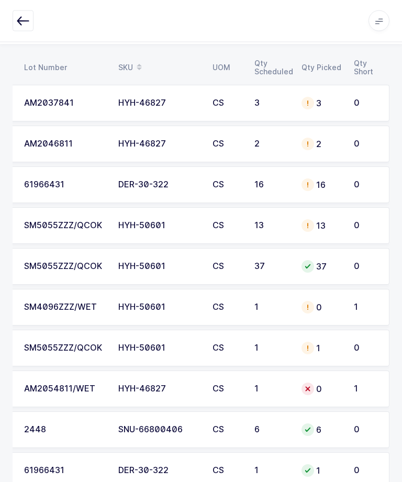
scroll to position [182, 0]
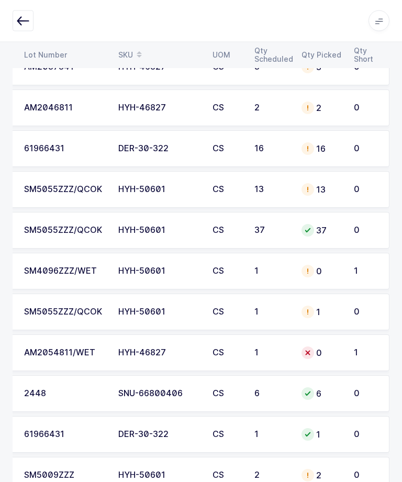
click at [15, 20] on button "button" at bounding box center [23, 20] width 21 height 21
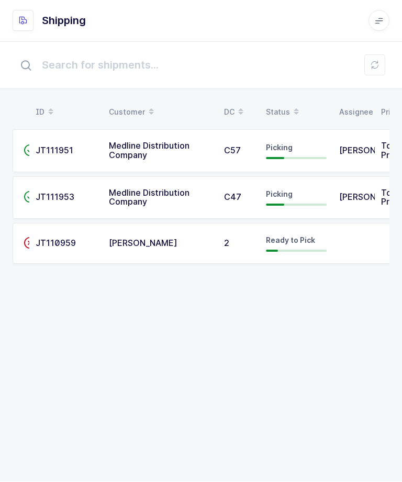
click at [61, 197] on span "JT111953" at bounding box center [55, 197] width 39 height 10
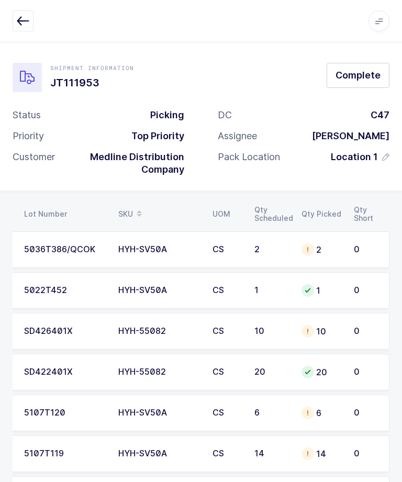
scroll to position [0, 141]
click at [361, 70] on span "Complete" at bounding box center [358, 75] width 45 height 13
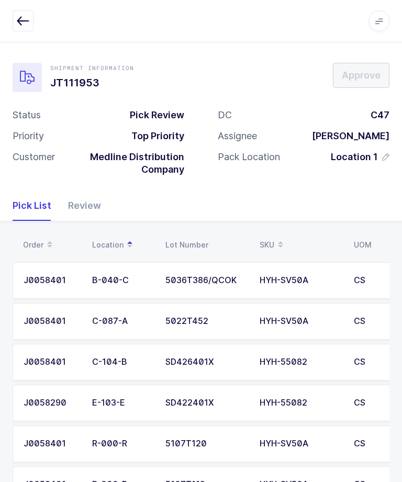
click at [29, 28] on button "button" at bounding box center [23, 20] width 21 height 21
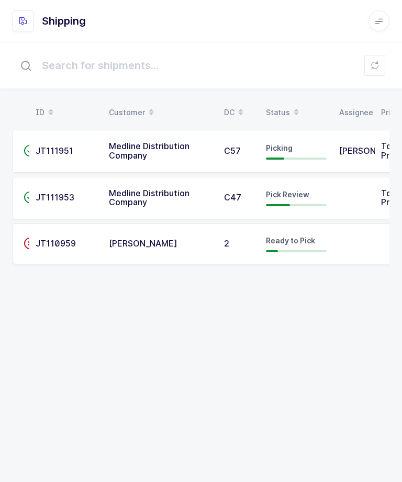
click at [58, 151] on span "JT111951" at bounding box center [55, 151] width 38 height 10
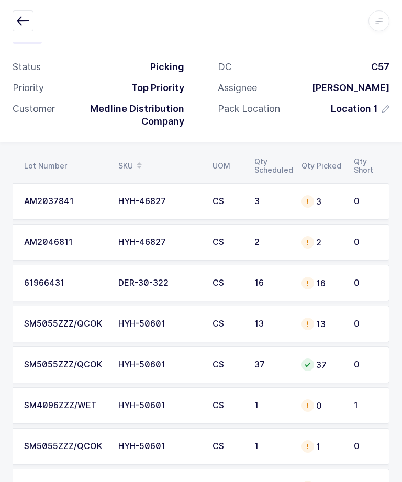
scroll to position [98, 0]
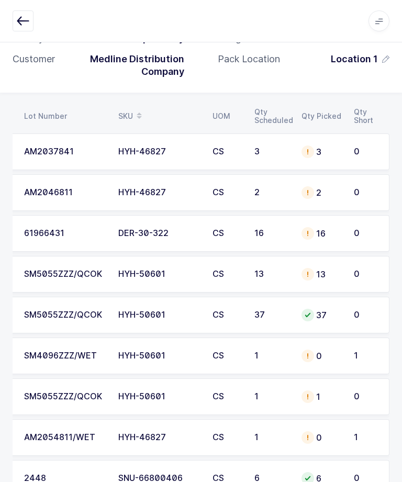
click at [353, 349] on td "1" at bounding box center [369, 356] width 42 height 37
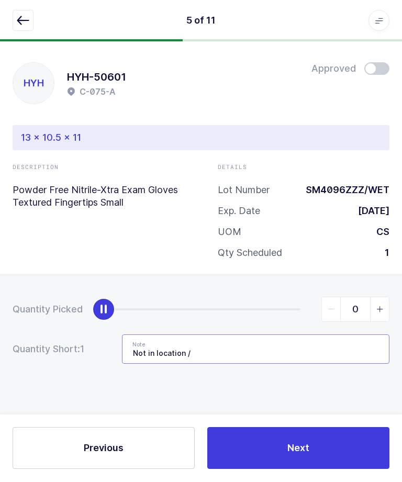
click at [265, 348] on input "Not in location /" at bounding box center [256, 349] width 268 height 29
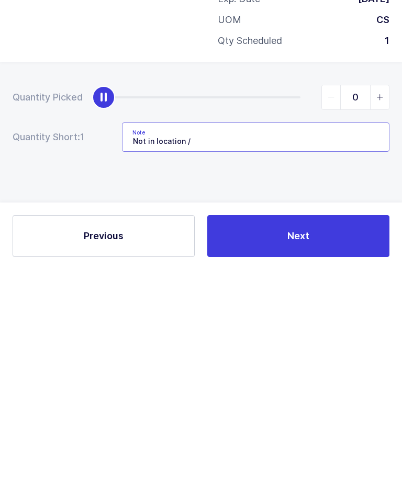
scroll to position [27, 0]
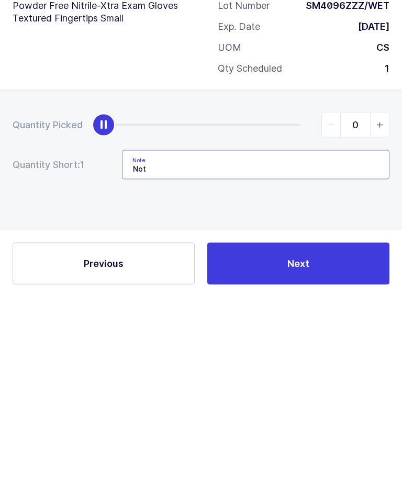
type input "Not"
type input "Remove"
click at [340, 428] on button "Next" at bounding box center [298, 449] width 182 height 42
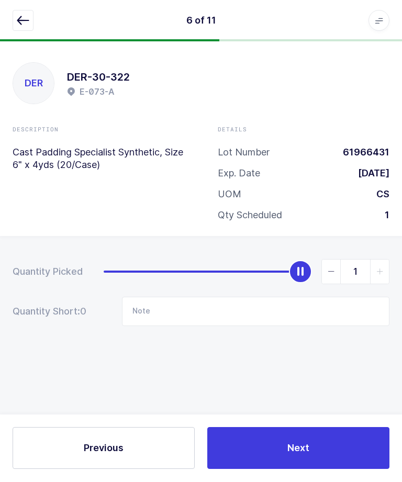
click at [23, 18] on icon "button" at bounding box center [23, 21] width 13 height 13
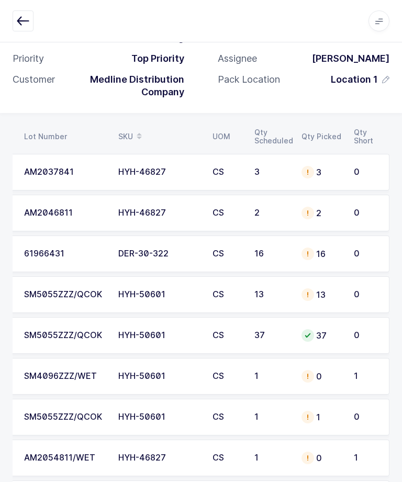
scroll to position [182, 0]
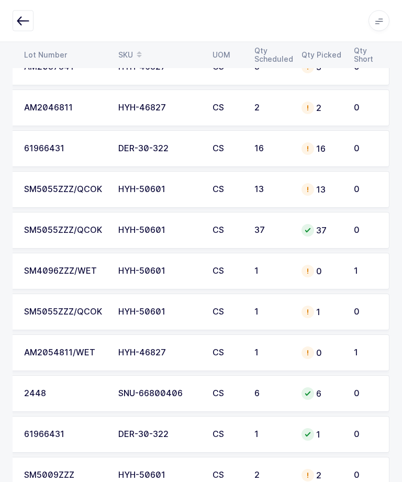
click at [286, 360] on td "1" at bounding box center [271, 353] width 47 height 37
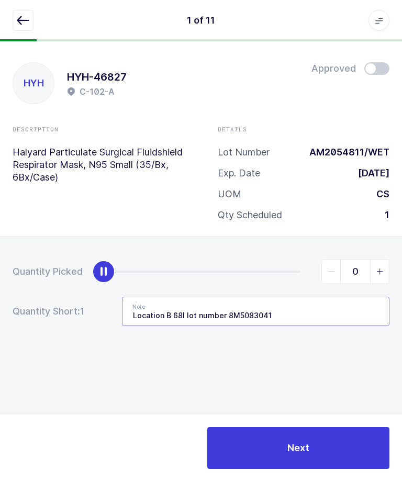
click at [329, 314] on input "Location B 68I lot number 8M5083041" at bounding box center [256, 311] width 268 height 29
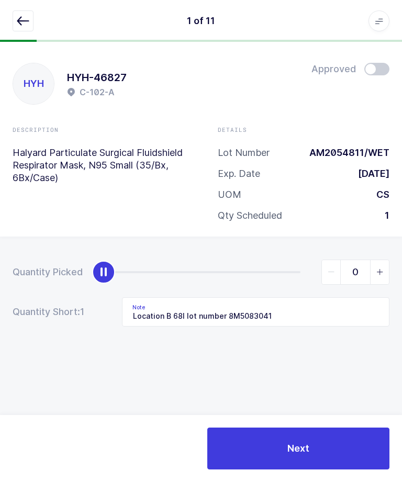
click at [18, 18] on icon "button" at bounding box center [23, 21] width 13 height 13
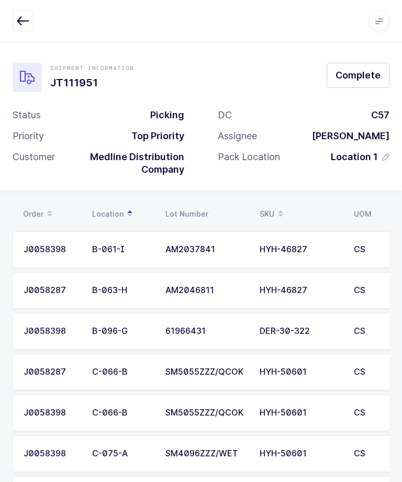
click at [18, 16] on icon "button" at bounding box center [23, 21] width 13 height 13
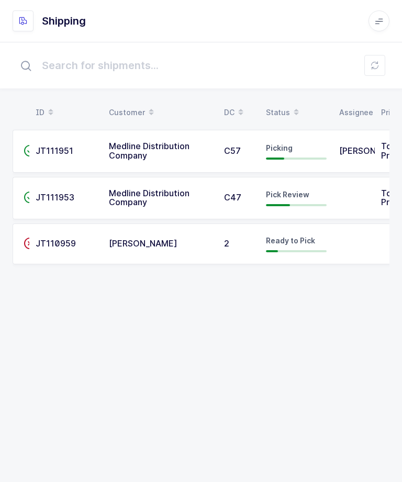
click at [351, 155] on span "[PERSON_NAME]" at bounding box center [373, 151] width 69 height 10
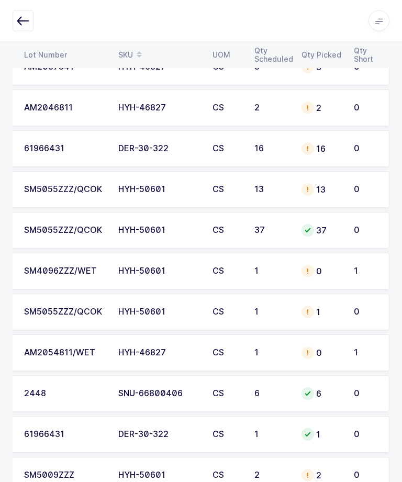
scroll to position [0, 141]
click at [281, 357] on td "1" at bounding box center [271, 353] width 47 height 37
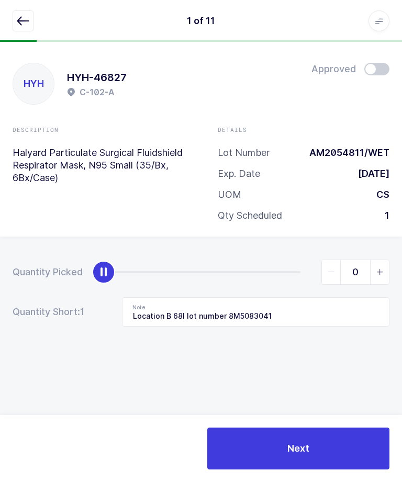
click at [17, 19] on icon "button" at bounding box center [23, 21] width 13 height 13
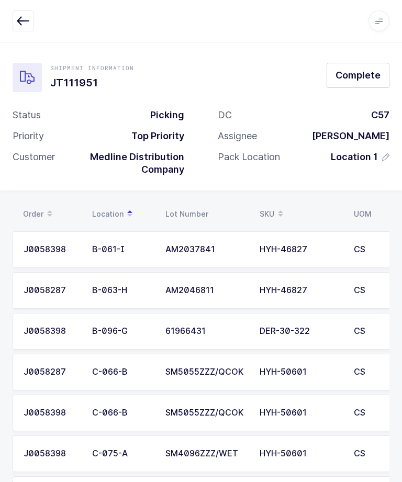
click at [21, 17] on icon "button" at bounding box center [23, 21] width 13 height 13
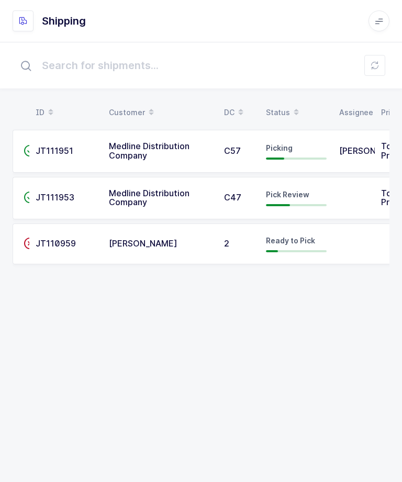
click at [3, 121] on div "ID Customer DC Status Assignee Priority  JT111951 Medline Distribution Company…" at bounding box center [201, 166] width 402 height 248
click at [350, 146] on span "[PERSON_NAME]" at bounding box center [373, 151] width 69 height 10
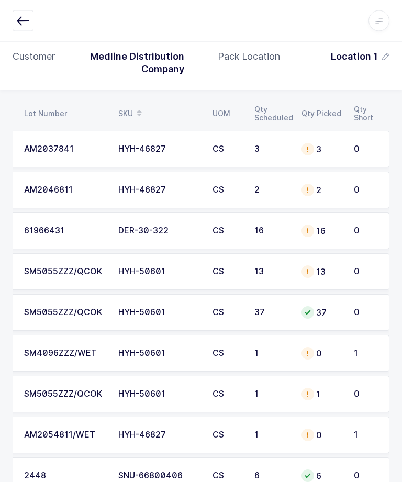
scroll to position [175, 0]
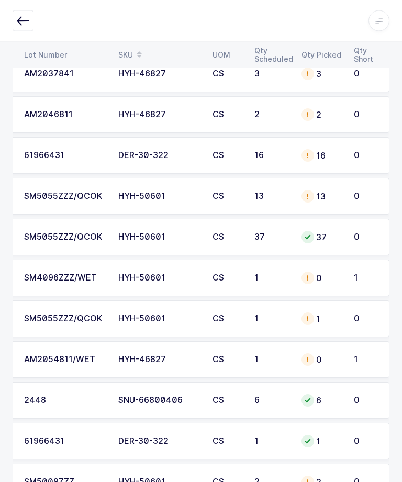
click at [356, 356] on div "1" at bounding box center [366, 360] width 25 height 9
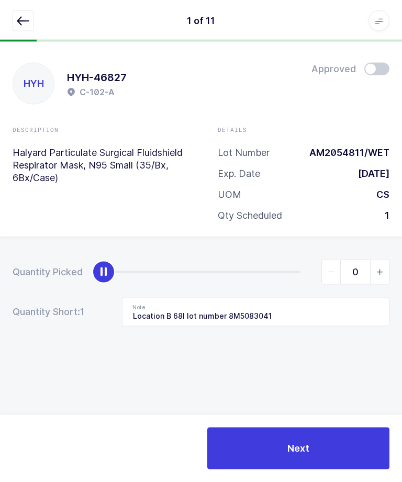
scroll to position [0, 0]
click at [20, 25] on icon "button" at bounding box center [23, 21] width 13 height 13
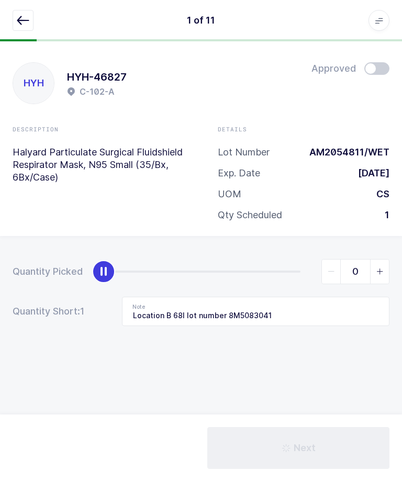
scroll to position [1, 0]
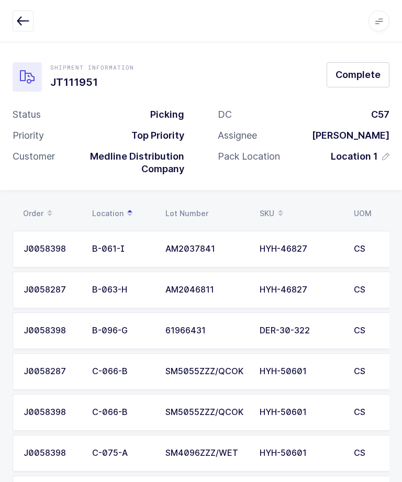
click at [347, 408] on td "HYH-50601" at bounding box center [300, 412] width 94 height 37
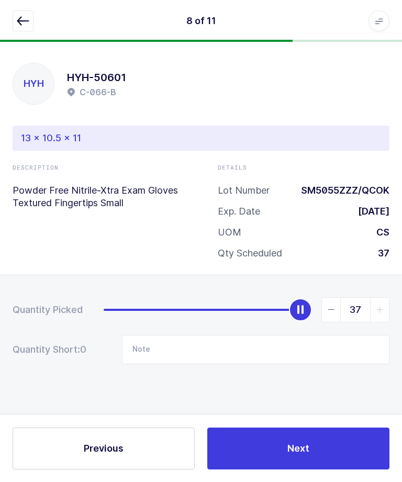
click at [25, 31] on button "button" at bounding box center [23, 20] width 21 height 21
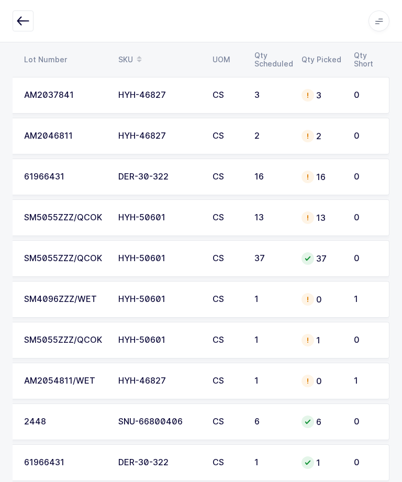
scroll to position [182, 0]
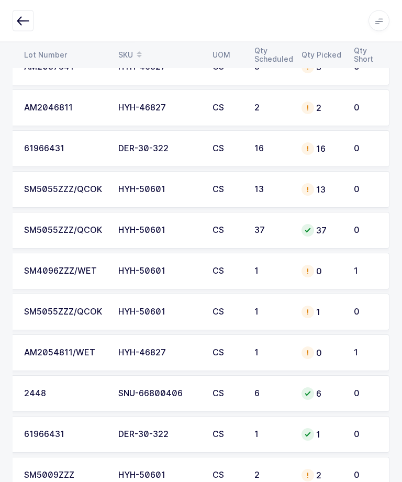
click at [332, 350] on div "0" at bounding box center [322, 353] width 40 height 13
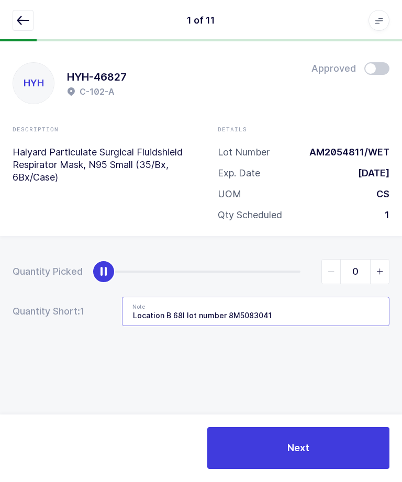
click at [261, 304] on input "Location B 68I lot number 8M5083041" at bounding box center [256, 311] width 268 height 29
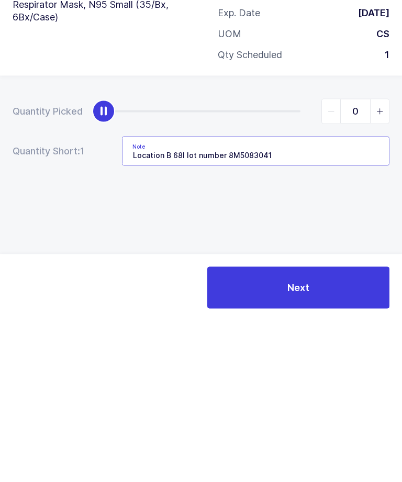
click at [240, 297] on input "Location B 68I lot number 8M5083041" at bounding box center [256, 311] width 268 height 29
click at [247, 297] on input "Location B 68I lot number 8M5083041" at bounding box center [256, 311] width 268 height 29
click at [229, 297] on input "Location B 68I lot number 8M5083041" at bounding box center [256, 311] width 268 height 29
click at [354, 237] on div "Quantity Picked 0 Quantity Short: 1 Note Location B 68I lot number AM5083041" at bounding box center [201, 330] width 402 height 186
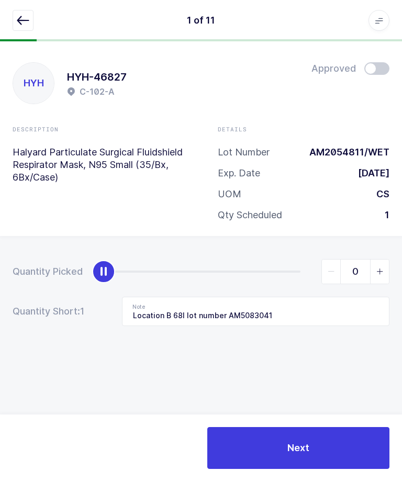
click at [283, 470] on button "Next" at bounding box center [298, 449] width 182 height 42
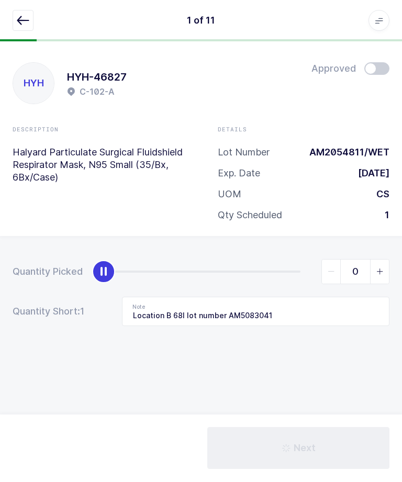
type input "2 missing from location / C-047-A - Qty: 2 - Same lot"
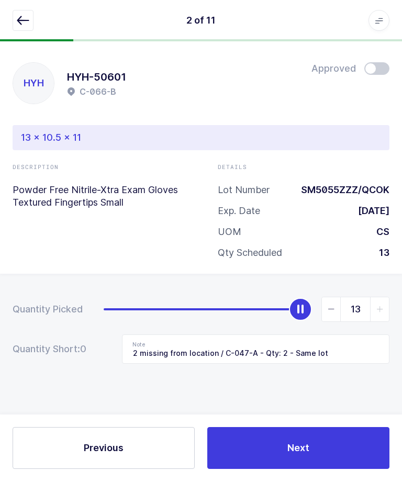
click at [21, 27] on button "button" at bounding box center [23, 20] width 21 height 21
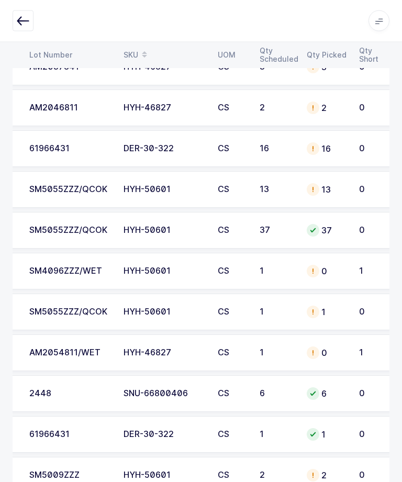
scroll to position [0, 157]
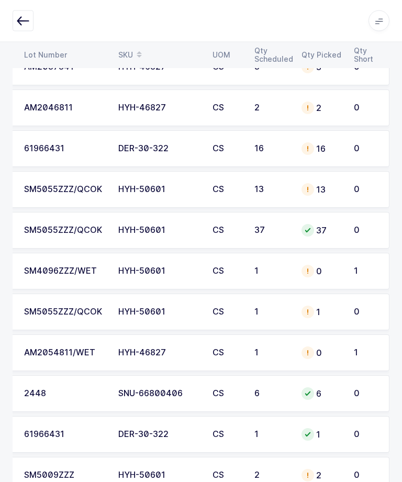
click at [35, 269] on div "SM4096ZZZ/WET" at bounding box center [65, 271] width 82 height 9
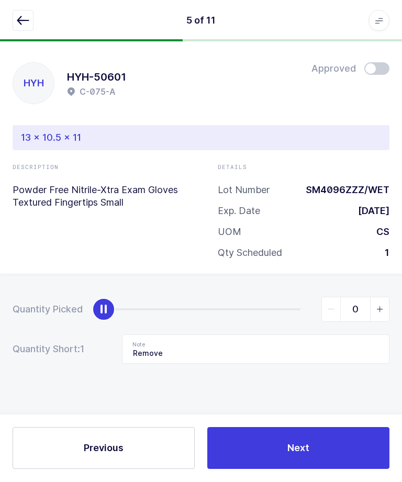
click at [22, 25] on icon "button" at bounding box center [23, 21] width 13 height 13
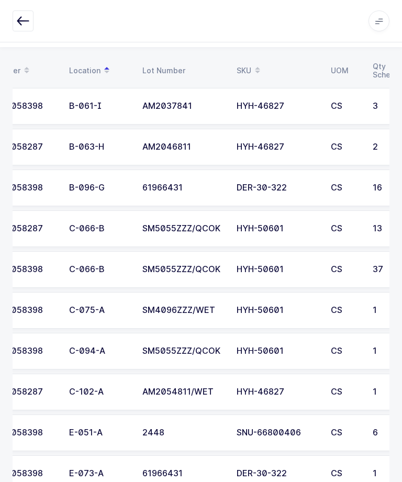
click at [308, 390] on div "HYH-46827" at bounding box center [278, 391] width 82 height 9
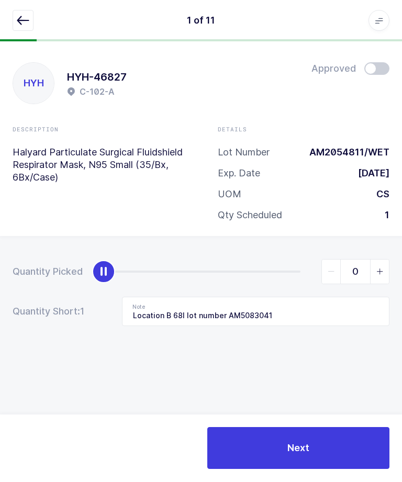
click at [18, 18] on icon "button" at bounding box center [23, 21] width 13 height 13
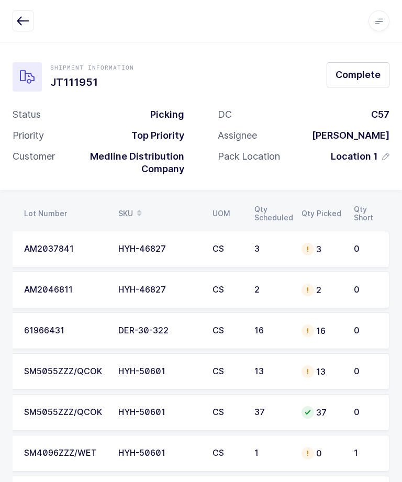
click at [25, 12] on button "button" at bounding box center [23, 20] width 21 height 21
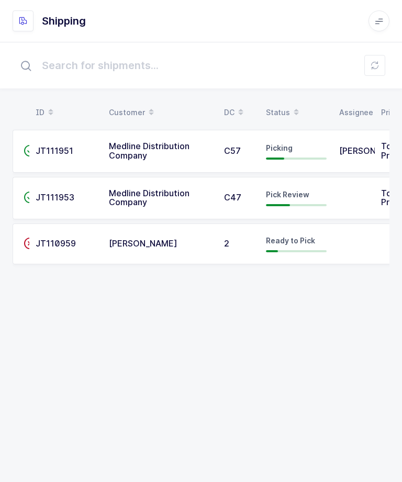
click at [55, 154] on span "JT111951" at bounding box center [55, 151] width 38 height 10
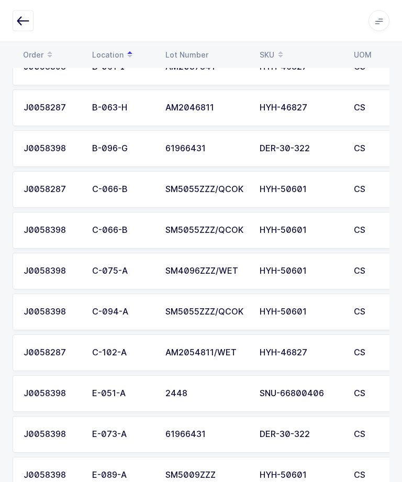
click at [24, 17] on icon "button" at bounding box center [23, 21] width 13 height 13
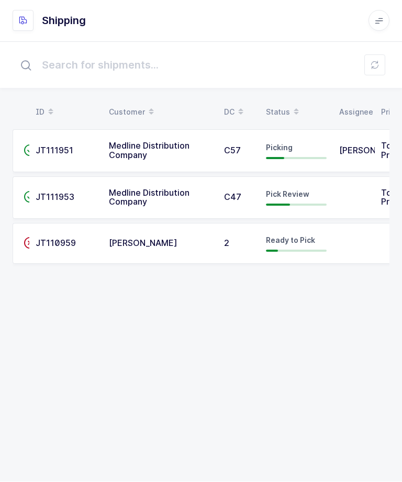
click at [106, 244] on td "[PERSON_NAME]" at bounding box center [160, 244] width 115 height 41
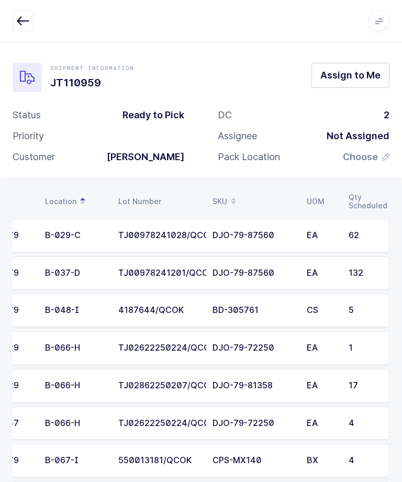
click at [27, 23] on icon "button" at bounding box center [23, 21] width 13 height 13
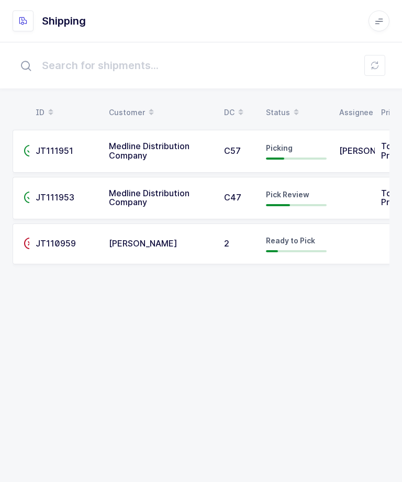
click at [100, 149] on td "JT111951" at bounding box center [65, 151] width 73 height 43
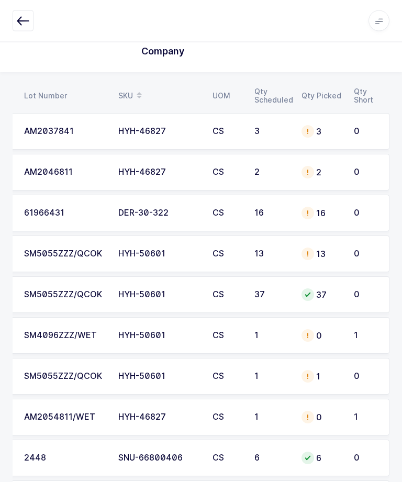
scroll to position [182, 0]
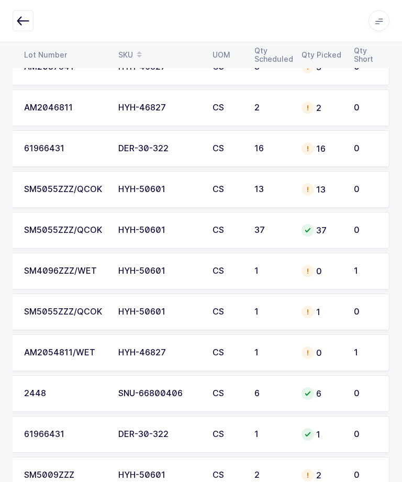
click at [174, 362] on td "HYH-46827" at bounding box center [159, 353] width 94 height 37
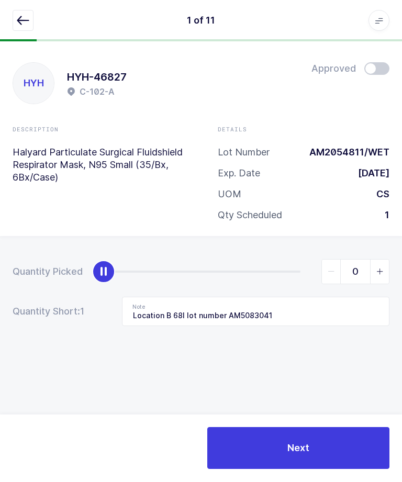
click at [25, 6] on div "1 of 11 Apps Core Warehouse Admin Mission Control Purchasing Ernesto Z. Logout …" at bounding box center [201, 21] width 402 height 42
click at [23, 27] on button "button" at bounding box center [23, 20] width 21 height 21
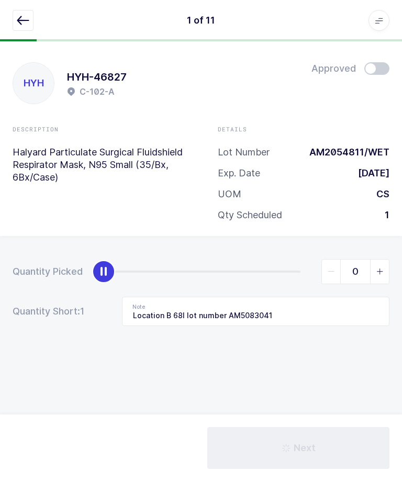
scroll to position [1, 0]
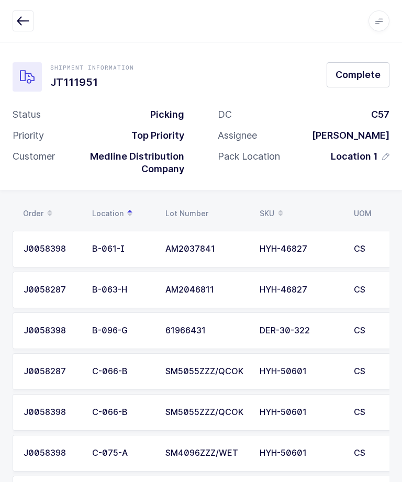
click at [18, 30] on button "button" at bounding box center [23, 20] width 21 height 21
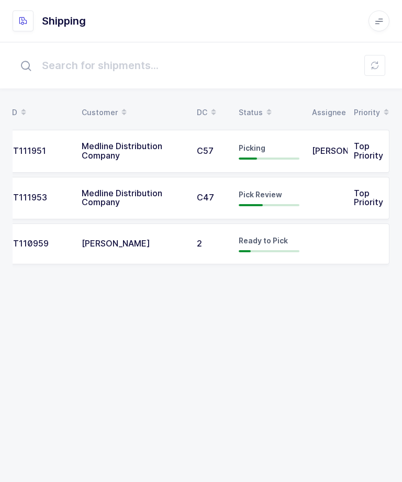
scroll to position [0, 27]
click at [350, 157] on td "Top Priority" at bounding box center [369, 151] width 42 height 43
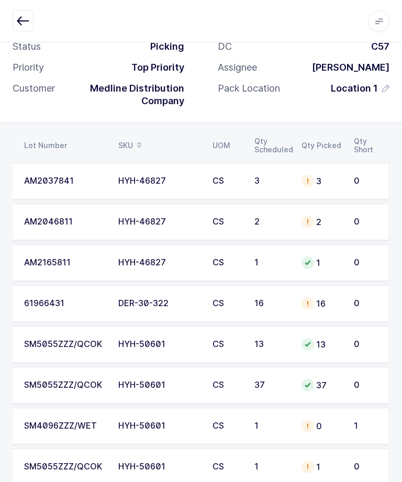
scroll to position [69, 0]
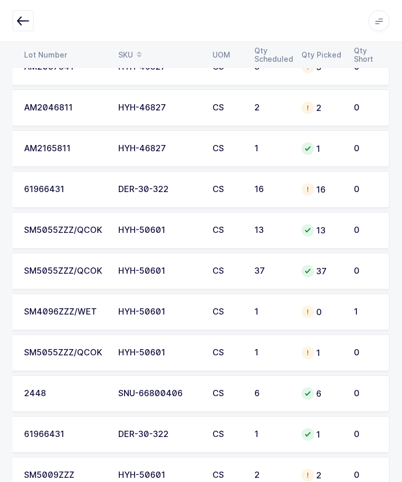
scroll to position [0, 141]
click at [14, 21] on button "button" at bounding box center [23, 20] width 21 height 21
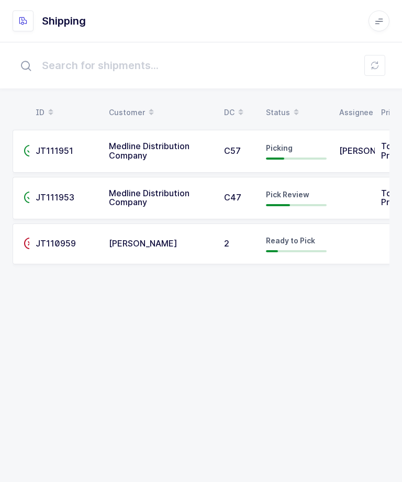
click at [281, 238] on span "Ready to Pick" at bounding box center [290, 240] width 49 height 9
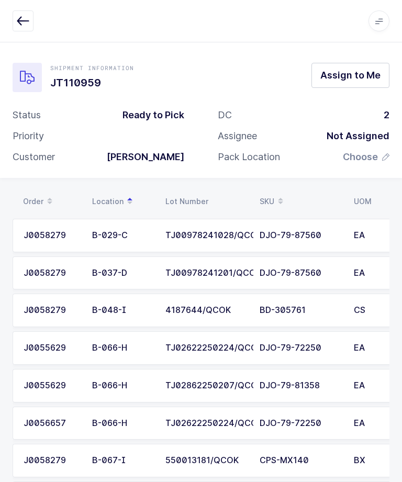
click at [352, 77] on span "Assign to Me" at bounding box center [350, 75] width 60 height 13
click at [373, 159] on span "Choose" at bounding box center [360, 157] width 35 height 13
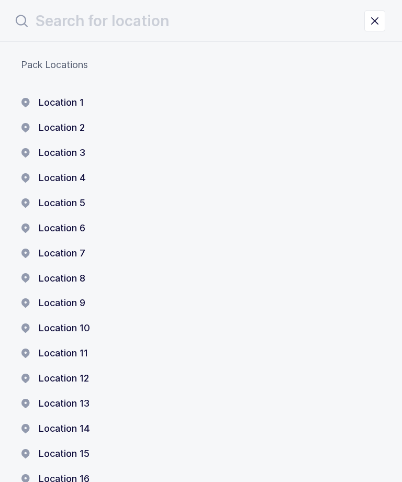
click at [380, 19] on icon "close drawer" at bounding box center [375, 21] width 15 height 15
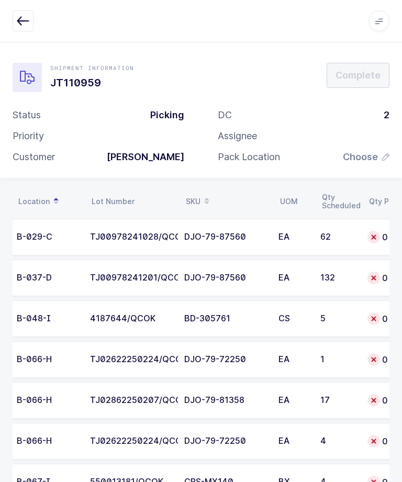
scroll to position [0, 75]
click at [165, 219] on td "TJ00978241028/QCOK" at bounding box center [131, 237] width 94 height 37
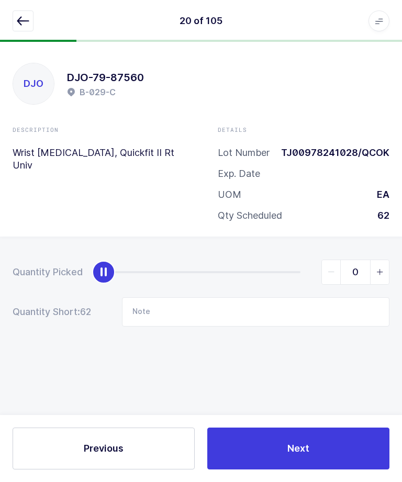
scroll to position [3, 0]
type input "62"
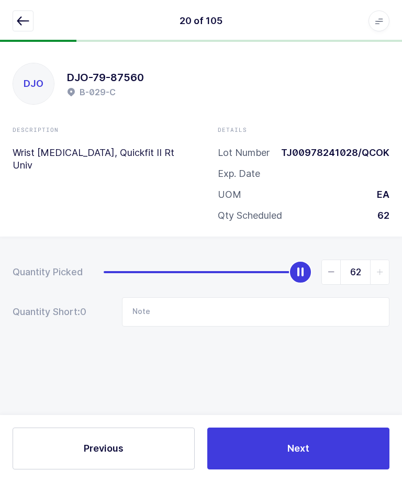
click at [285, 448] on button "Next" at bounding box center [298, 449] width 182 height 42
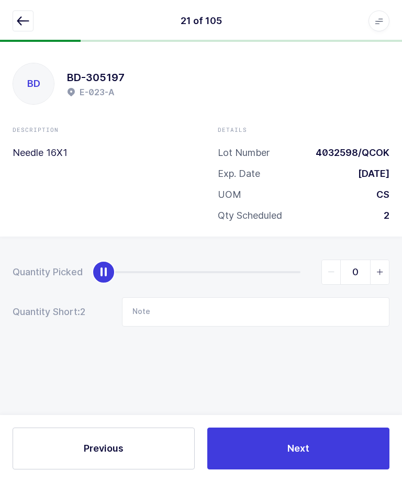
click at [24, 19] on icon "button" at bounding box center [23, 21] width 13 height 13
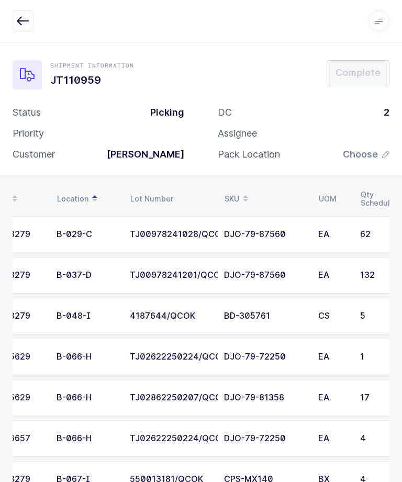
scroll to position [0, 36]
click at [225, 216] on td "DJO-79-87560" at bounding box center [265, 234] width 94 height 37
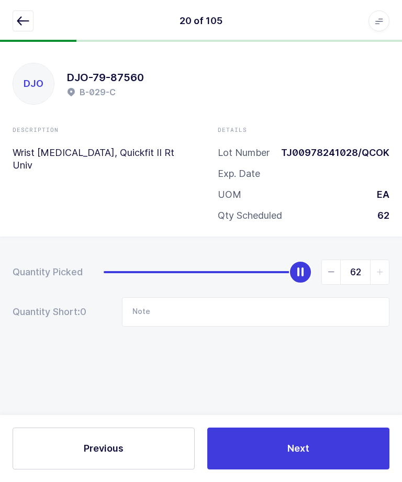
click at [0, 20] on div "20 of 105 Apps Core [GEOGRAPHIC_DATA] Admin Mission Control Purchasing [PERSON_…" at bounding box center [201, 21] width 402 height 42
click at [1, 31] on div "20 of 105 Apps Core [GEOGRAPHIC_DATA] Admin Mission Control Purchasing [PERSON_…" at bounding box center [201, 21] width 402 height 42
click at [32, 27] on button "button" at bounding box center [23, 20] width 21 height 21
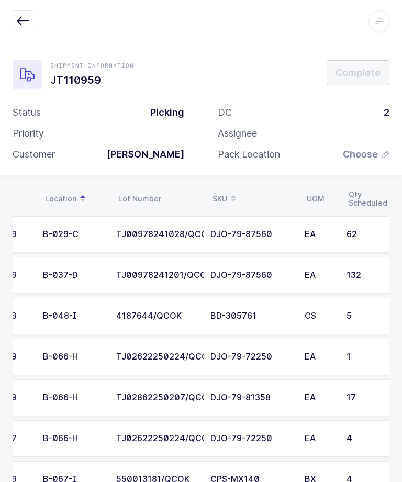
scroll to position [0, 51]
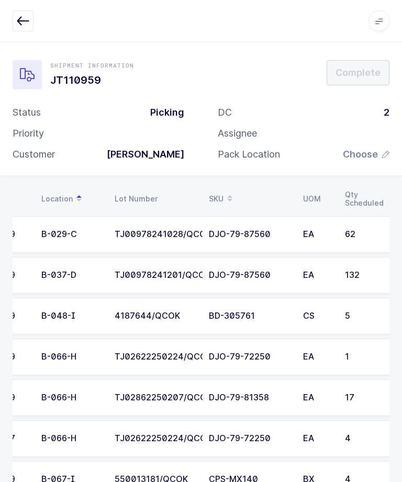
click at [181, 271] on div "TJ00978241201/QCOK" at bounding box center [156, 275] width 82 height 9
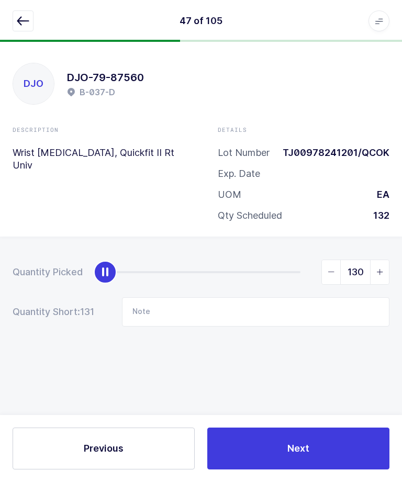
type input "132"
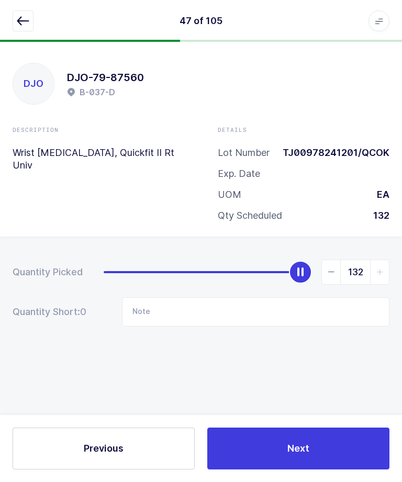
click at [302, 468] on button "Next" at bounding box center [298, 449] width 182 height 42
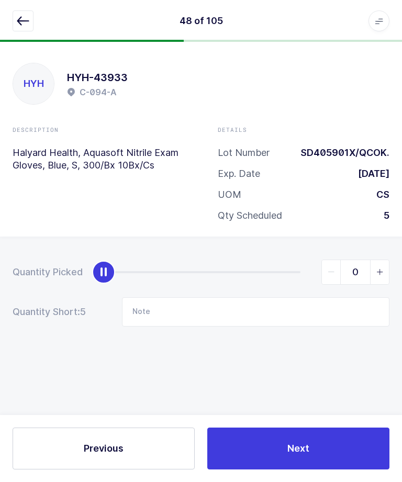
click at [28, 27] on icon "button" at bounding box center [23, 21] width 13 height 13
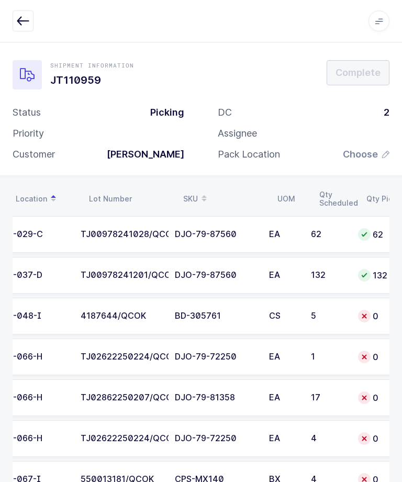
scroll to position [0, 0]
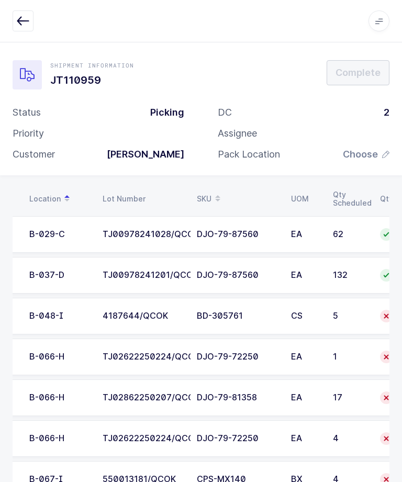
click at [143, 302] on td "4187644/QCOK" at bounding box center [143, 316] width 94 height 37
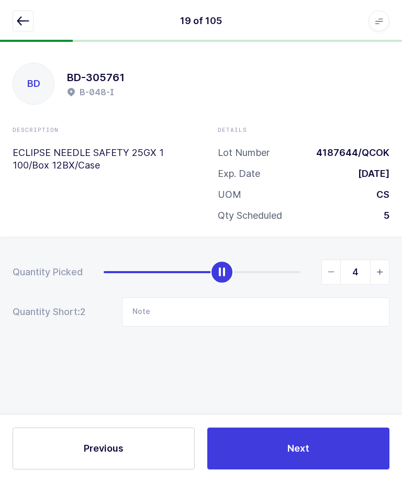
type input "5"
click at [284, 448] on button "Next" at bounding box center [298, 449] width 182 height 42
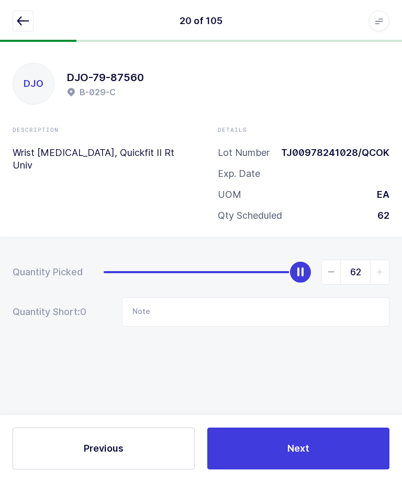
click at [21, 26] on icon "button" at bounding box center [23, 21] width 13 height 13
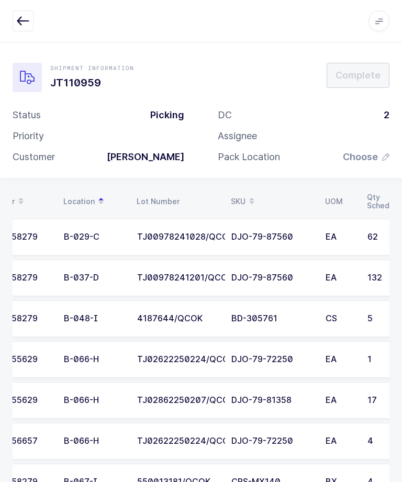
scroll to position [0, 28]
click at [172, 364] on td "TJ02622250224/QCOK" at bounding box center [178, 359] width 94 height 37
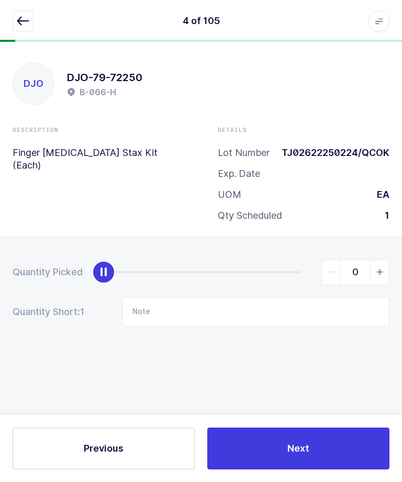
click at [379, 263] on span "slider between 0 and 1" at bounding box center [379, 272] width 19 height 24
type input "1"
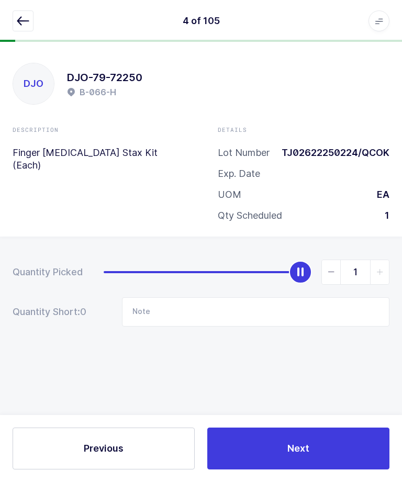
click at [272, 438] on button "Next" at bounding box center [298, 449] width 182 height 42
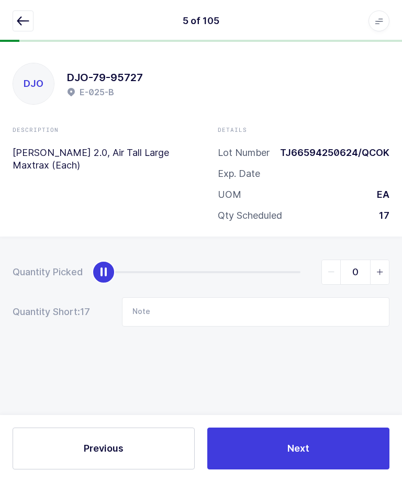
click at [21, 18] on icon "button" at bounding box center [23, 21] width 13 height 13
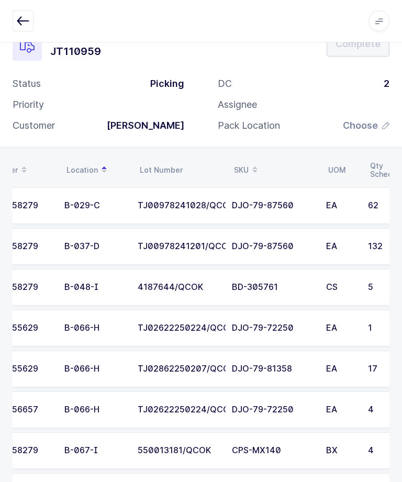
scroll to position [0, 34]
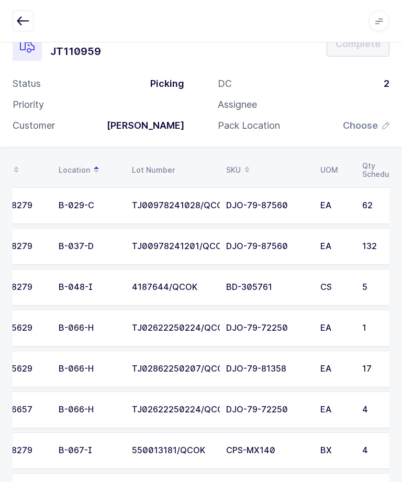
click at [309, 370] on td "DJO-79-81358" at bounding box center [267, 369] width 94 height 37
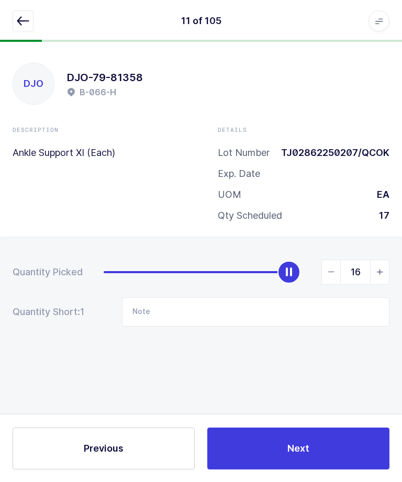
type input "17"
click at [272, 458] on button "Next" at bounding box center [298, 449] width 182 height 42
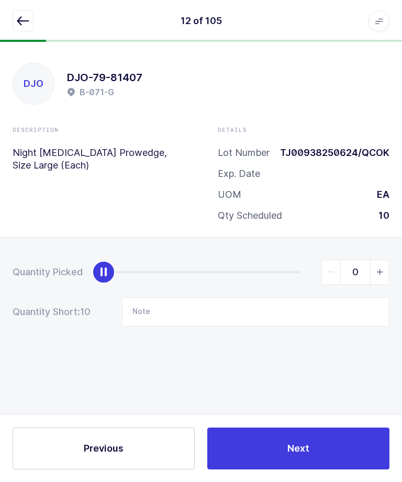
click at [24, 21] on icon "button" at bounding box center [23, 21] width 13 height 13
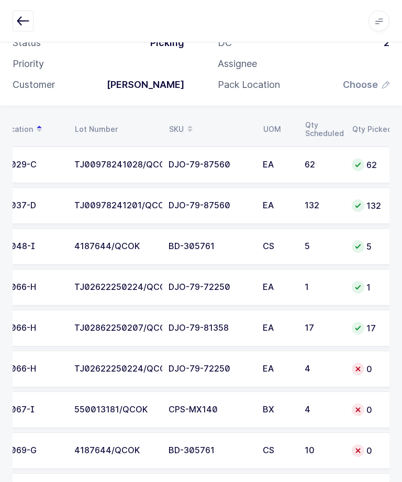
scroll to position [0, 91]
click at [156, 370] on div "TJ02622250224/QCOK" at bounding box center [115, 368] width 82 height 9
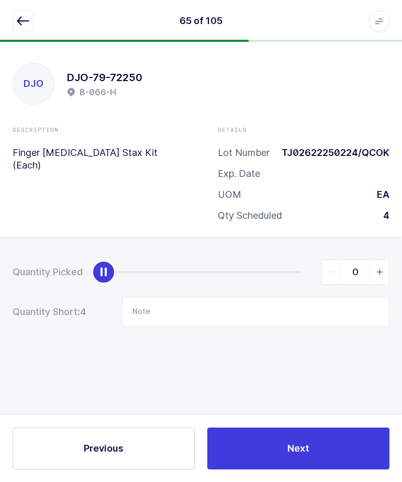
scroll to position [0, 0]
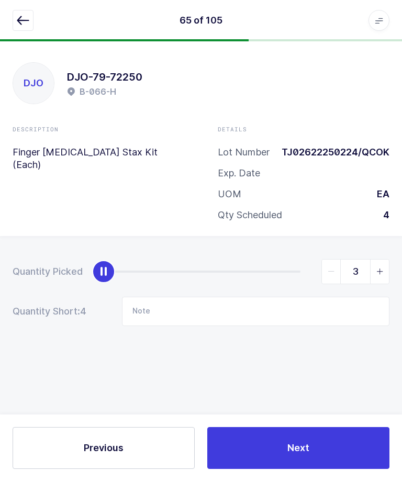
type input "4"
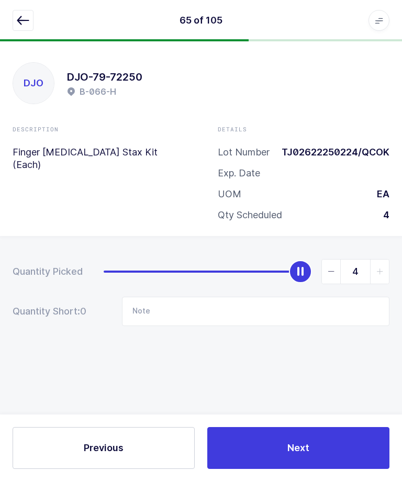
click at [304, 470] on button "Next" at bounding box center [298, 449] width 182 height 42
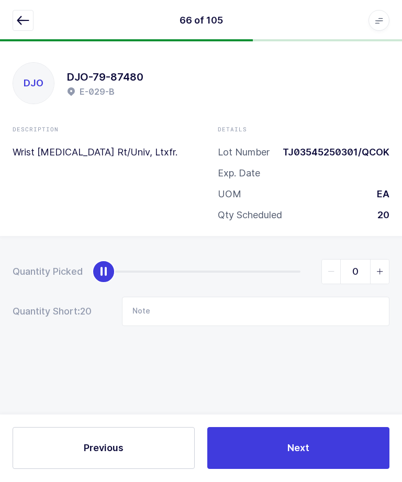
click at [20, 25] on icon "button" at bounding box center [23, 21] width 13 height 13
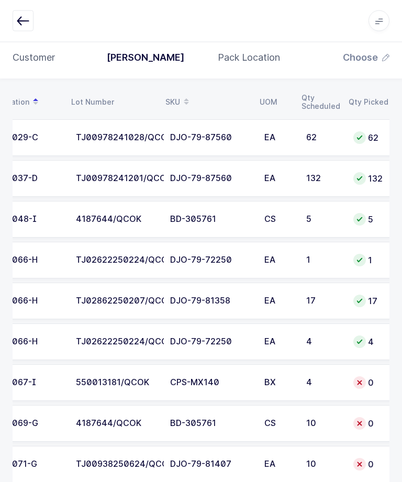
scroll to position [0, 95]
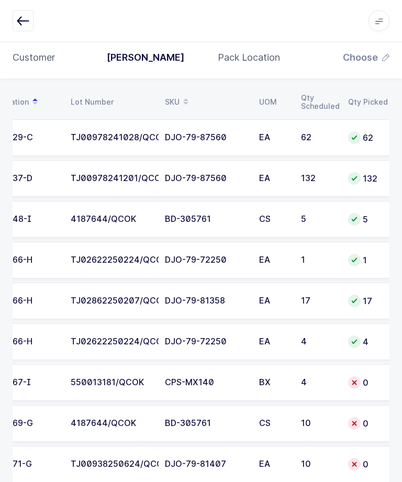
click at [133, 379] on div "550013181/QCOK" at bounding box center [112, 383] width 82 height 9
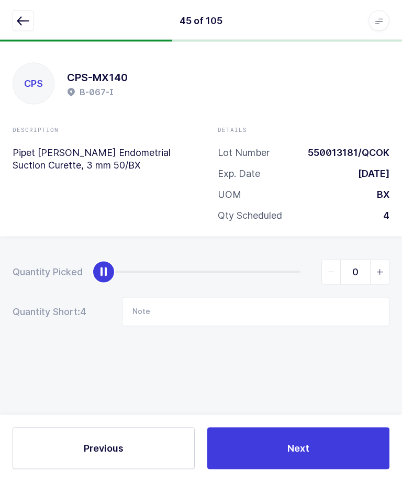
scroll to position [0, 0]
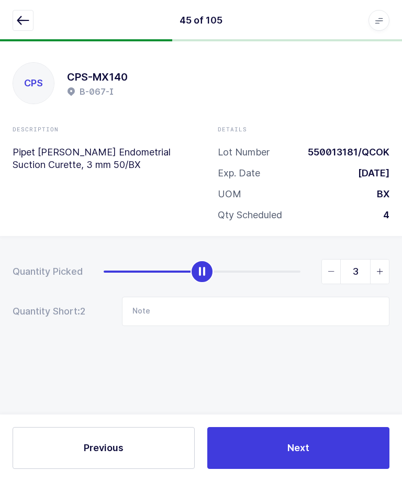
type input "4"
click at [290, 455] on span "Next" at bounding box center [298, 448] width 22 height 13
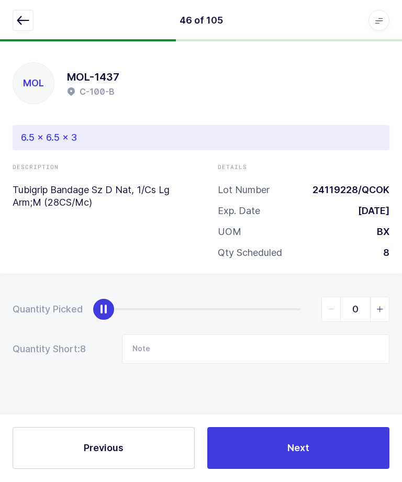
click at [20, 19] on icon "button" at bounding box center [23, 21] width 13 height 13
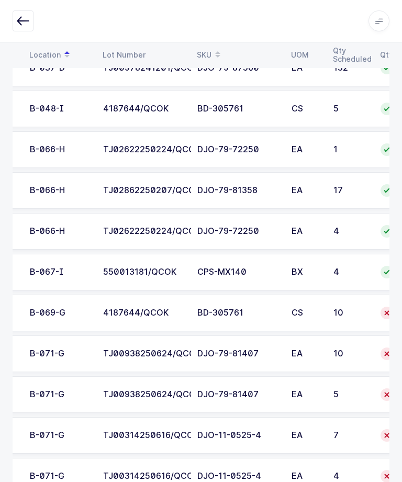
scroll to position [0, 61]
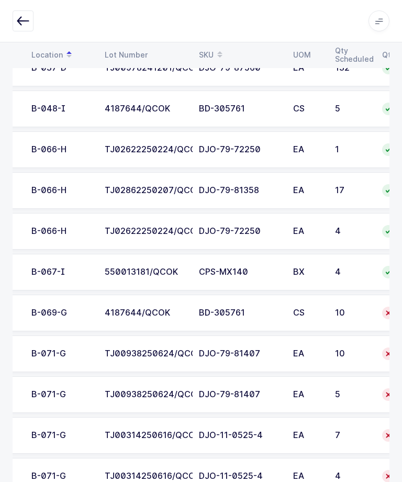
click at [130, 351] on div "TJ00938250624/QCOK" at bounding box center [146, 353] width 82 height 9
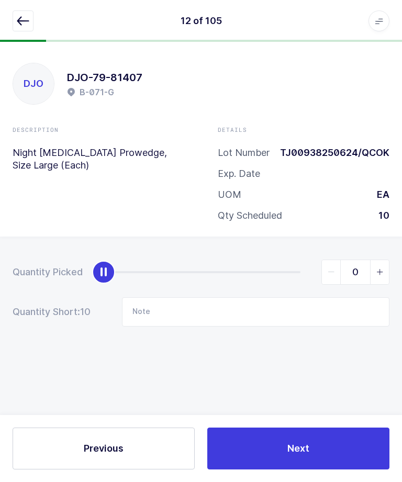
scroll to position [0, 0]
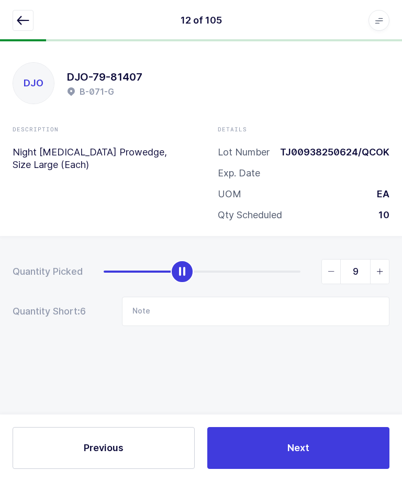
type input "10"
click at [292, 470] on button "Next" at bounding box center [298, 449] width 182 height 42
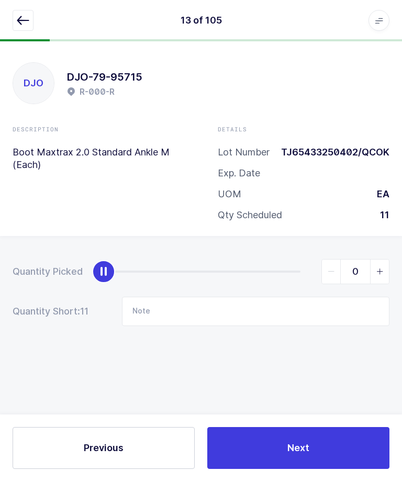
click at [16, 29] on button "button" at bounding box center [23, 20] width 21 height 21
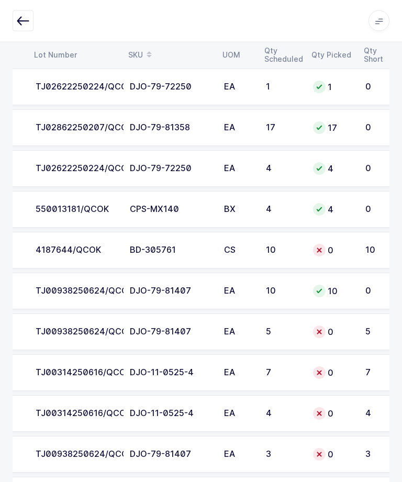
scroll to position [0, 130]
click at [243, 249] on div "CS" at bounding box center [238, 250] width 29 height 9
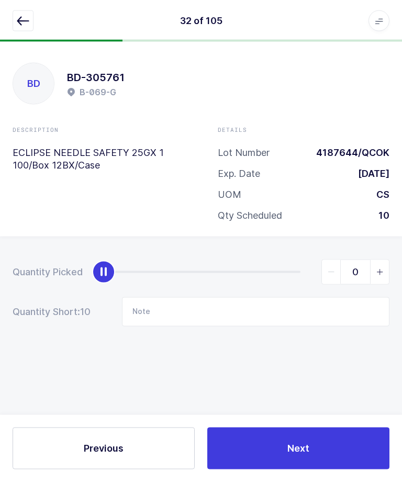
scroll to position [0, 0]
click at [306, 306] on input "Note" at bounding box center [256, 311] width 268 height 29
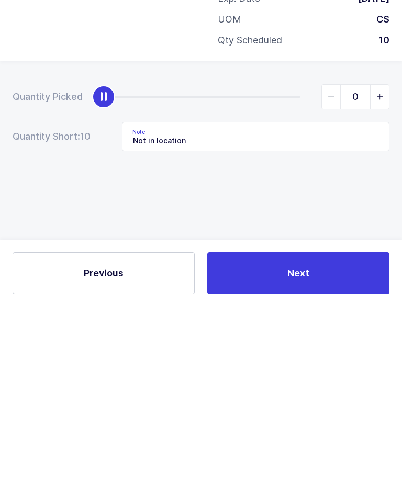
click at [349, 237] on div "Quantity Picked 0 Quantity Short: 10 Note Not in location" at bounding box center [201, 330] width 402 height 186
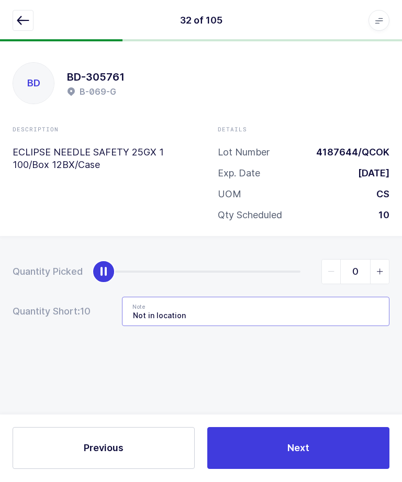
click at [242, 317] on input "Not in location" at bounding box center [256, 311] width 268 height 29
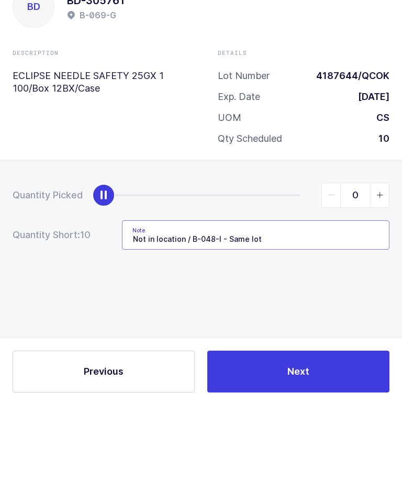
type input "Not in location / B-048-I - Same lot"
type input "10"
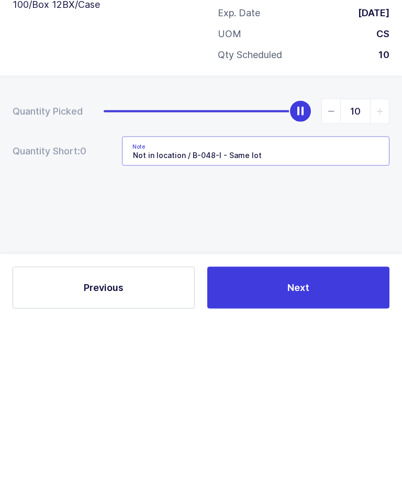
type input "Not in location / B-048-I - Same lot"
click at [275, 428] on button "Next" at bounding box center [298, 449] width 182 height 42
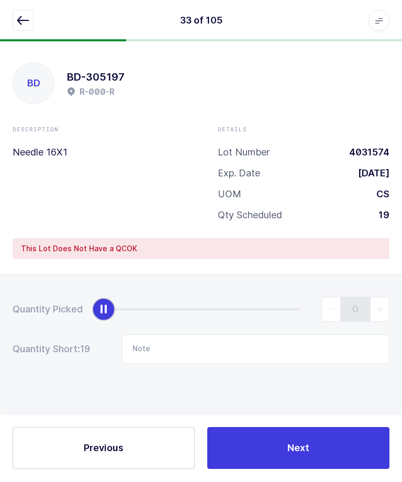
click at [28, 18] on icon "button" at bounding box center [23, 21] width 13 height 13
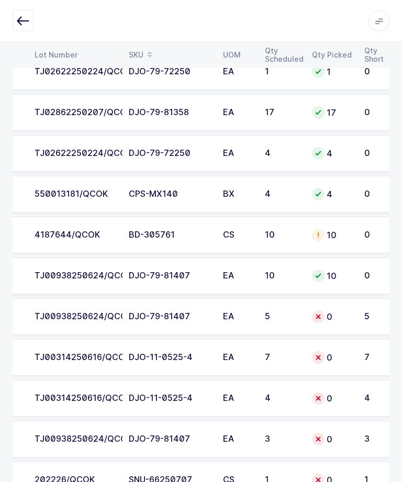
scroll to position [0, 137]
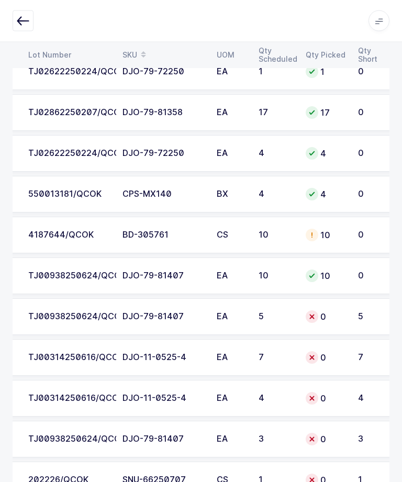
click at [109, 313] on div "TJ00938250624/QCOK" at bounding box center [69, 317] width 82 height 9
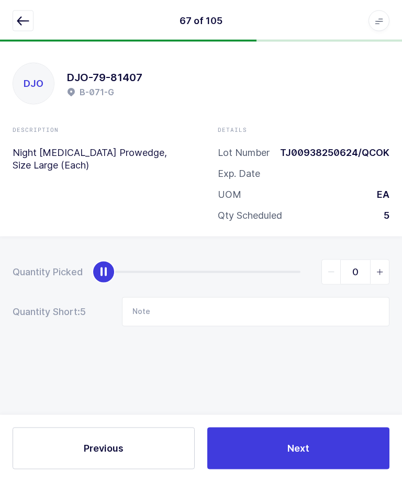
scroll to position [0, 0]
type input "5"
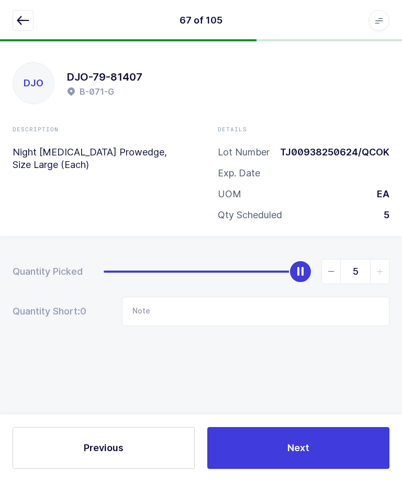
click at [313, 470] on button "Next" at bounding box center [298, 449] width 182 height 42
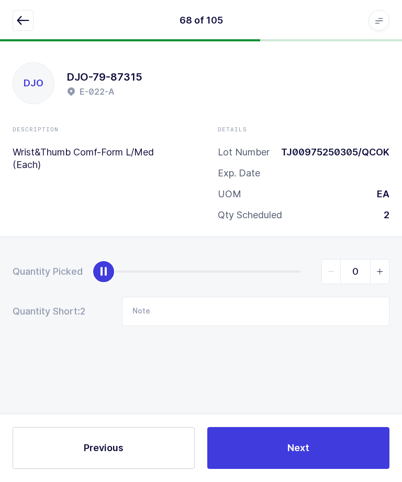
click at [13, 16] on button "button" at bounding box center [23, 20] width 21 height 21
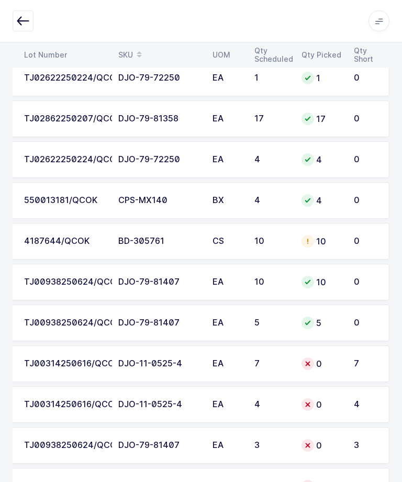
scroll to position [390, 0]
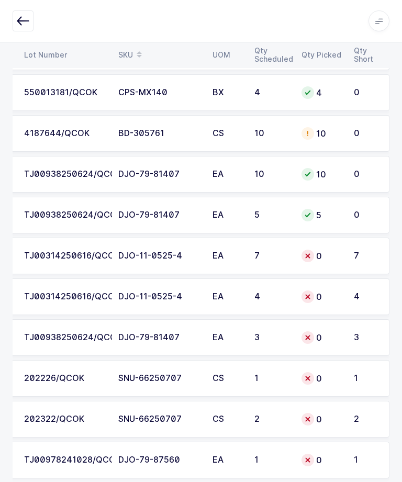
click at [97, 333] on div "TJ00938250624/QCOK" at bounding box center [65, 337] width 82 height 9
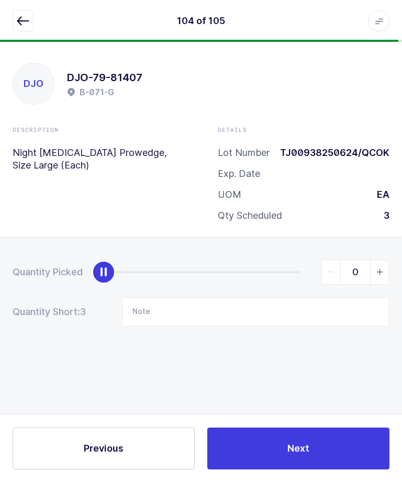
scroll to position [0, 0]
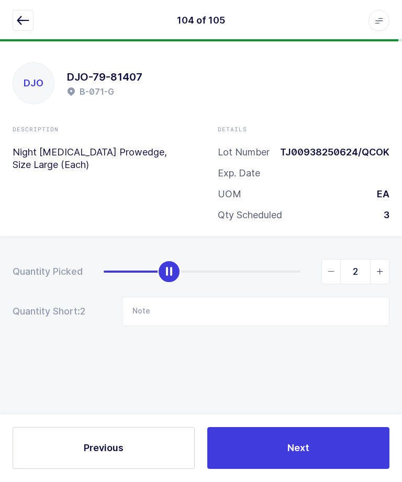
type input "3"
click at [298, 470] on button "Next" at bounding box center [298, 449] width 182 height 42
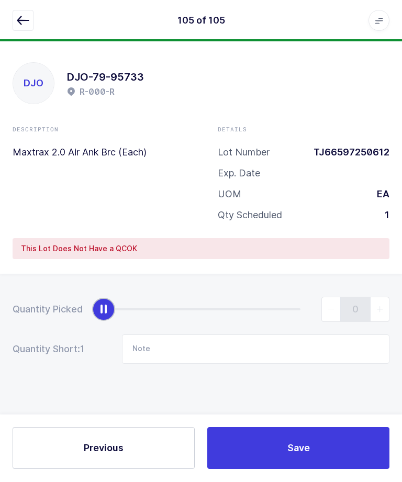
click at [15, 16] on button "button" at bounding box center [23, 20] width 21 height 21
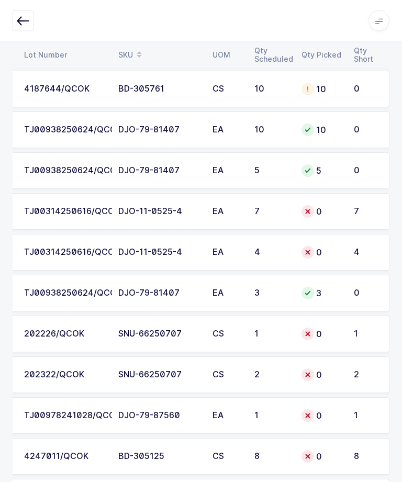
scroll to position [430, 0]
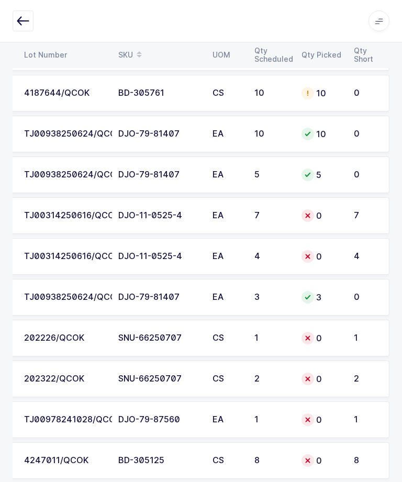
click at [91, 214] on div "TJ00314250616/QCOK" at bounding box center [65, 215] width 82 height 9
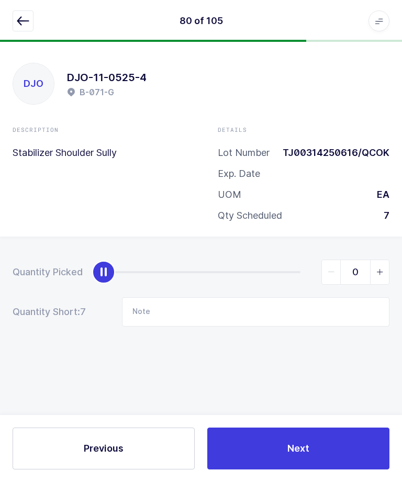
scroll to position [0, 0]
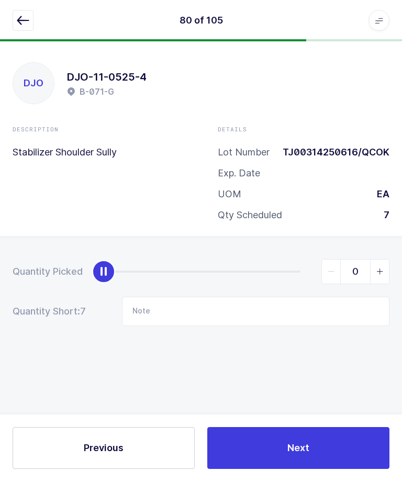
click at [103, 249] on div "Quantity Picked 0 Quantity Short: 7 Note" at bounding box center [201, 330] width 402 height 186
type input "7"
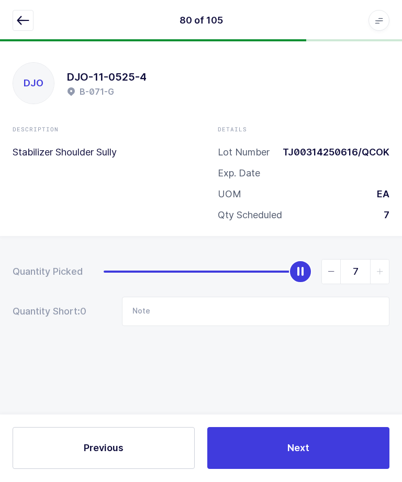
click at [306, 470] on button "Next" at bounding box center [298, 449] width 182 height 42
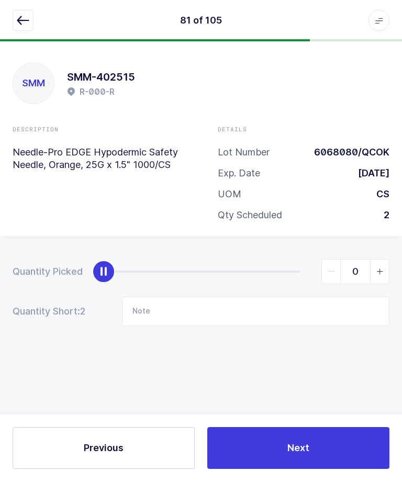
click at [20, 15] on icon "button" at bounding box center [23, 21] width 13 height 13
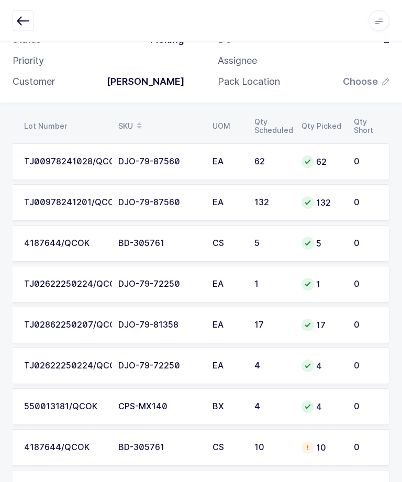
scroll to position [329, 0]
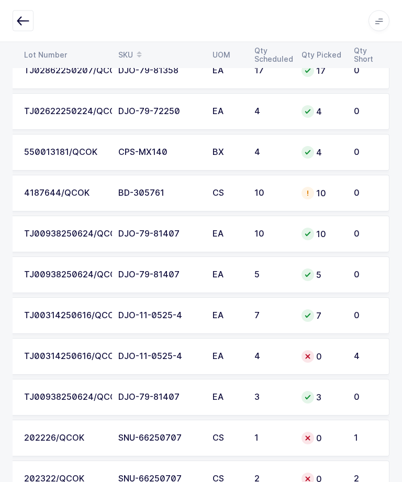
click at [190, 354] on div "DJO-11-0525-4" at bounding box center [159, 356] width 82 height 9
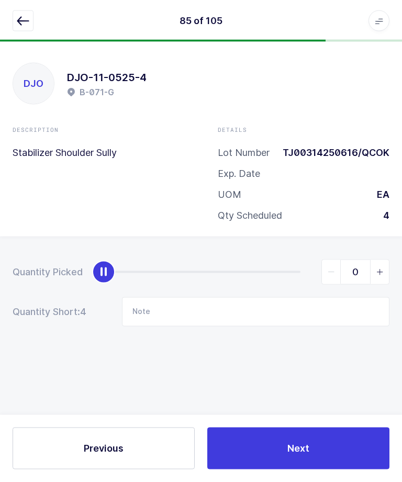
scroll to position [0, 0]
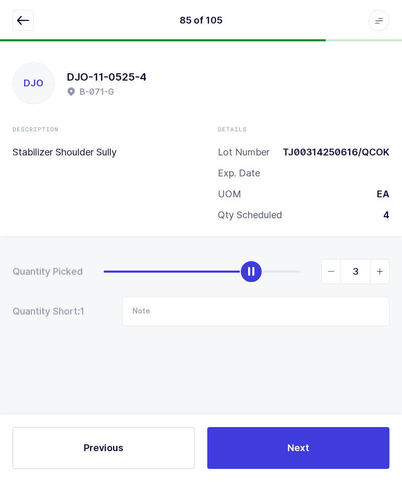
type input "4"
click at [296, 470] on button "Next" at bounding box center [298, 449] width 182 height 42
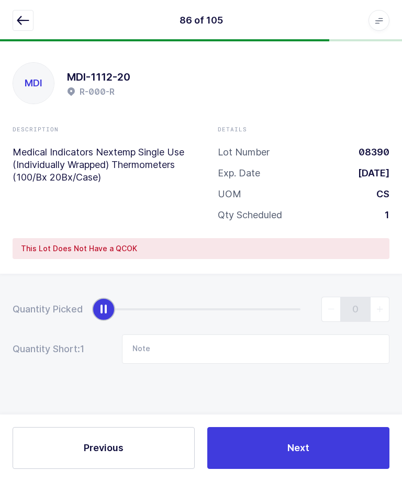
click at [13, 23] on button "button" at bounding box center [23, 20] width 21 height 21
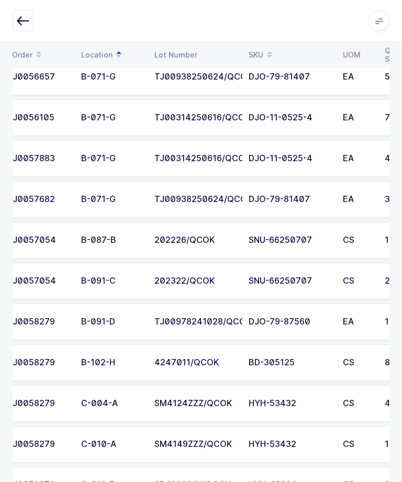
scroll to position [0, 10]
click at [294, 236] on div "SNU-66250707" at bounding box center [290, 240] width 82 height 9
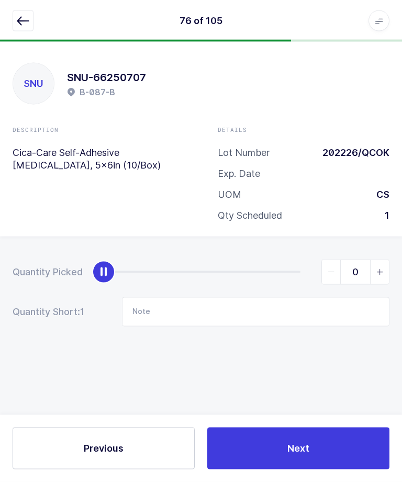
scroll to position [0, 0]
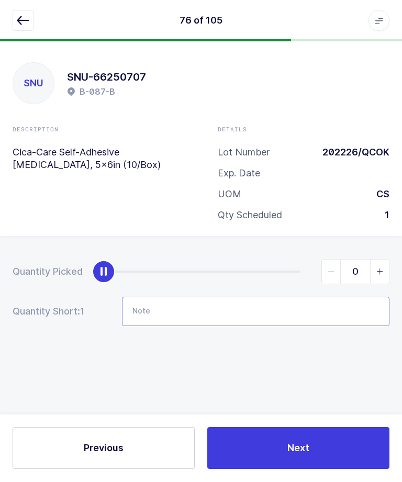
click at [315, 310] on input "Note" at bounding box center [256, 311] width 268 height 29
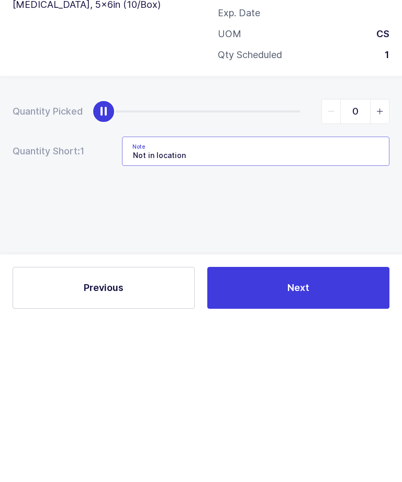
type input "Not in location"
click at [343, 428] on button "Next" at bounding box center [298, 449] width 182 height 42
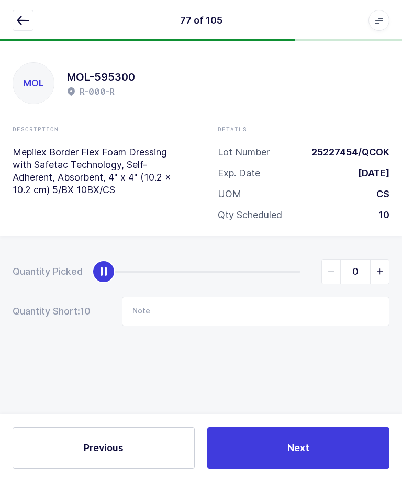
click at [21, 23] on icon "button" at bounding box center [23, 21] width 13 height 13
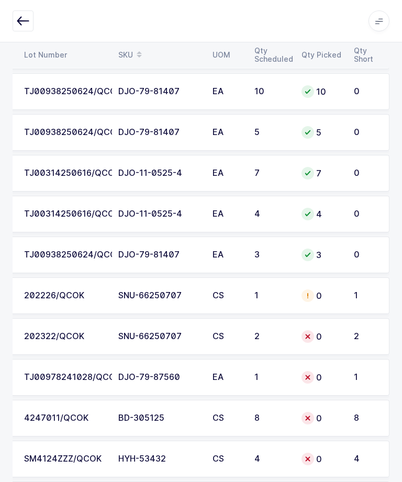
scroll to position [476, 0]
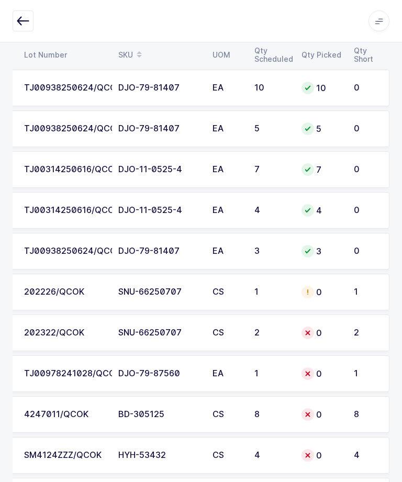
click at [334, 330] on div "0" at bounding box center [322, 333] width 40 height 13
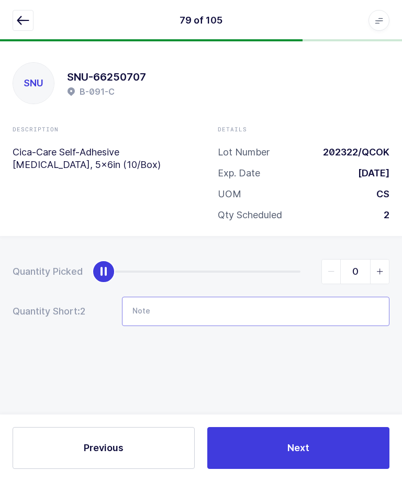
click at [325, 304] on input "Note" at bounding box center [256, 311] width 268 height 29
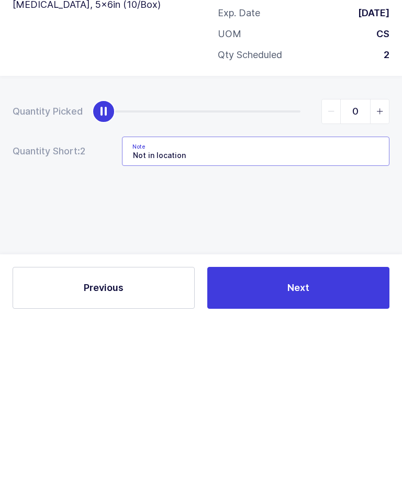
type input "Not in location"
click at [334, 428] on button "Next" at bounding box center [298, 449] width 182 height 42
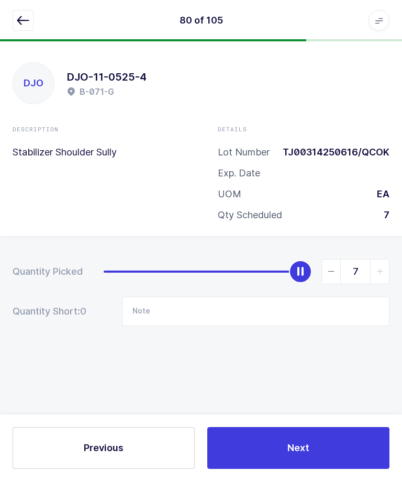
click at [19, 26] on icon "button" at bounding box center [23, 21] width 13 height 13
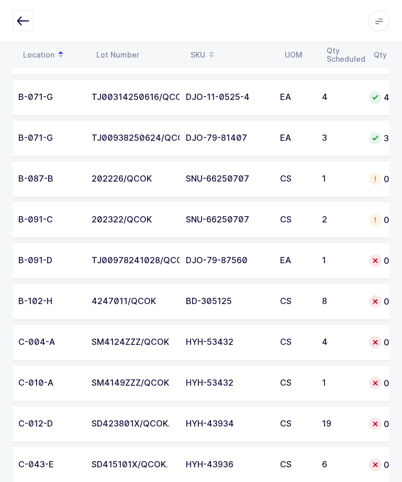
scroll to position [0, 82]
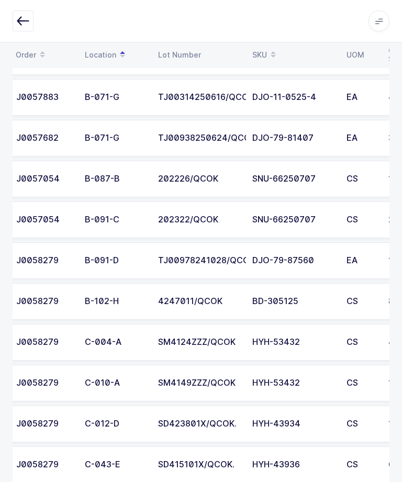
click at [104, 263] on div "B-091-D" at bounding box center [115, 260] width 61 height 9
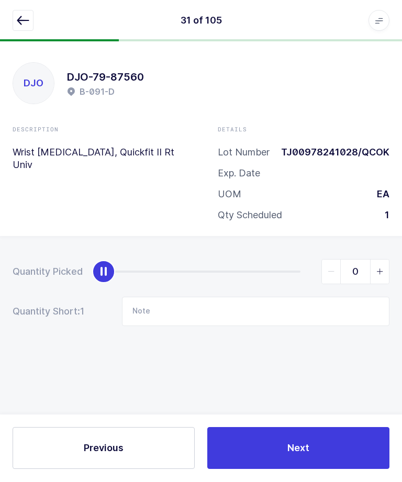
click at [374, 275] on span "slider between 0 and 1" at bounding box center [379, 272] width 19 height 24
type input "1"
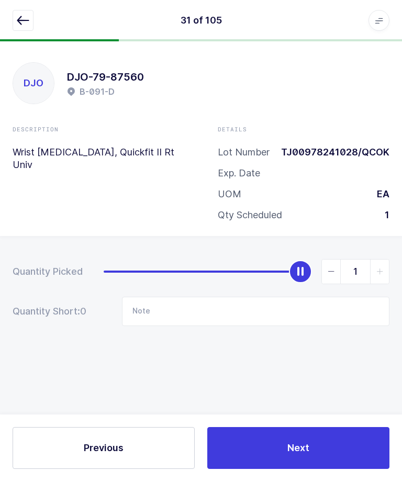
click at [329, 470] on button "Next" at bounding box center [298, 449] width 182 height 42
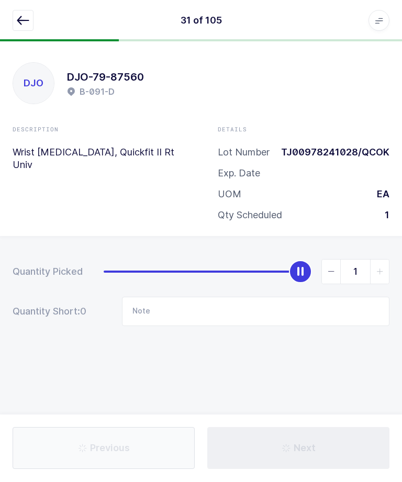
type input "Not in location / B-048-I - Same lot"
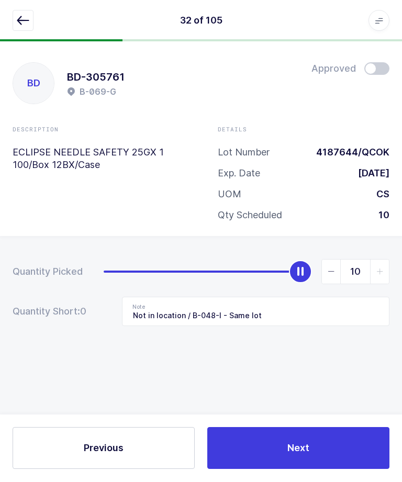
click at [27, 25] on icon "button" at bounding box center [23, 21] width 13 height 13
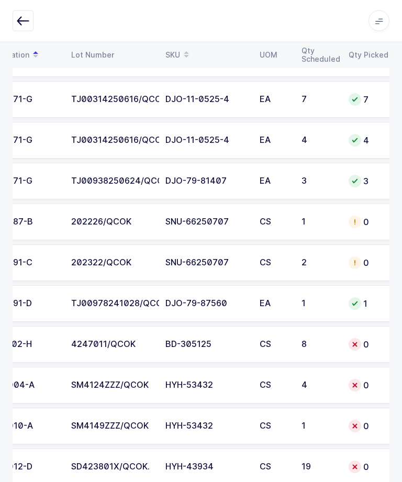
scroll to position [0, 102]
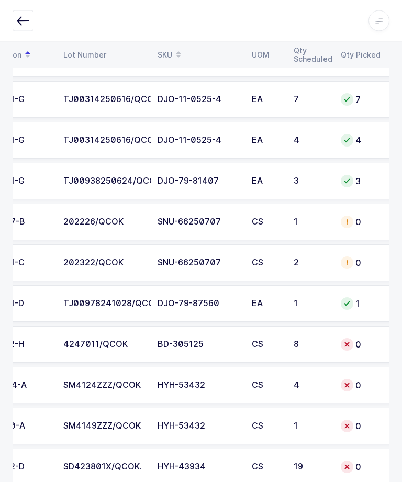
click at [314, 340] on div "8" at bounding box center [311, 344] width 35 height 9
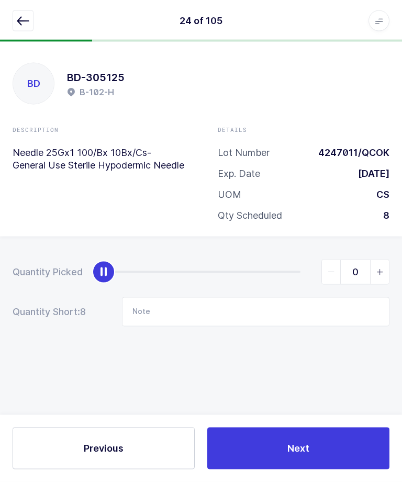
scroll to position [0, 0]
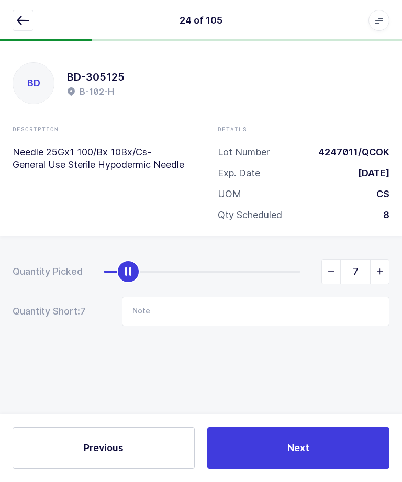
type input "8"
click at [275, 470] on button "Next" at bounding box center [298, 449] width 182 height 42
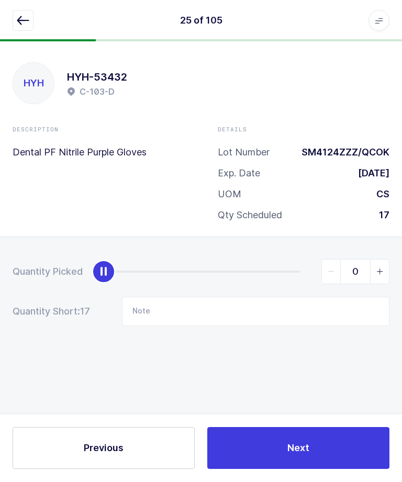
click at [25, 28] on button "button" at bounding box center [23, 20] width 21 height 21
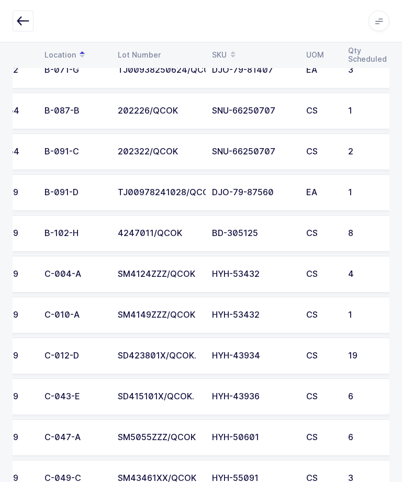
scroll to position [0, 54]
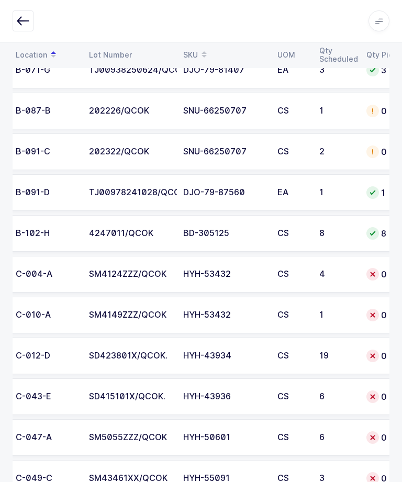
click at [297, 268] on td "CS" at bounding box center [292, 274] width 42 height 37
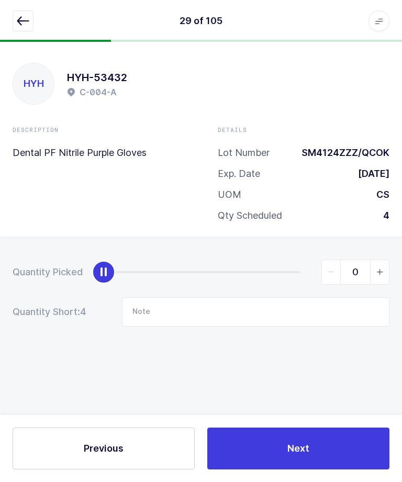
scroll to position [0, 0]
type input "4"
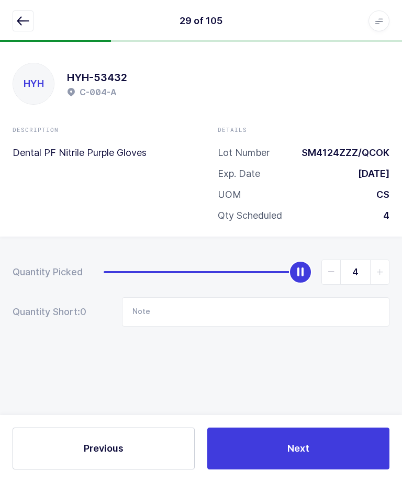
click at [328, 470] on button "Next" at bounding box center [298, 449] width 182 height 42
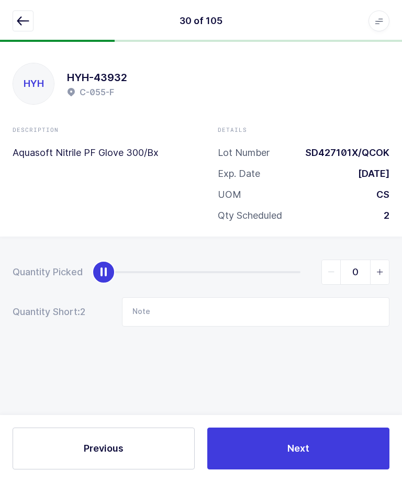
click at [17, 11] on button "button" at bounding box center [23, 20] width 21 height 21
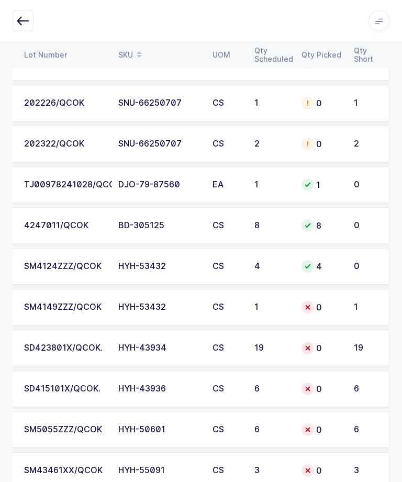
scroll to position [0, 141]
click at [94, 312] on td "SM4149ZZZ/QCOK" at bounding box center [65, 308] width 94 height 37
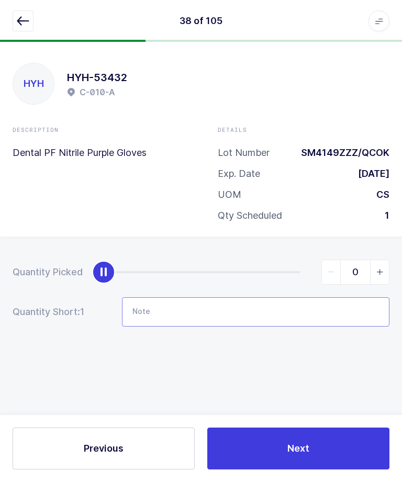
click at [298, 324] on input "Note" at bounding box center [256, 311] width 268 height 29
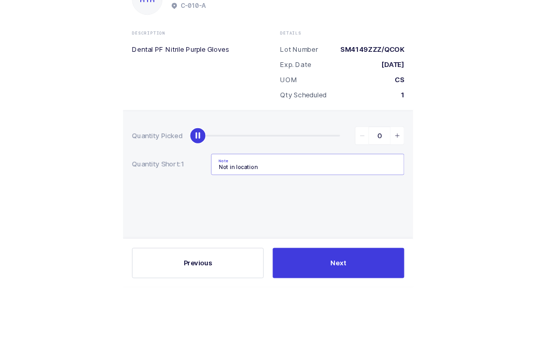
scroll to position [37, 0]
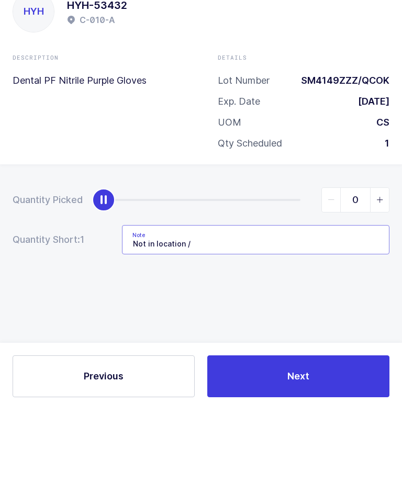
type input "Not in location /"
click at [343, 263] on div "Quantity Picked 0 Quantity Short: 1 Note Not in location /" at bounding box center [201, 330] width 402 height 186
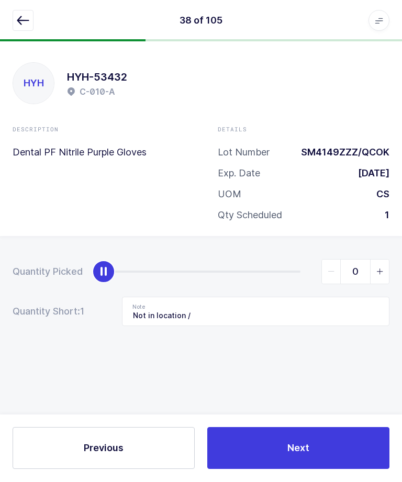
click at [306, 455] on span "Next" at bounding box center [298, 448] width 22 height 13
click at [18, 23] on icon "button" at bounding box center [23, 21] width 13 height 13
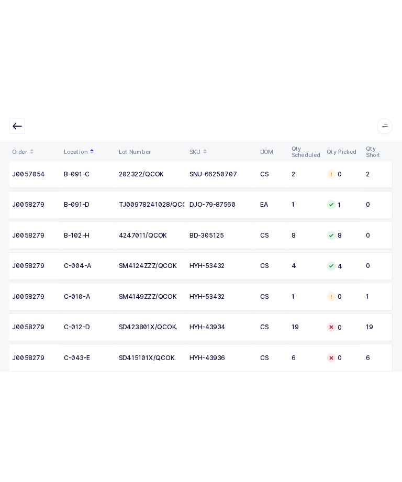
scroll to position [657, 0]
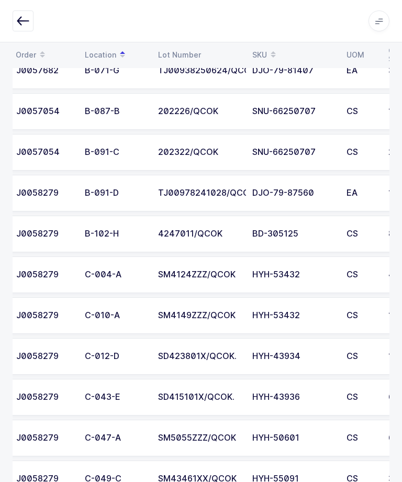
click at [346, 319] on td "CS" at bounding box center [361, 315] width 42 height 37
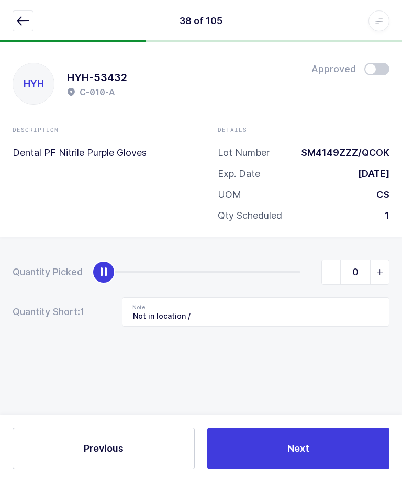
scroll to position [0, 0]
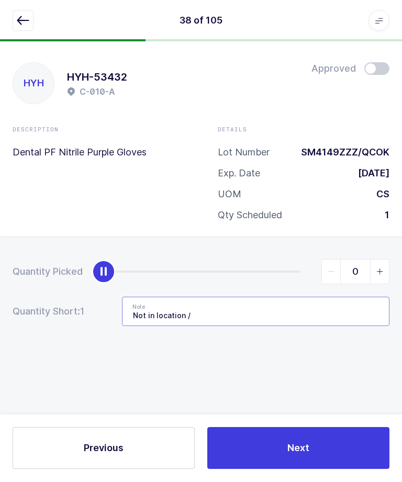
click at [349, 310] on input "Not in location /" at bounding box center [256, 311] width 268 height 29
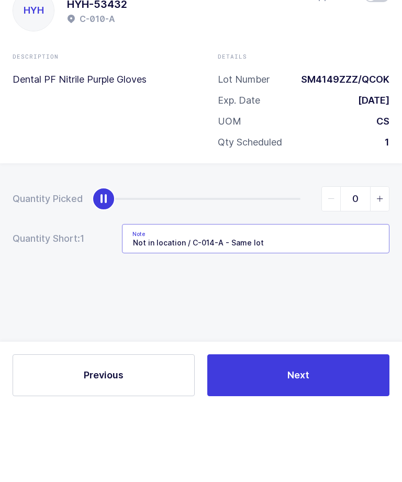
type input "Not in location / C-014-A - Same lot"
click at [381, 269] on icon "slider between 0 and 1" at bounding box center [379, 272] width 7 height 7
type input "1"
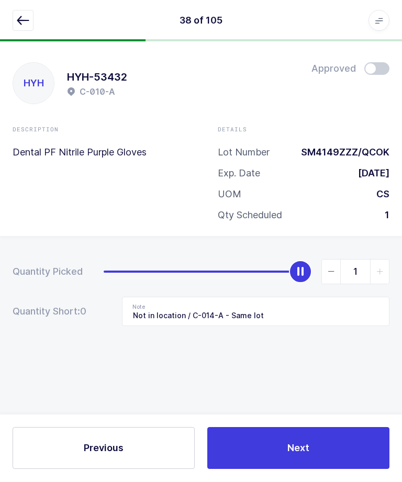
click at [303, 470] on button "Next" at bounding box center [298, 449] width 182 height 42
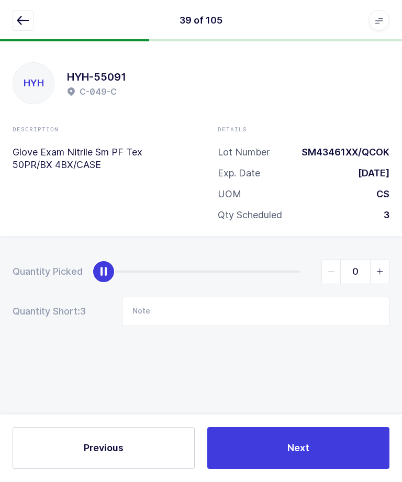
click at [20, 22] on icon "button" at bounding box center [23, 21] width 13 height 13
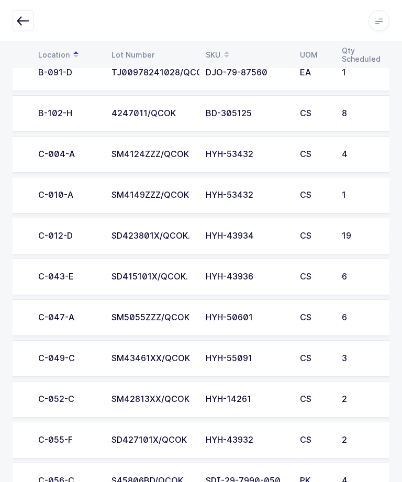
scroll to position [0, -15]
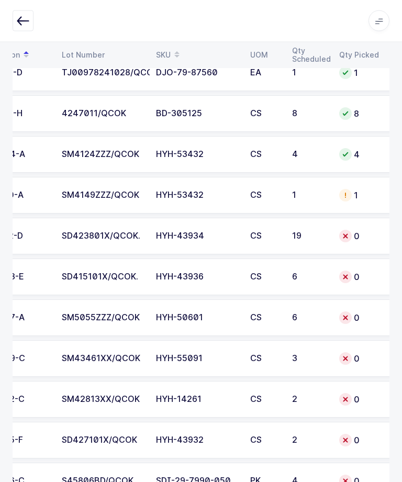
click at [109, 273] on div "SD415101X/QCOK." at bounding box center [103, 277] width 82 height 9
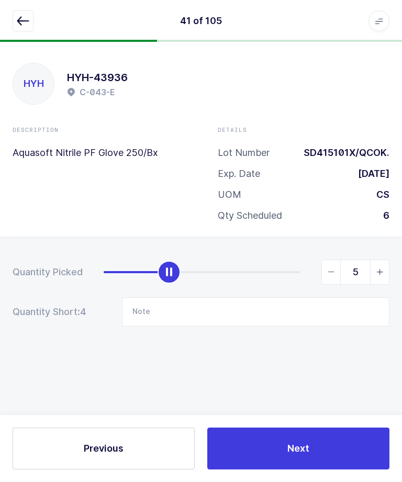
type input "6"
click at [283, 435] on button "Next" at bounding box center [298, 449] width 182 height 42
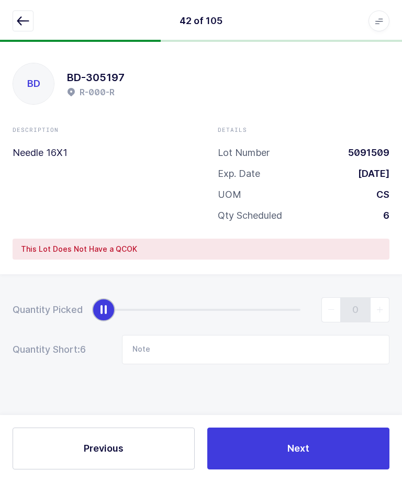
click at [21, 25] on icon "button" at bounding box center [23, 21] width 13 height 13
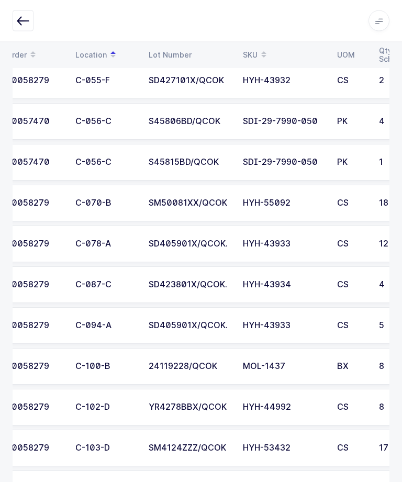
scroll to position [1137, 0]
